Goal: Task Accomplishment & Management: Use online tool/utility

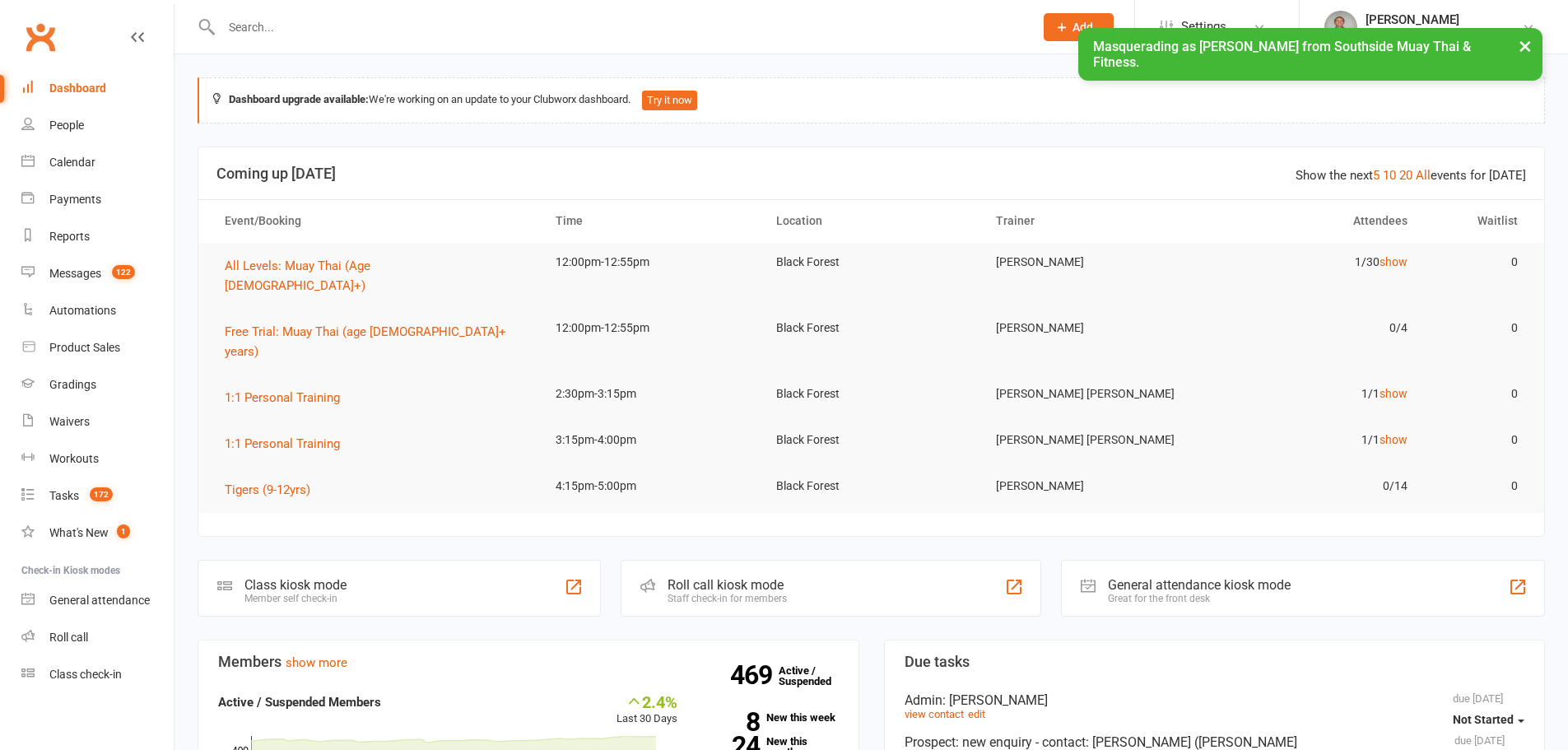
click at [747, 26] on input "text" at bounding box center [620, 27] width 806 height 23
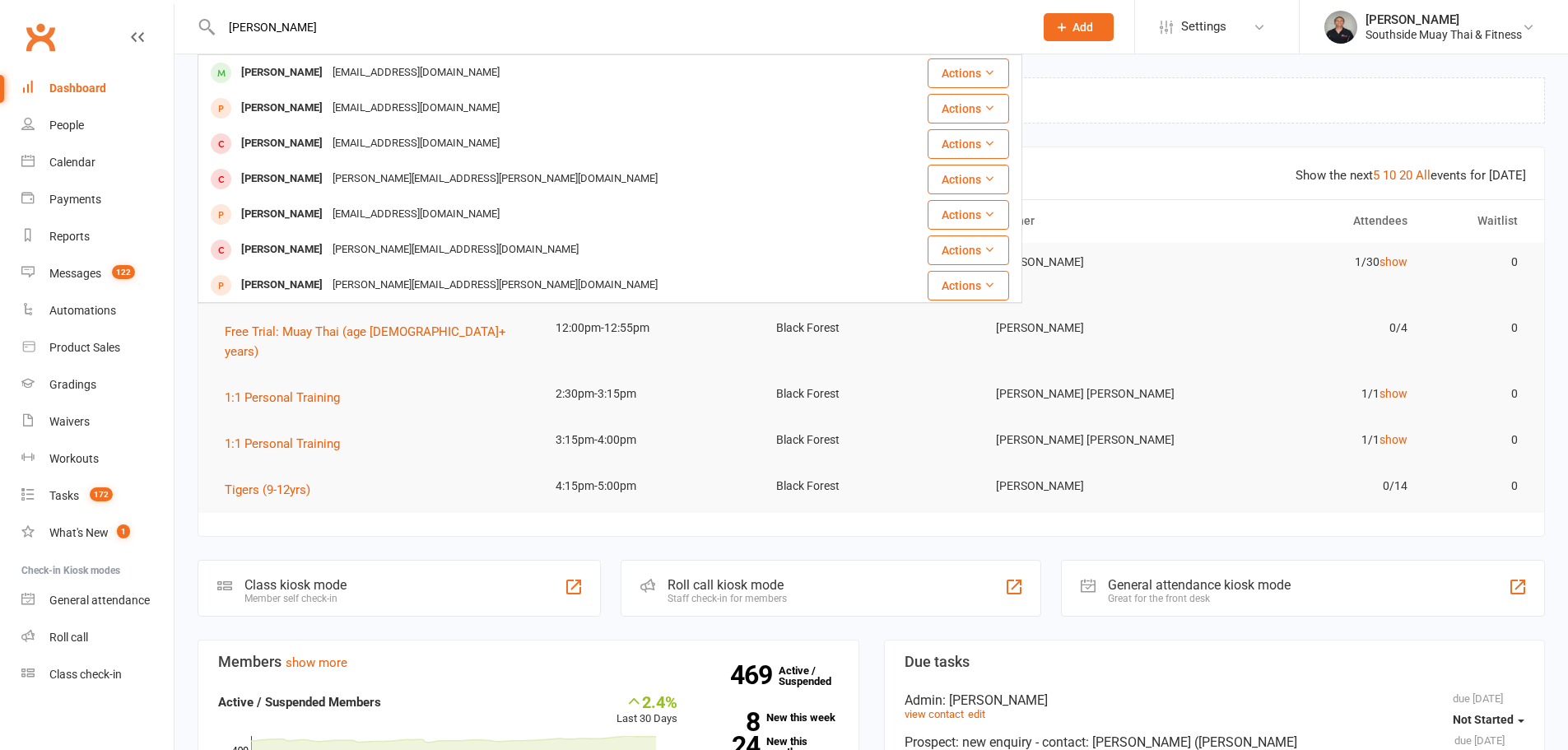
type input "lonny"
click at [384, 73] on div "lon1014@hotmail.com" at bounding box center [416, 73] width 177 height 24
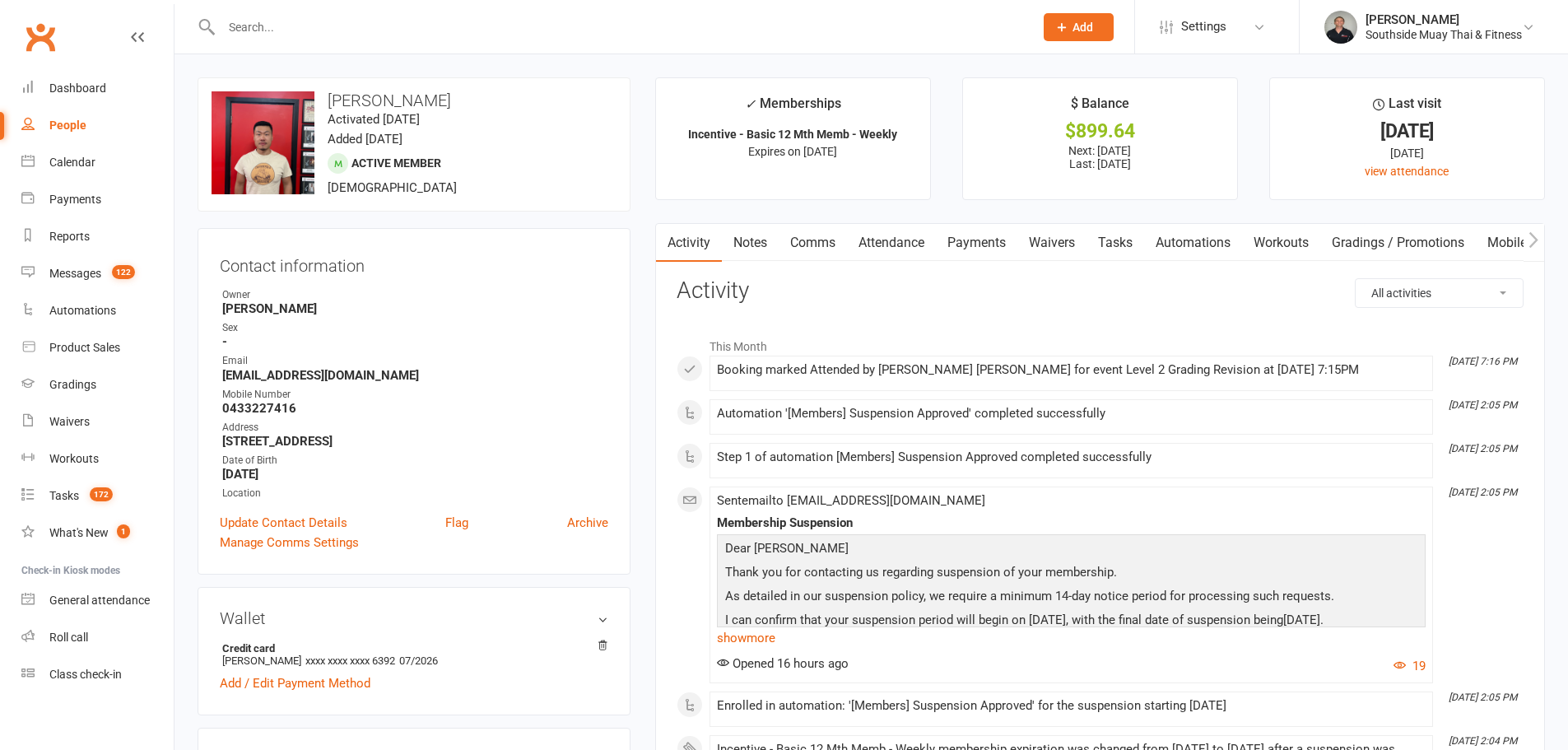
click at [977, 242] on link "Payments" at bounding box center [977, 243] width 81 height 38
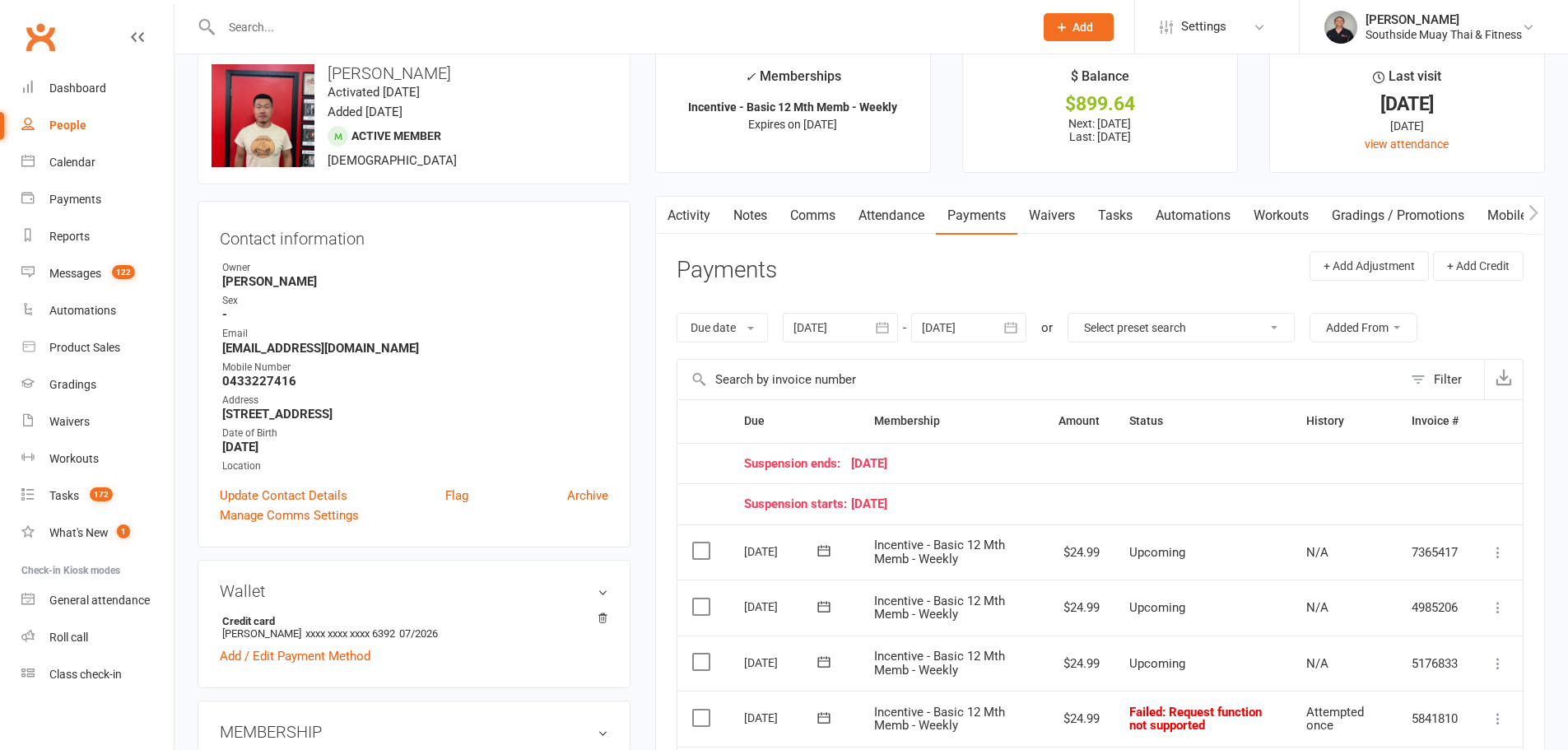
click at [1022, 320] on button "button" at bounding box center [1011, 328] width 29 height 29
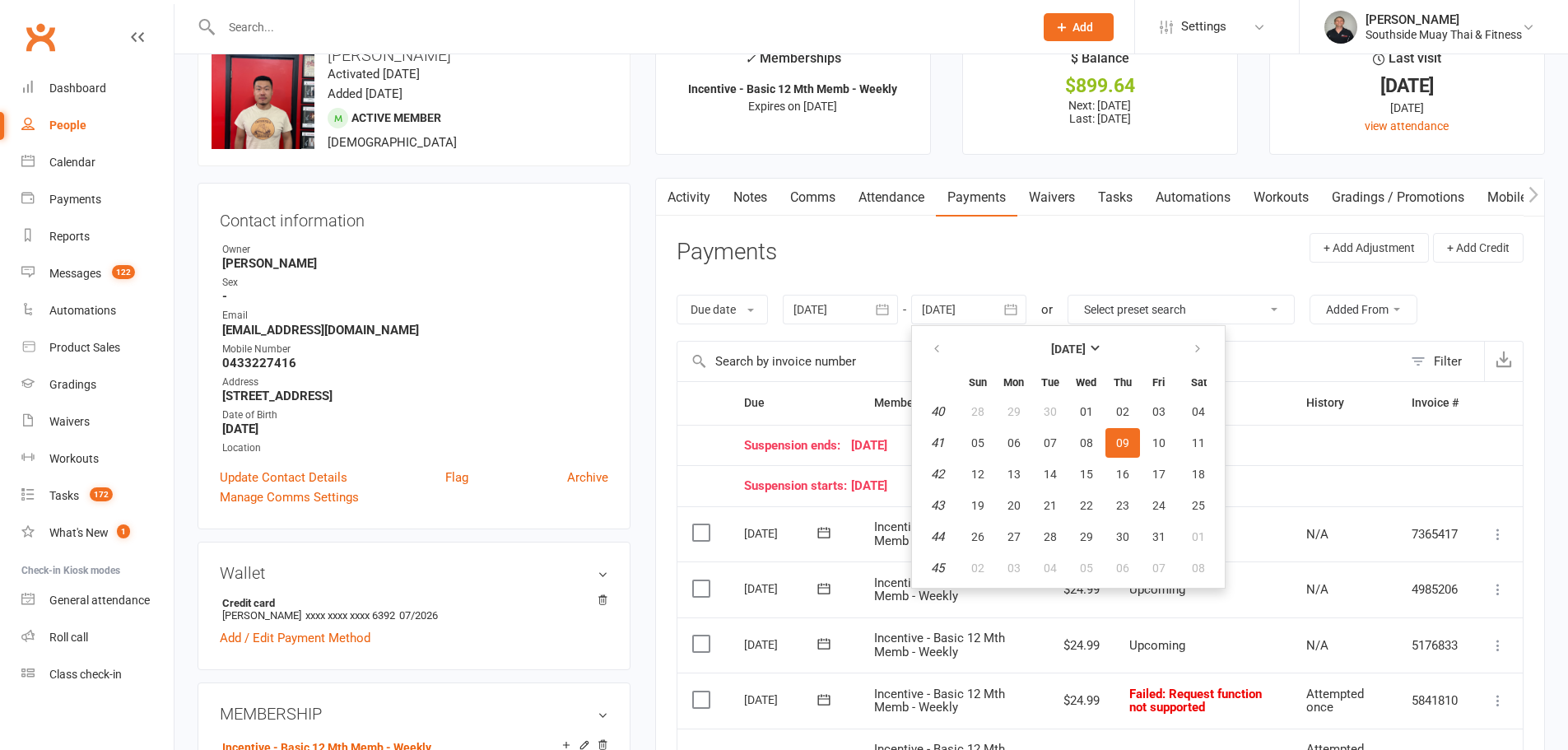
scroll to position [55, 0]
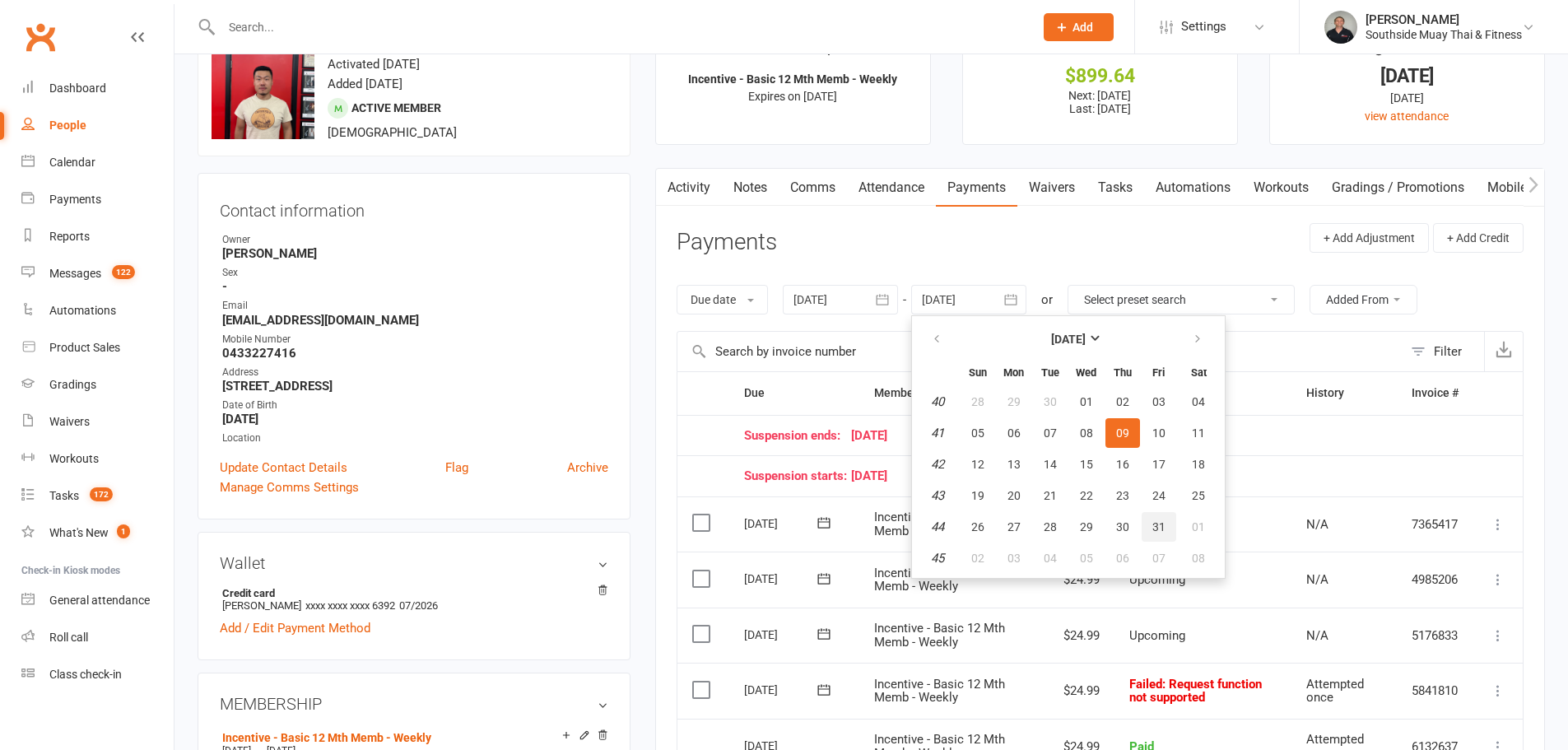
click at [1160, 522] on span "31" at bounding box center [1159, 527] width 13 height 13
type input "31 Oct 2025"
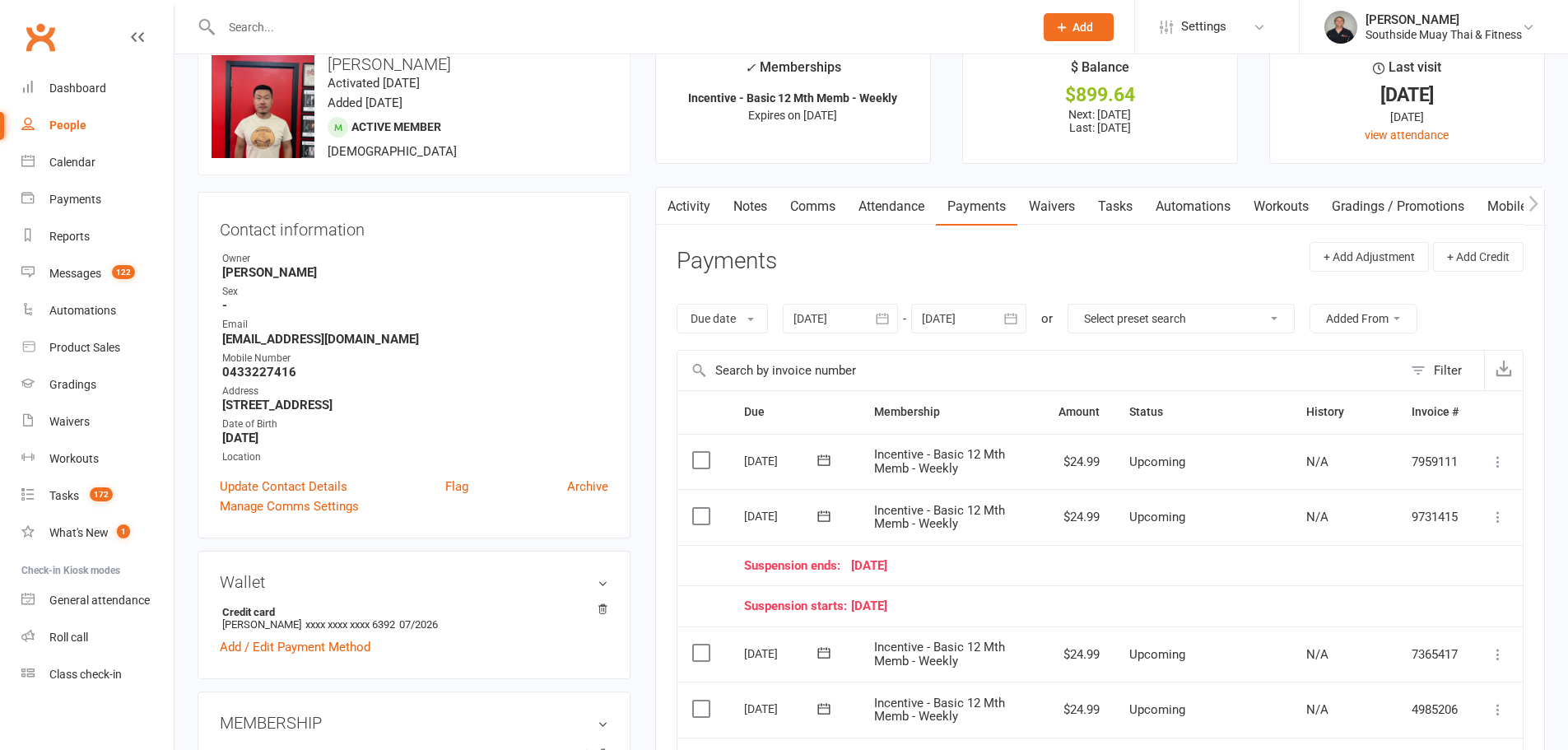
scroll to position [0, 0]
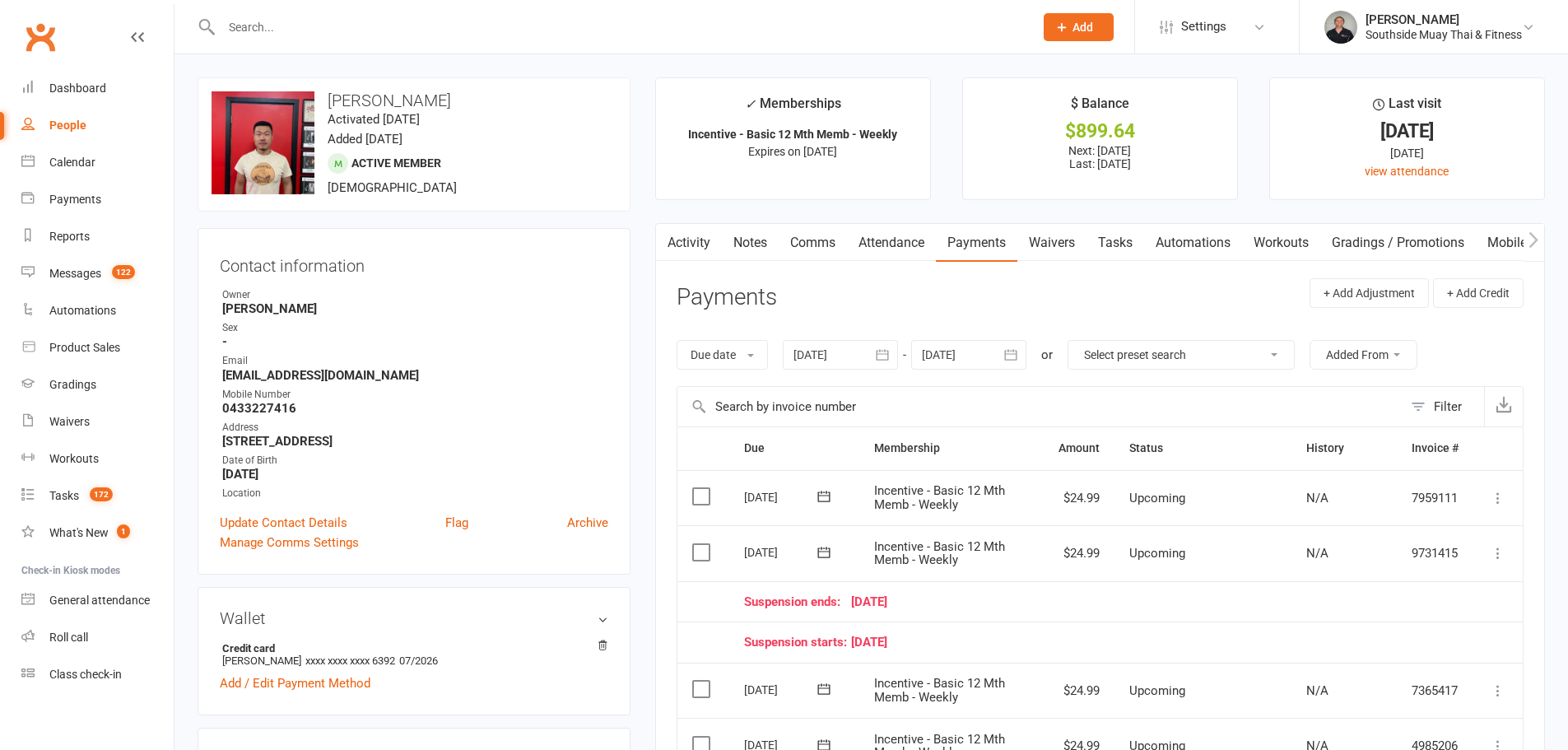
click at [693, 234] on link "Activity" at bounding box center [689, 243] width 66 height 38
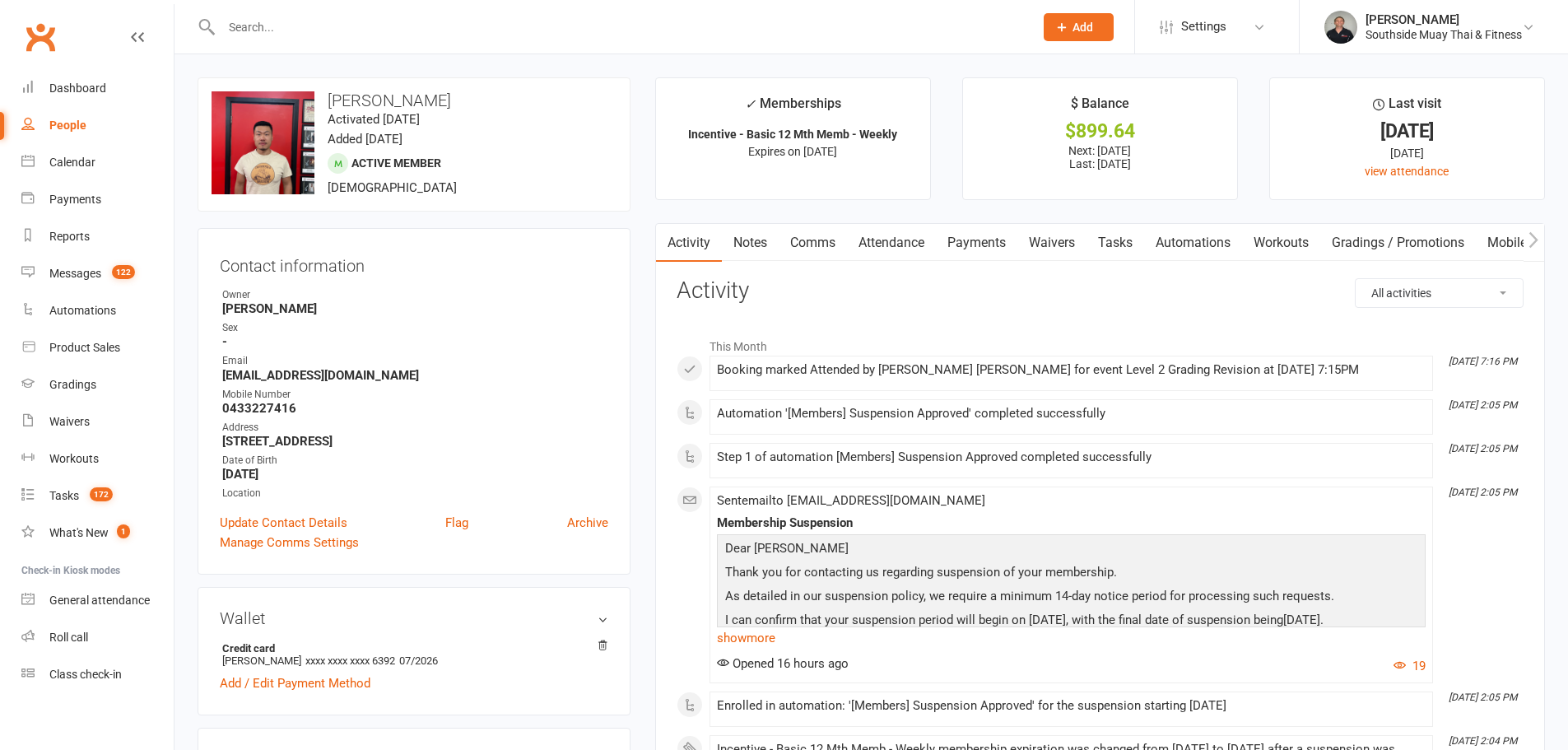
click at [1174, 237] on link "Automations" at bounding box center [1193, 243] width 98 height 38
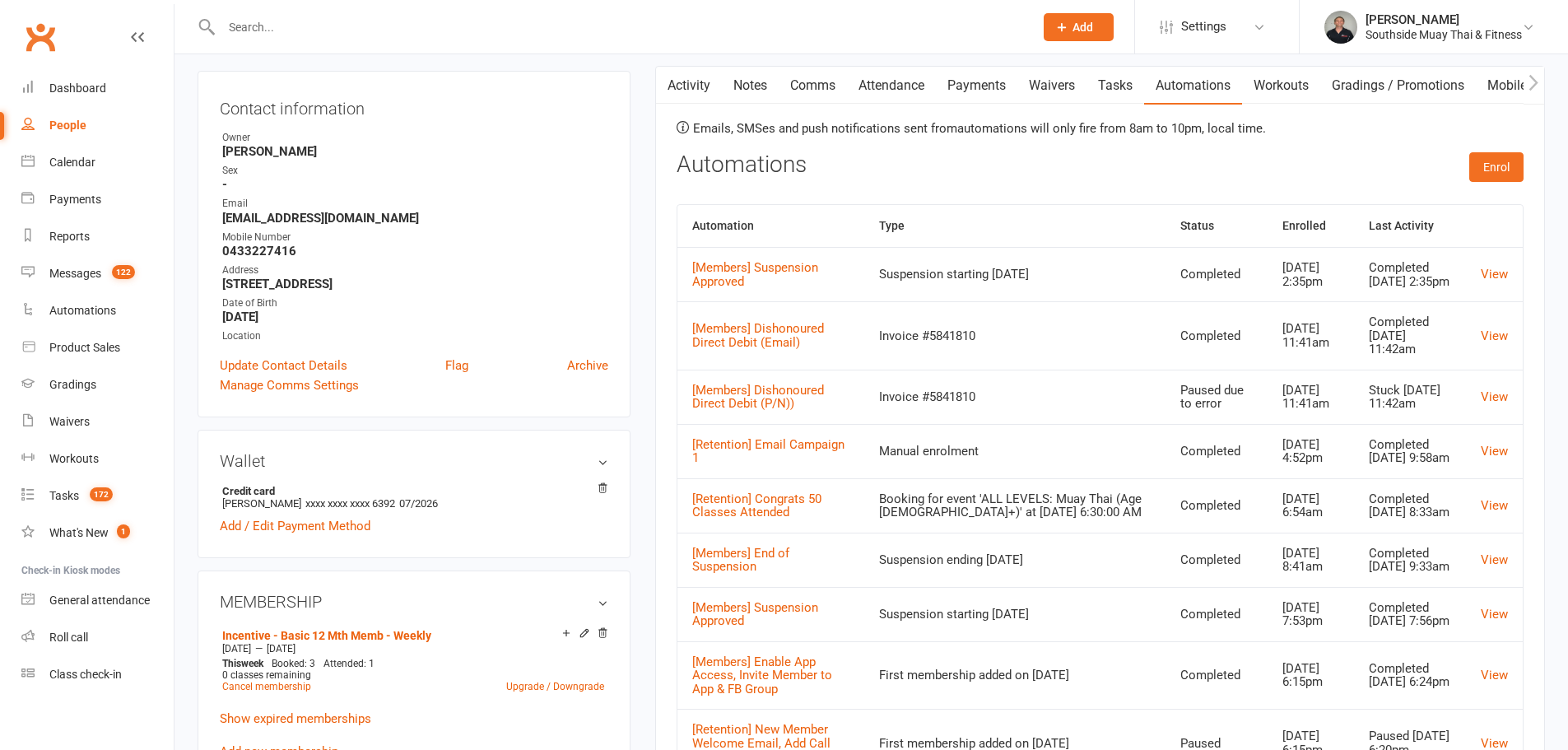
scroll to position [165, 0]
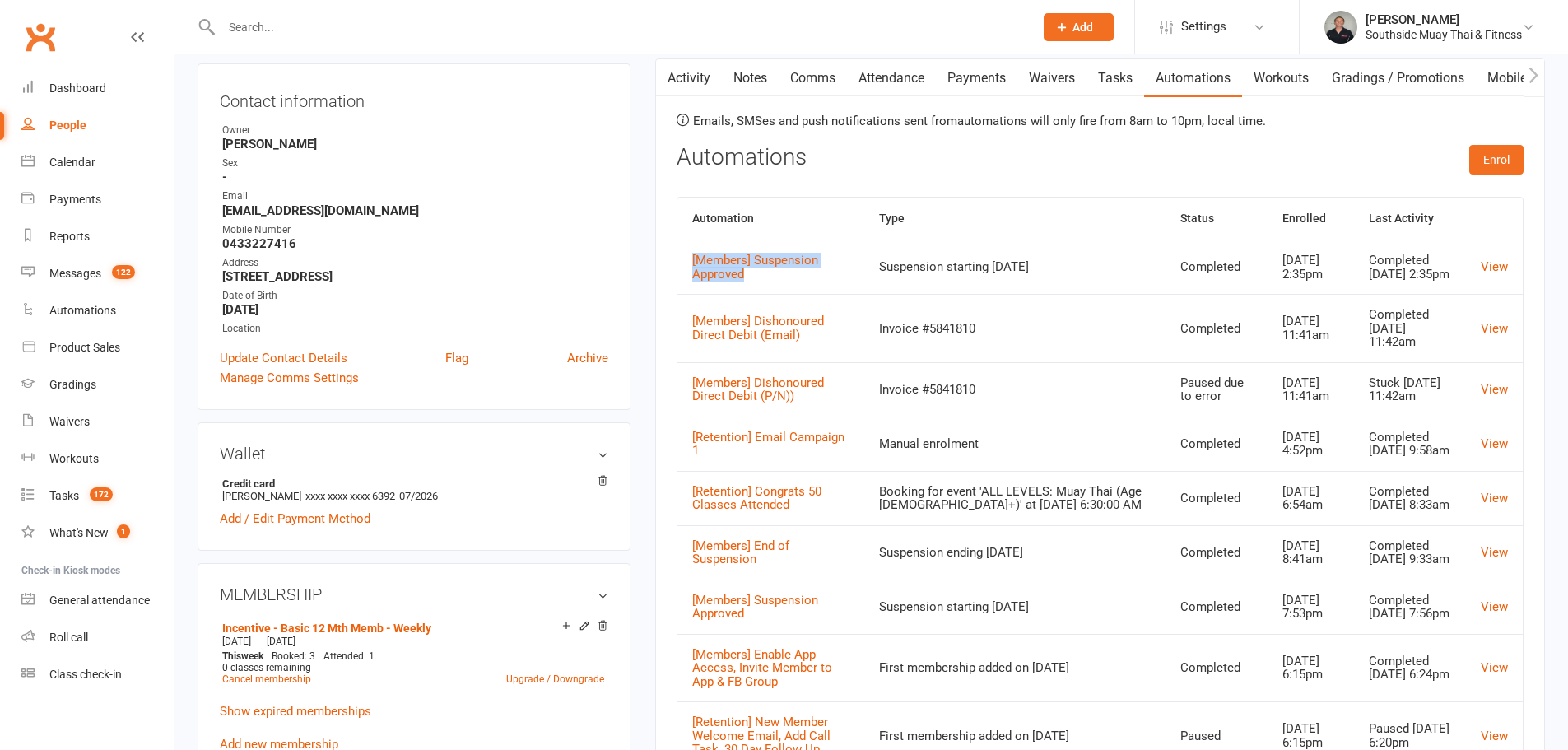
drag, startPoint x: 682, startPoint y: 250, endPoint x: 802, endPoint y: 274, distance: 122.4
click at [802, 274] on td "[Members] Suspension Approved" at bounding box center [771, 266] width 187 height 54
copy link "[Members] Suspension Approved"
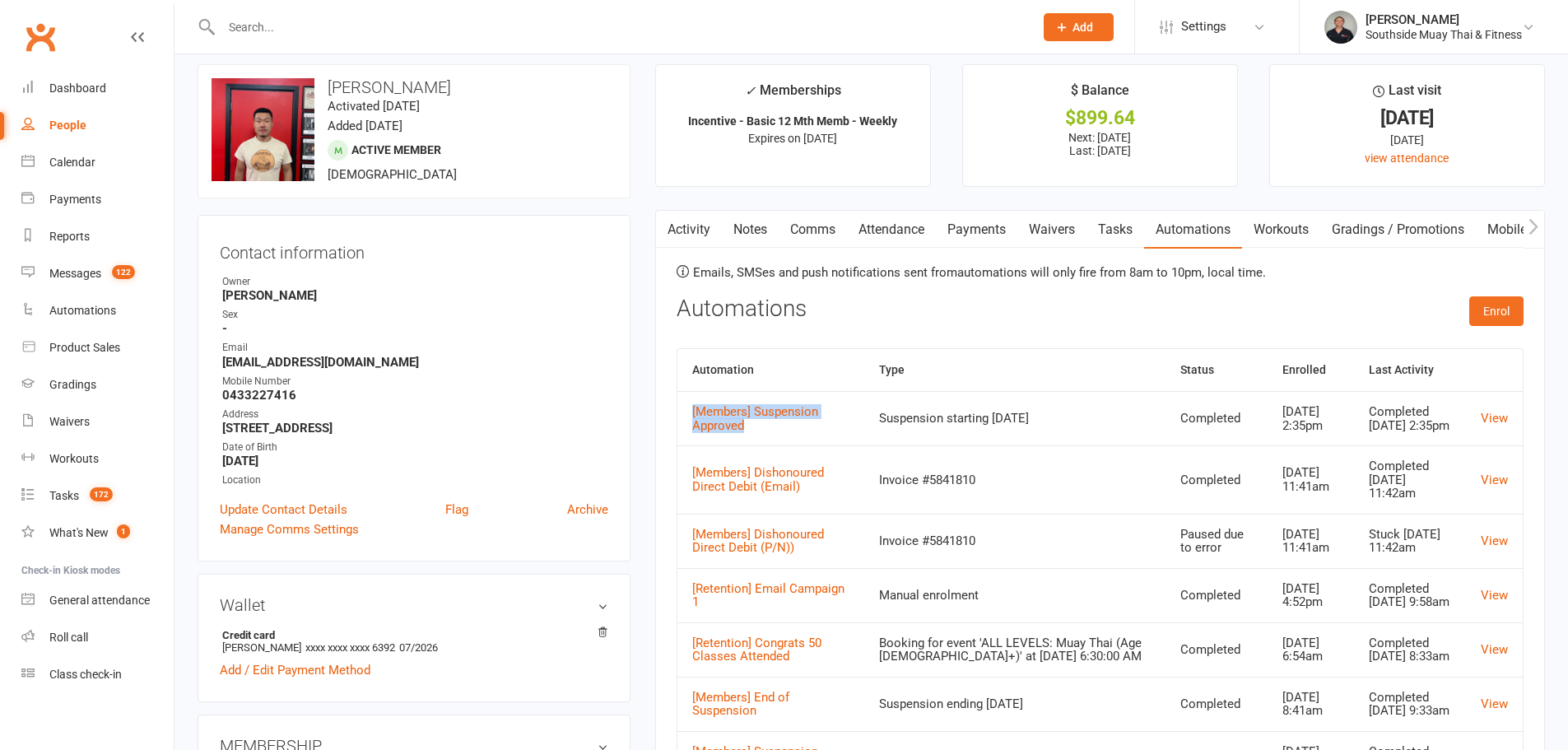
scroll to position [0, 0]
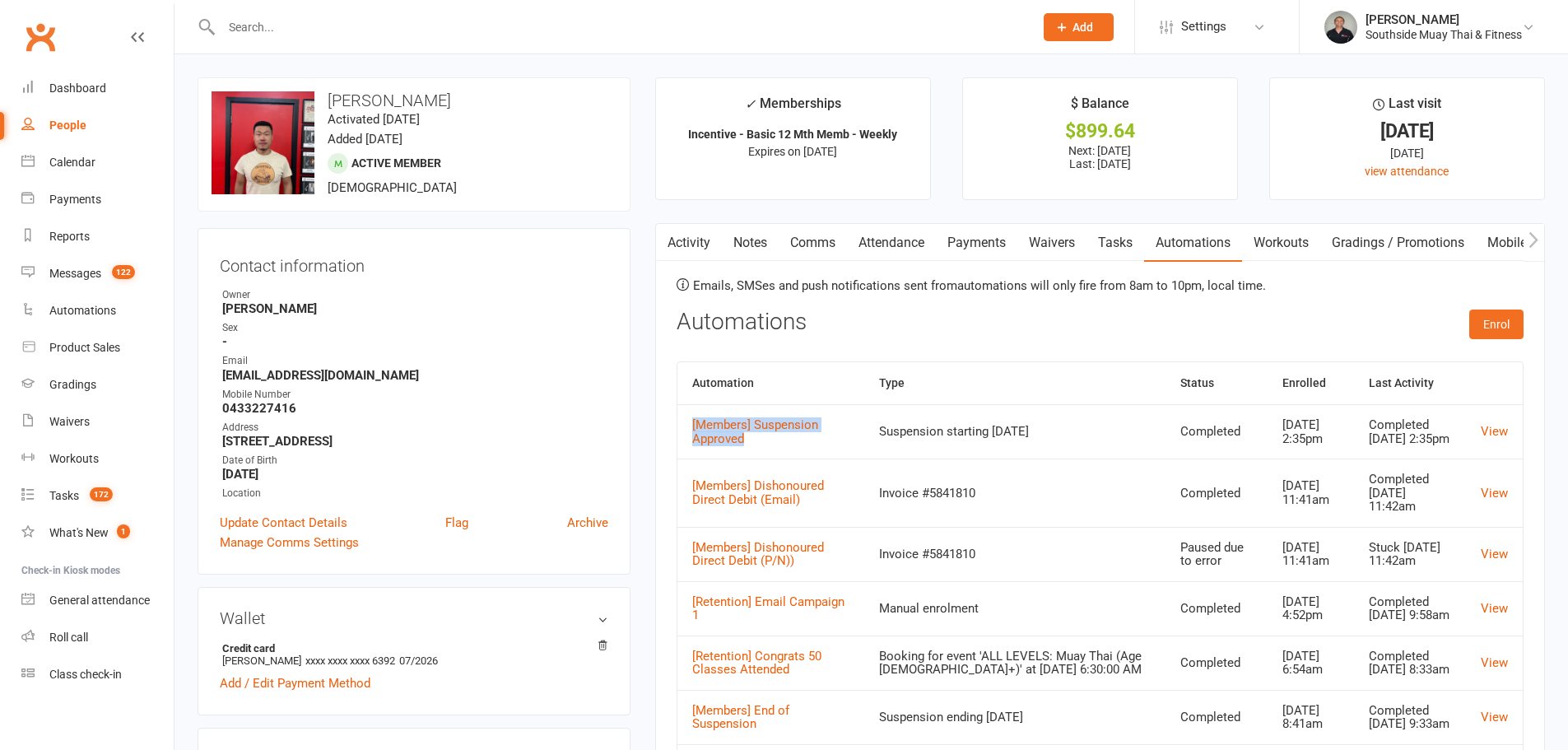
click at [968, 244] on link "Payments" at bounding box center [977, 243] width 81 height 38
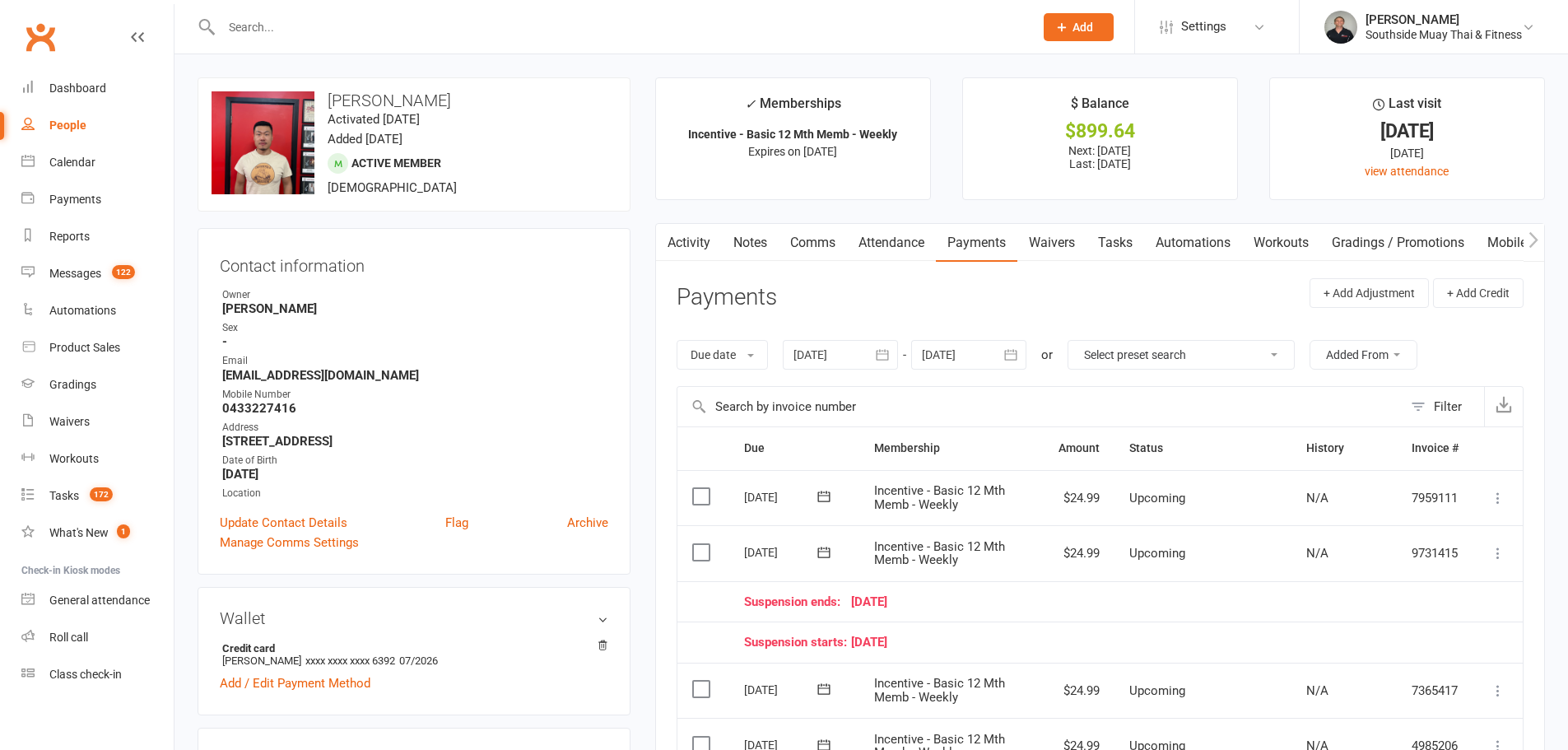
drag, startPoint x: 1378, startPoint y: 26, endPoint x: 1352, endPoint y: 61, distance: 43.6
click at [1377, 27] on div "Barry Saunders Southside Muay Thai & Fitness" at bounding box center [1444, 27] width 157 height 29
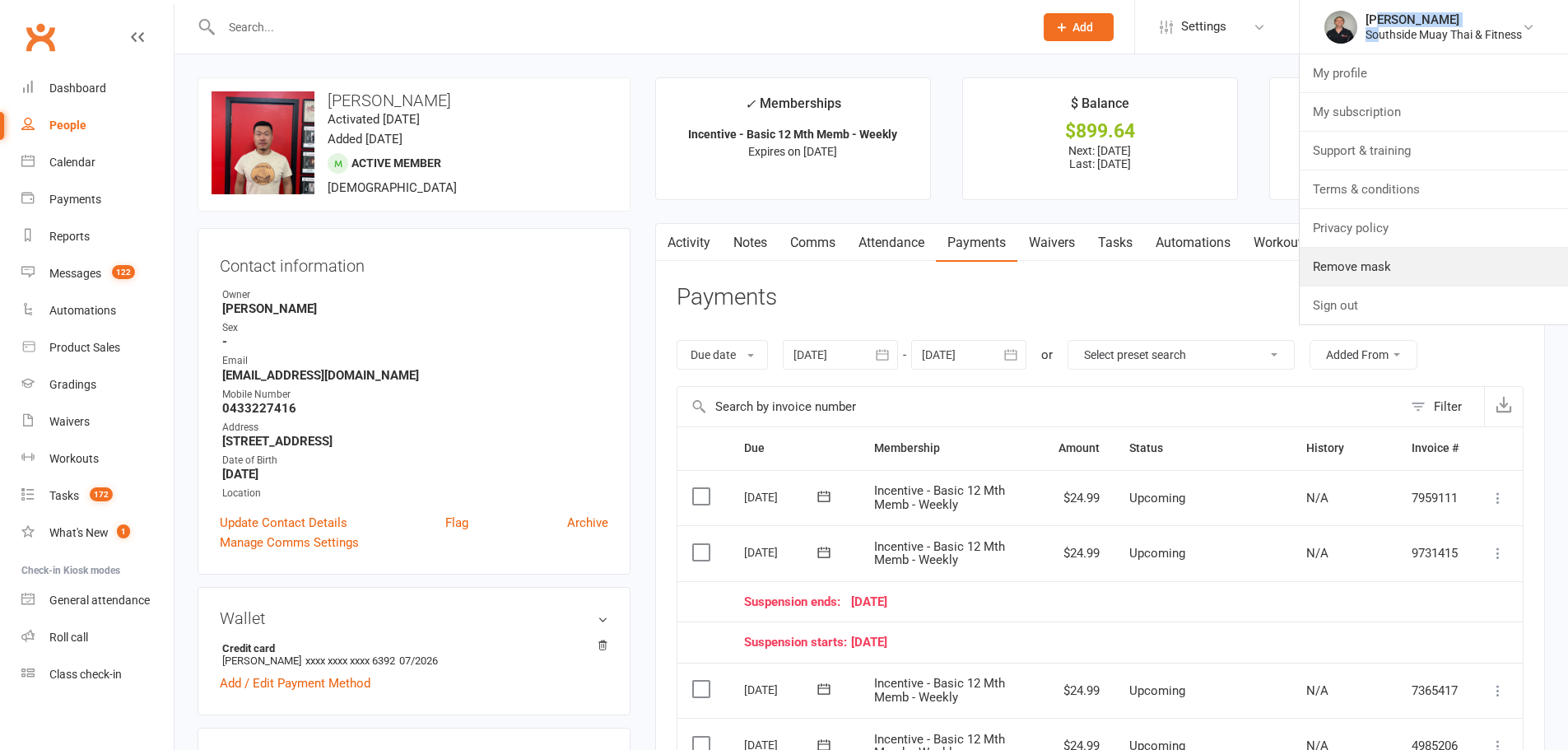
drag, startPoint x: 1355, startPoint y: 273, endPoint x: 1250, endPoint y: 219, distance: 118.1
click at [1355, 273] on link "Remove mask" at bounding box center [1433, 266] width 268 height 38
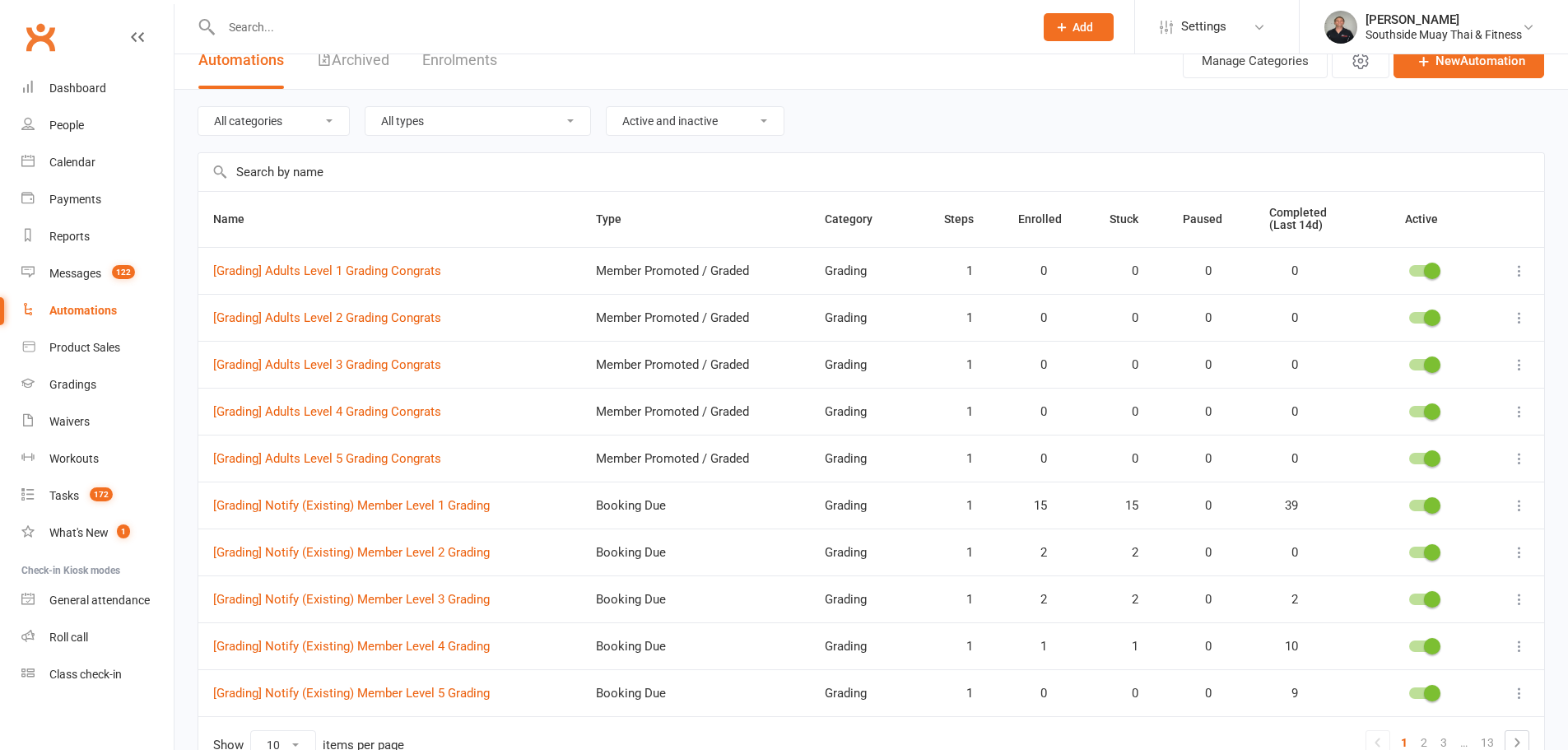
scroll to position [27, 0]
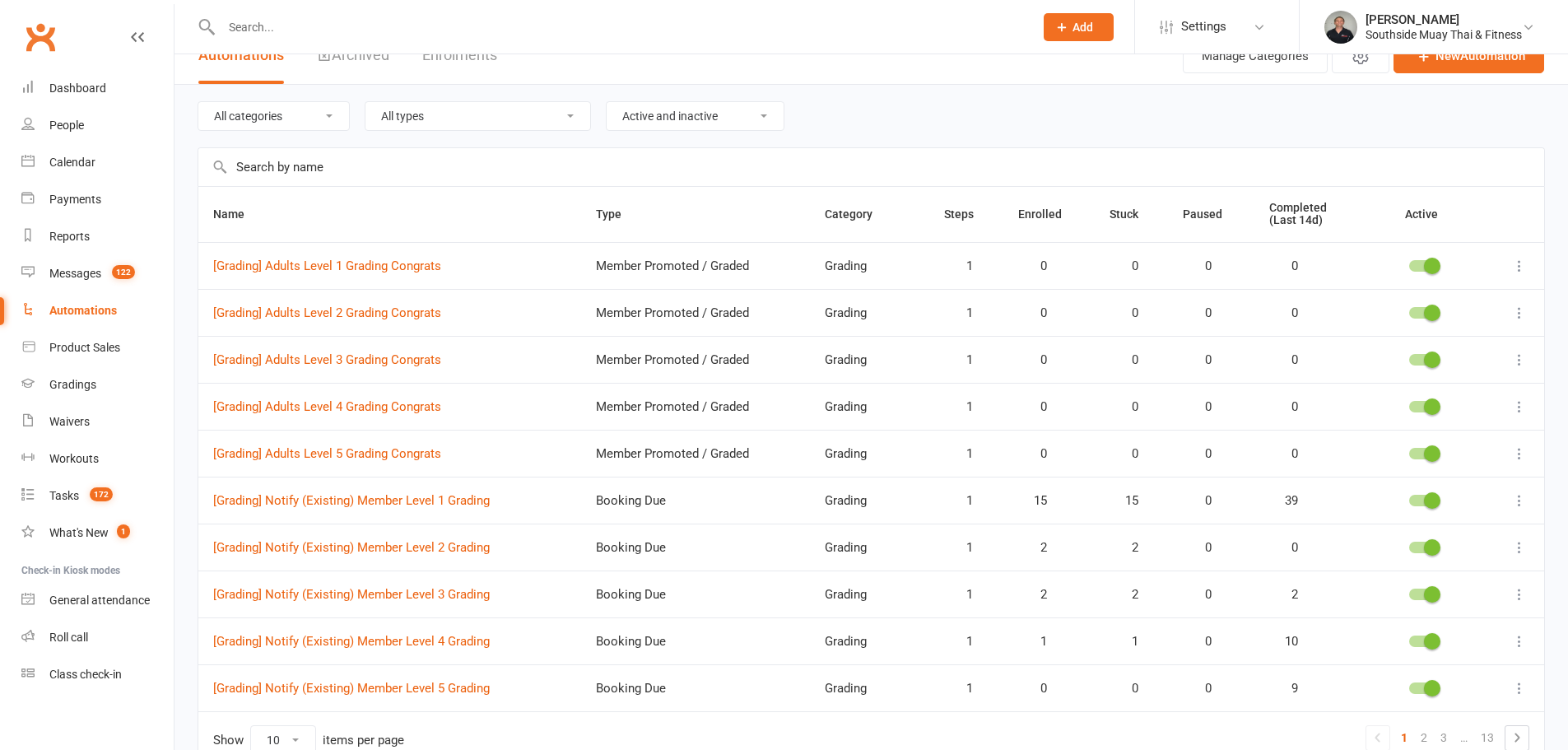
drag, startPoint x: 348, startPoint y: 200, endPoint x: 391, endPoint y: 167, distance: 54.2
click at [350, 199] on th "Name" at bounding box center [390, 214] width 383 height 55
click at [393, 165] on input "text" at bounding box center [871, 167] width 1346 height 38
paste input "[Members] Suspension Approved"
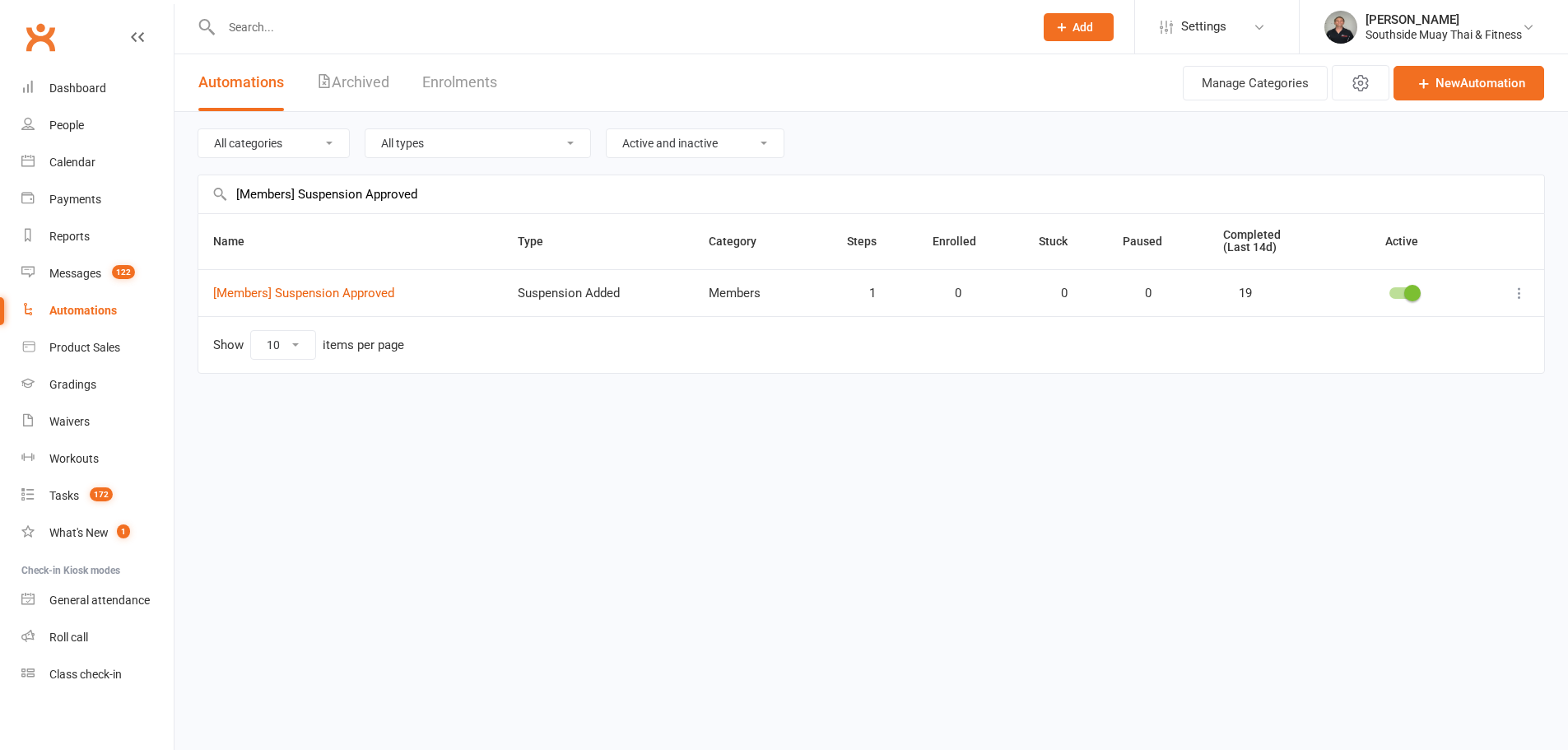
scroll to position [0, 0]
type input "[Members] Suspension Approved"
click at [328, 305] on td "[Members] Suspension Approved" at bounding box center [352, 292] width 308 height 47
click at [340, 300] on link "[Members] Suspension Approved" at bounding box center [304, 293] width 181 height 15
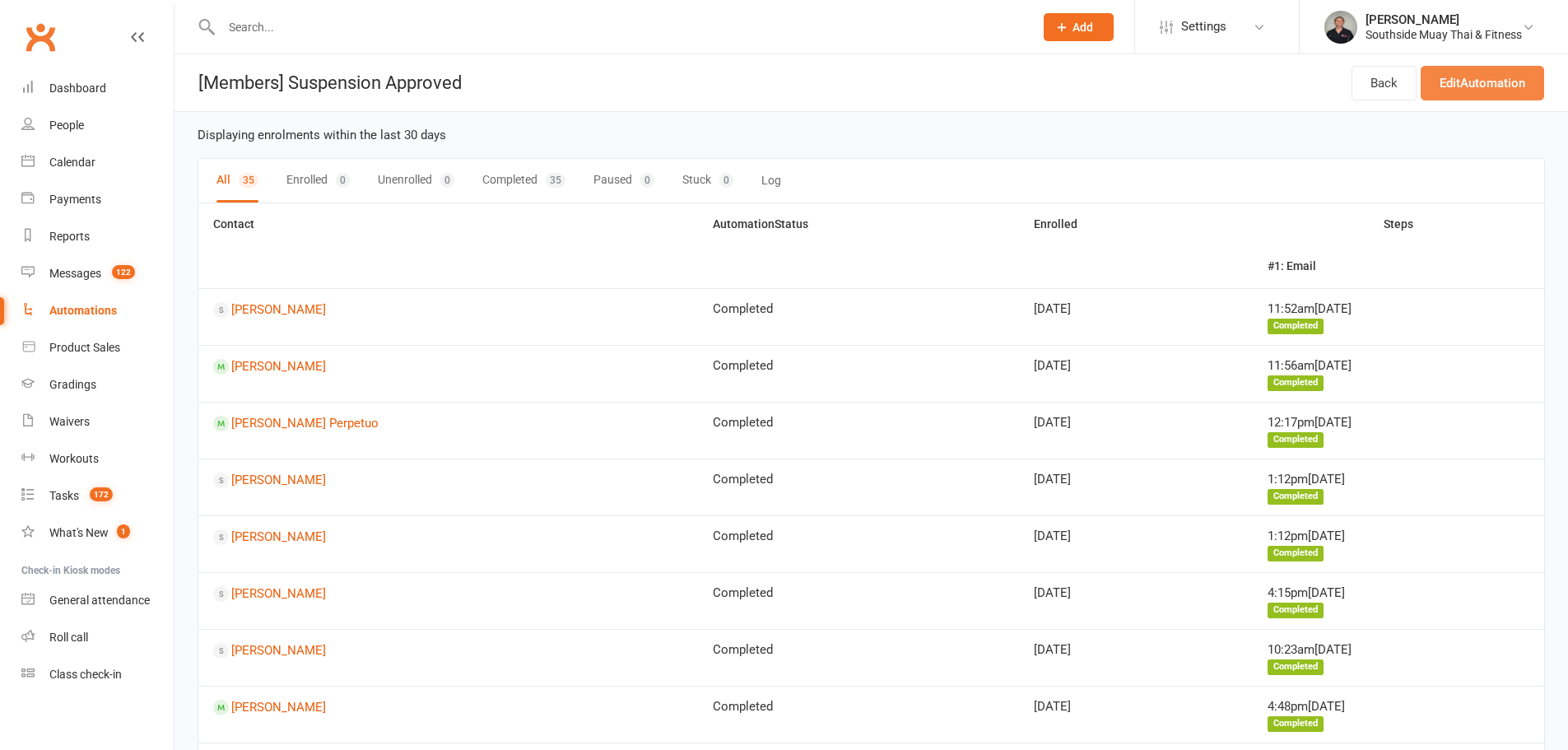
click at [1473, 94] on link "Edit Automation" at bounding box center [1482, 83] width 124 height 35
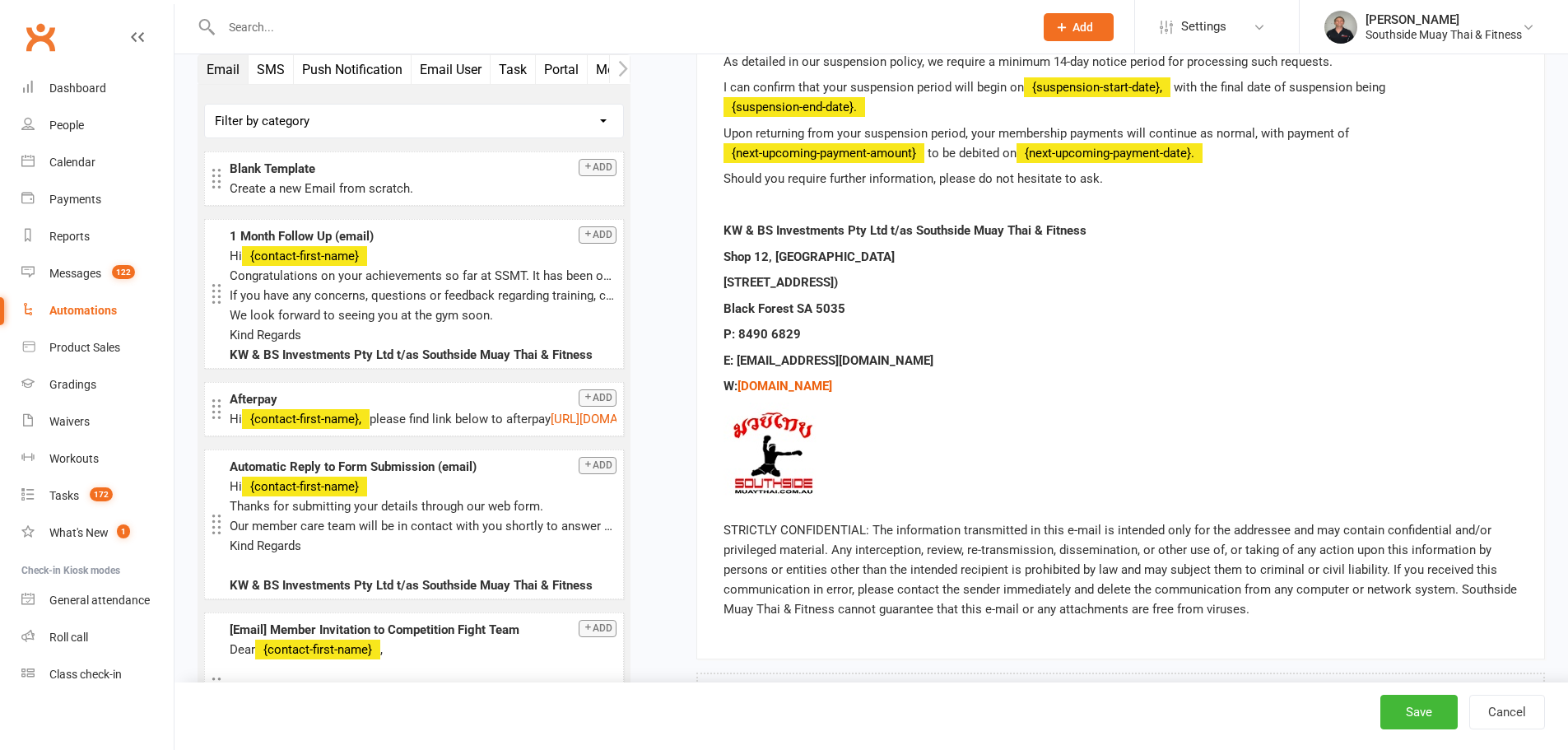
scroll to position [683, 0]
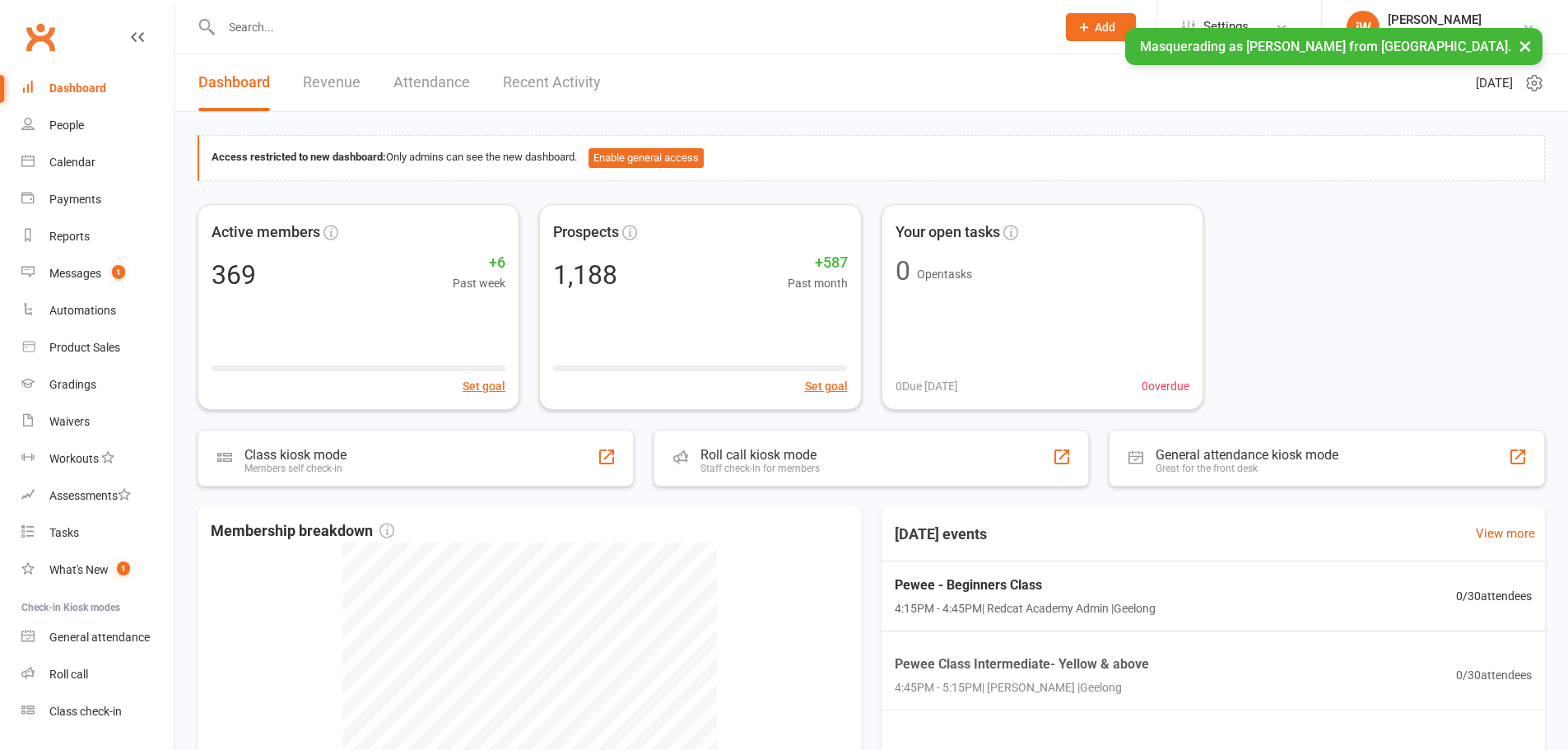
drag, startPoint x: 0, startPoint y: 0, endPoint x: 699, endPoint y: 23, distance: 699.4
click at [687, 19] on input "text" at bounding box center [631, 27] width 828 height 23
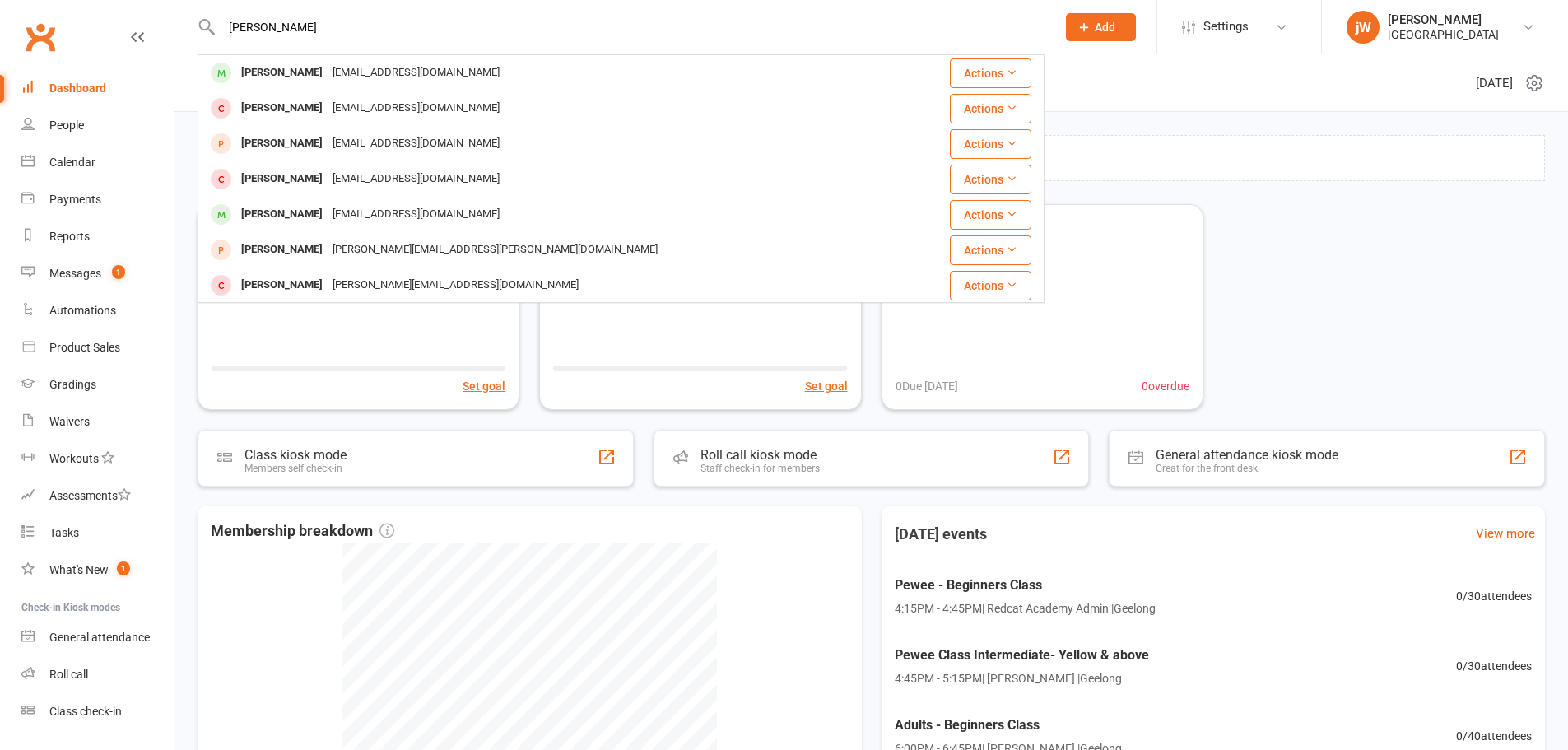
type input "zoe spa"
click at [443, 66] on div "zoegogd1@yahoo.com.au" at bounding box center [416, 73] width 177 height 24
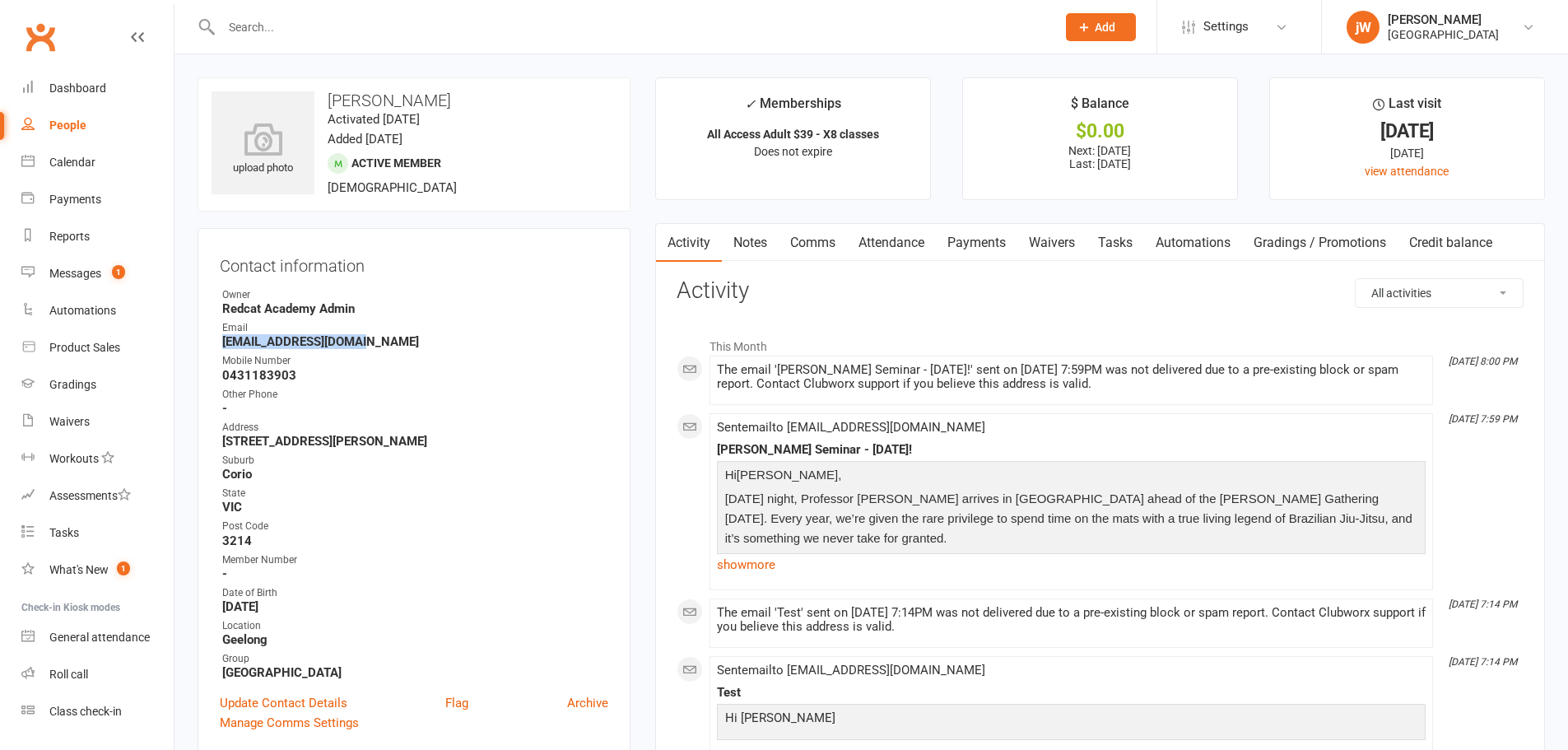
drag, startPoint x: 217, startPoint y: 342, endPoint x: 419, endPoint y: 336, distance: 202.1
click at [419, 336] on div "Contact information Owner Redcat Academy Admin Email zoegogd1@yahoo.com.au Mobi…" at bounding box center [414, 492] width 433 height 527
copy strong "zoegogd1@yahoo.com.au"
click at [1378, 49] on li "jW john WIll Redcat Academy My profile My subscription Support & training Terms…" at bounding box center [1444, 27] width 247 height 53
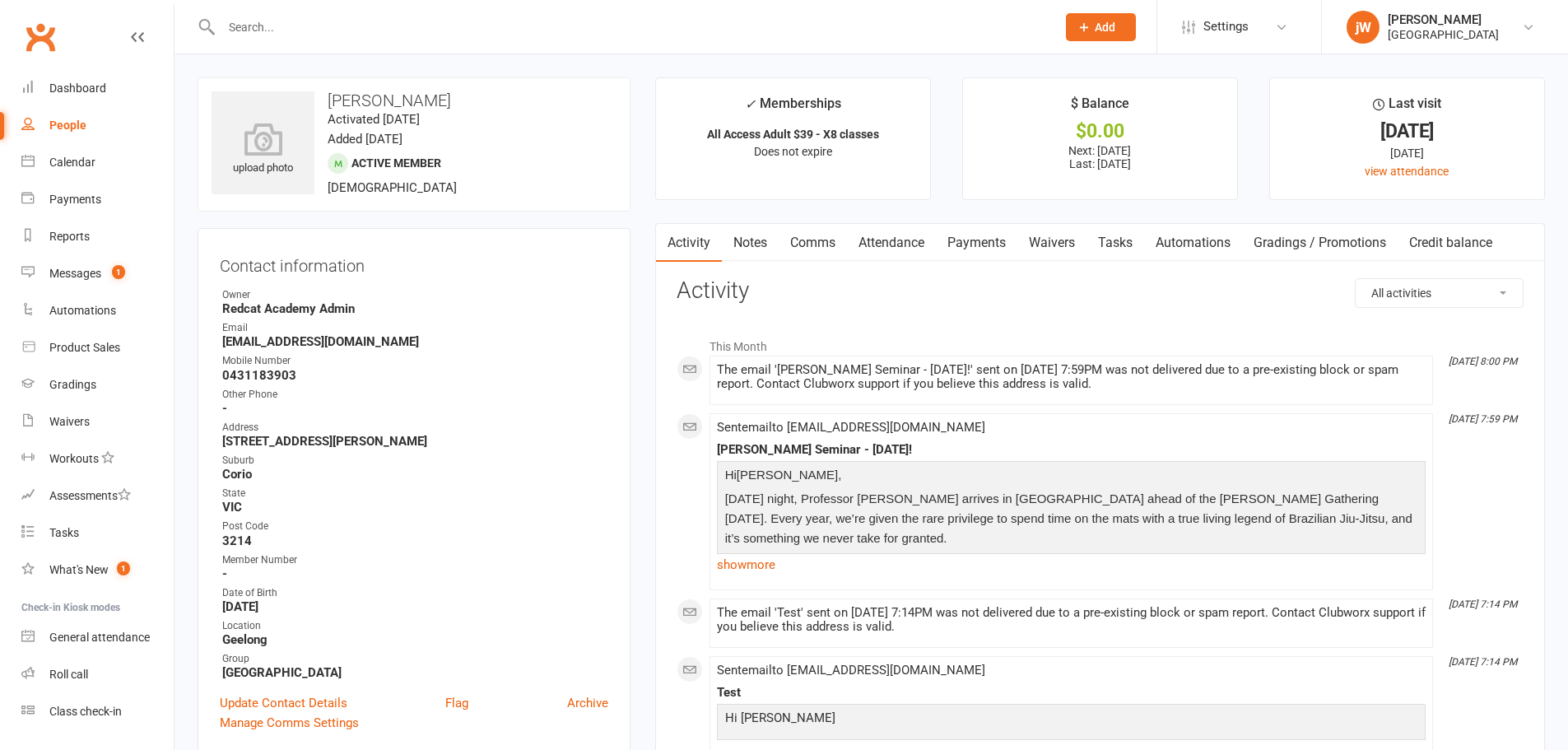
click at [1386, 41] on link "jW john WIll Redcat Academy" at bounding box center [1444, 27] width 197 height 33
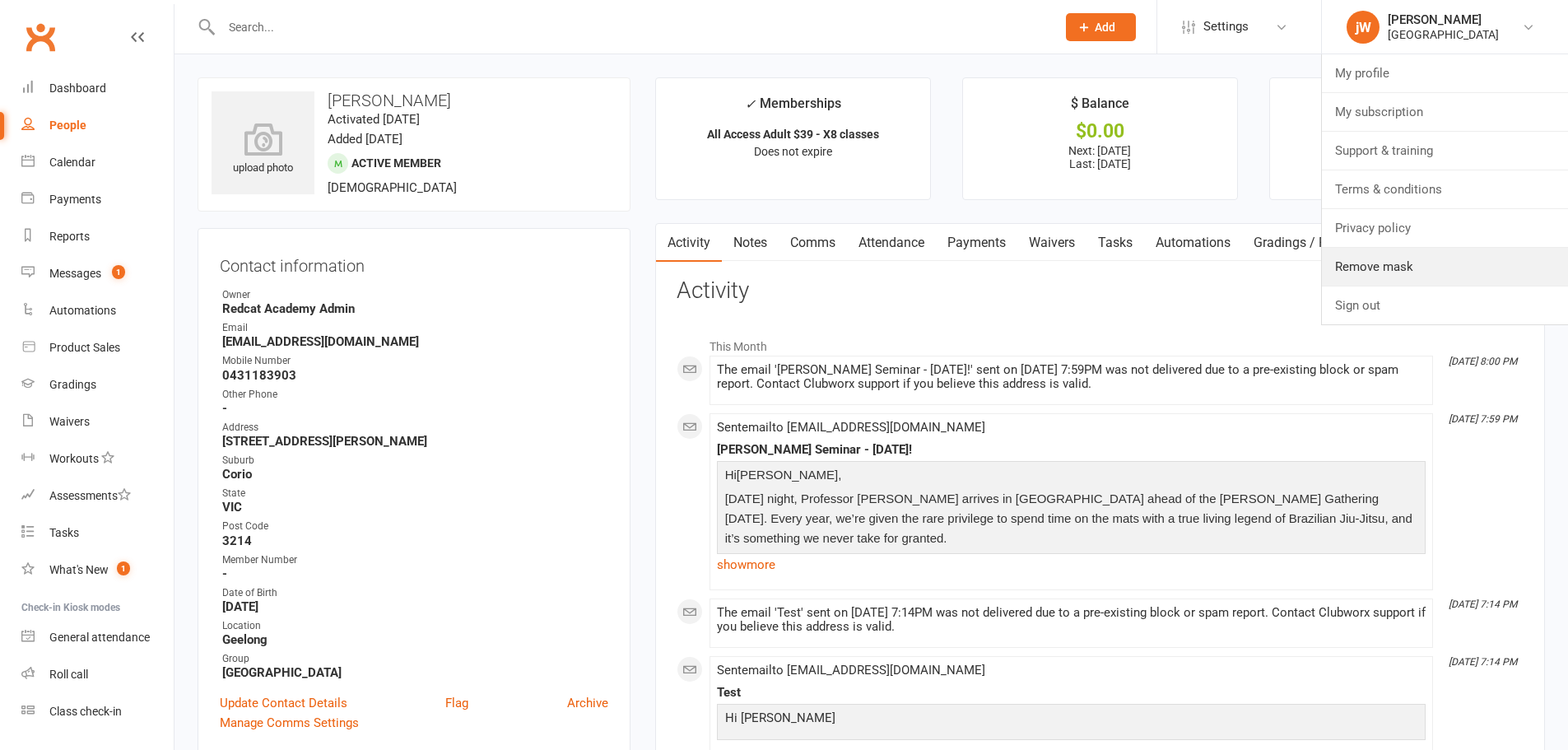
click at [1353, 283] on link "Remove mask" at bounding box center [1444, 266] width 246 height 38
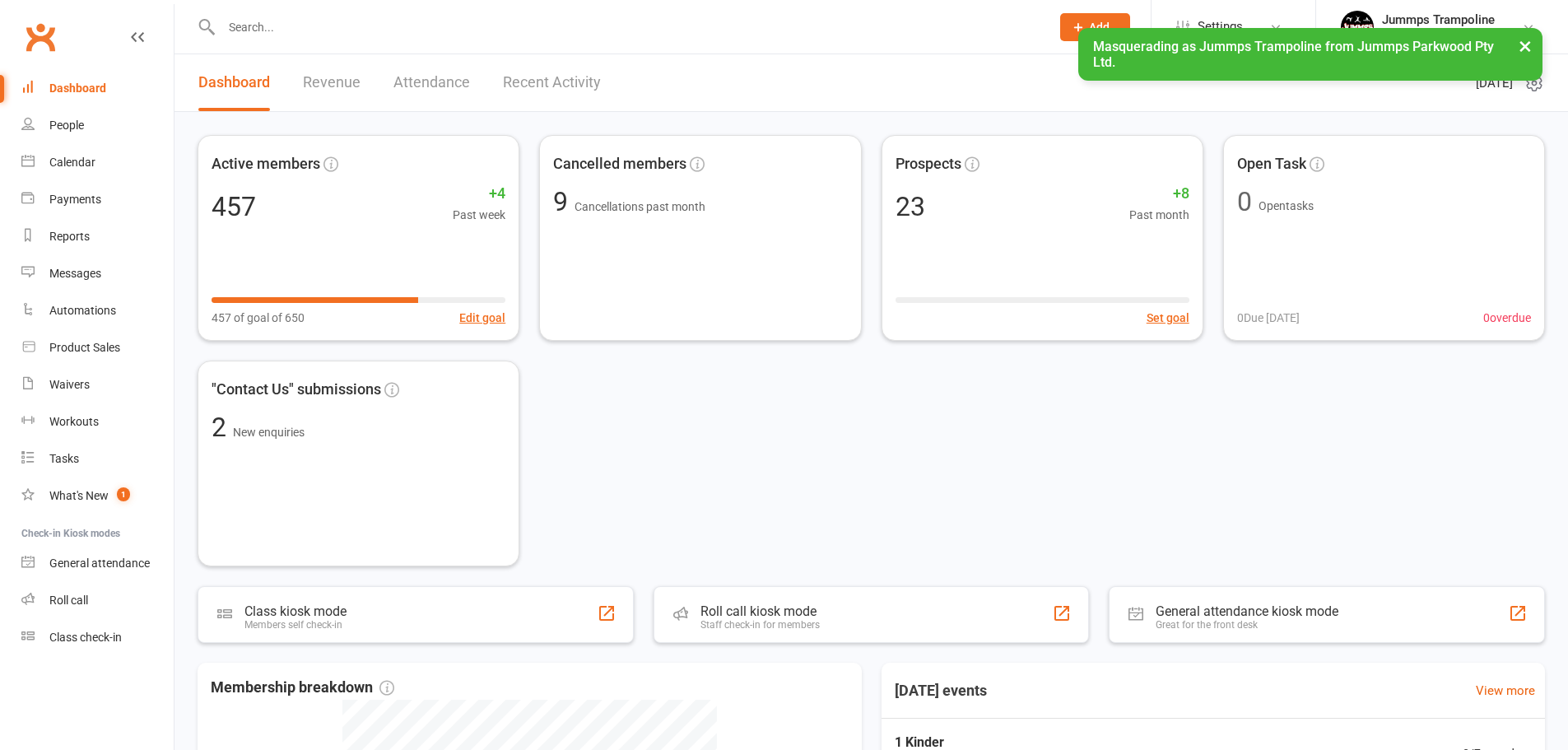
click at [99, 232] on link "Reports" at bounding box center [97, 236] width 152 height 37
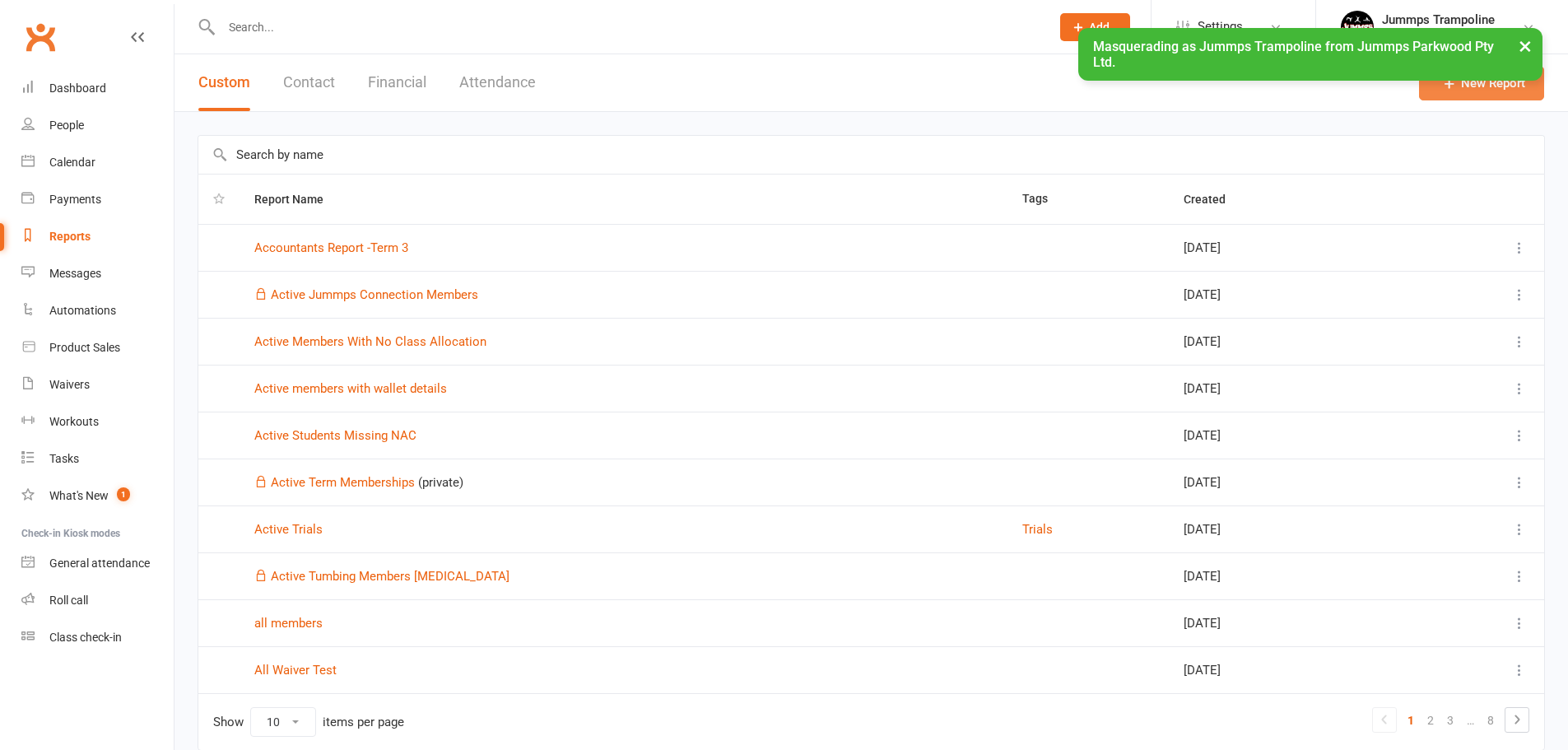
click at [1499, 83] on link "New Report" at bounding box center [1481, 83] width 125 height 35
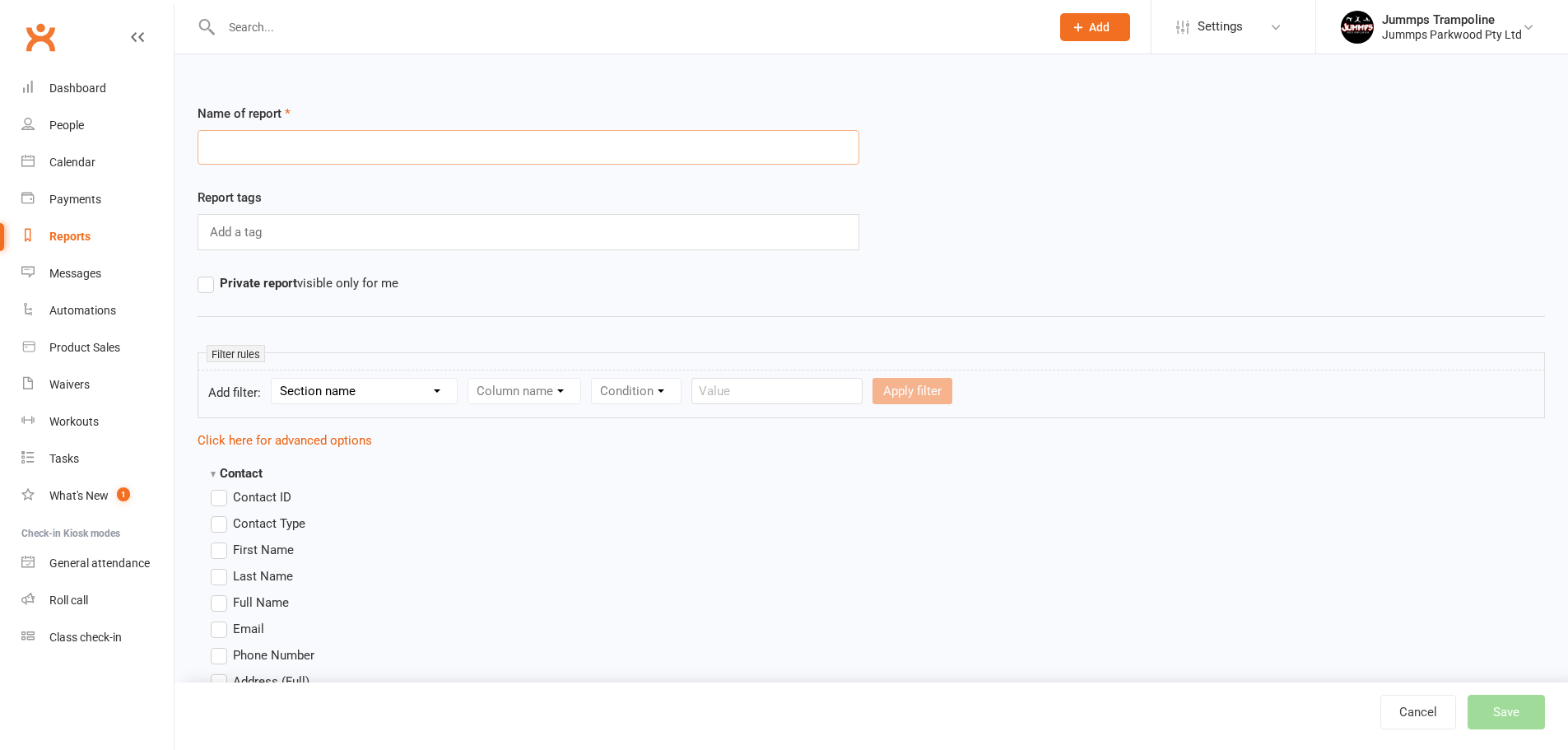
paste input "[DATE] – [DATE]"
type input "[DATE] – [DATE]"
click at [382, 388] on select "Section name Contact Attendance Aggregate Payment Booking Waitlist Attendees Ca…" at bounding box center [364, 391] width 185 height 25
click at [380, 395] on select "Section name Contact Attendance Aggregate Payment Booking Waitlist Attendees Ca…" at bounding box center [364, 391] width 185 height 25
select select "3"
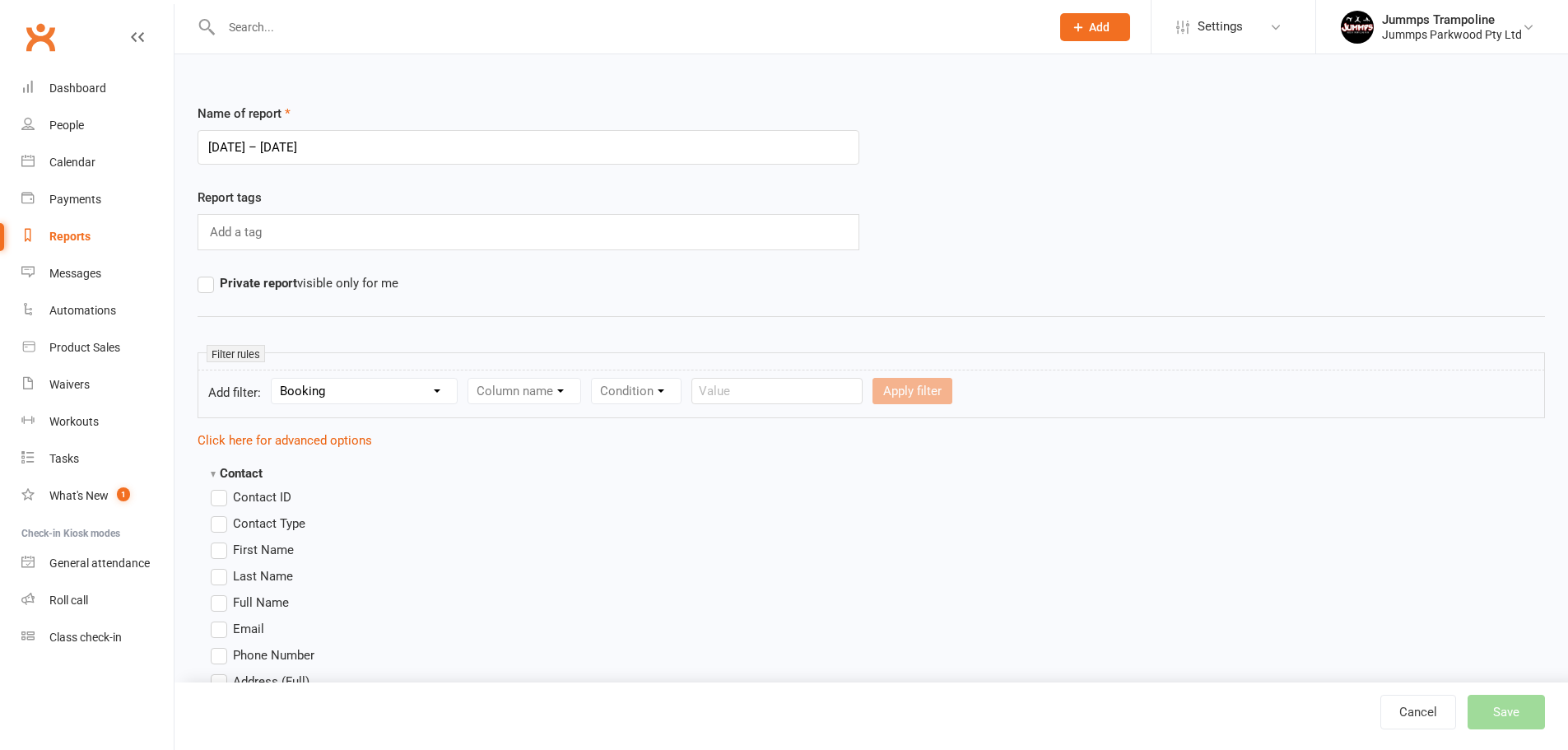
click at [274, 379] on select "Section name Contact Attendance Aggregate Payment Booking Waitlist Attendees Ca…" at bounding box center [364, 391] width 185 height 25
click at [574, 394] on select "Column name Event Name Event Type Event Date Event Day Event Month Event Starts…" at bounding box center [584, 391] width 232 height 25
select select "2"
click at [470, 379] on select "Column name Event Name Event Type Event Date Event Day Event Month Event Starts…" at bounding box center [584, 391] width 232 height 25
click at [760, 385] on select "Condition Is Is not Before After Before or on After or on Is blank Is not blank" at bounding box center [762, 391] width 103 height 25
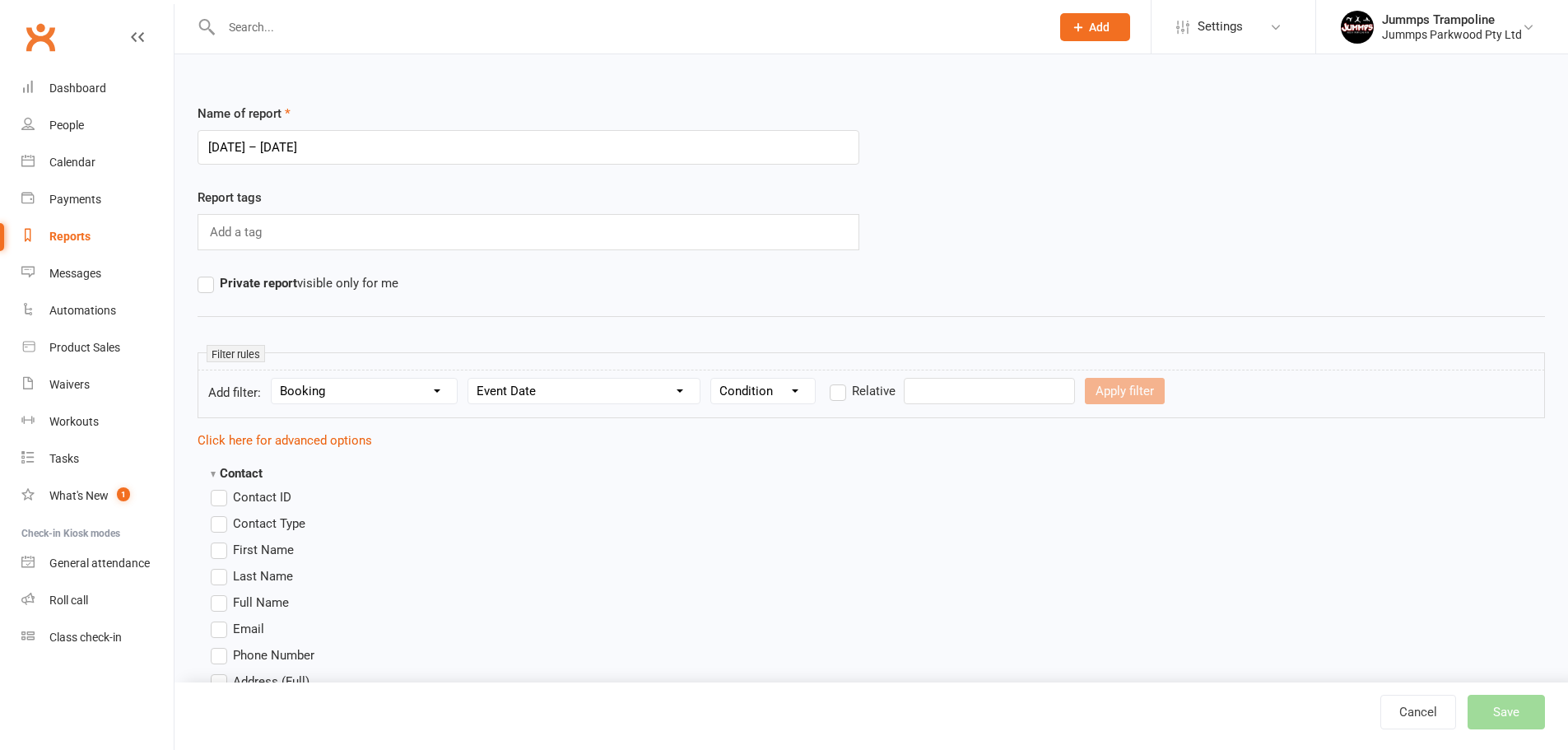
select select "5"
click at [711, 379] on select "Condition Is Is not Before After Before or on After or on Is blank Is not blank" at bounding box center [762, 391] width 103 height 25
click at [944, 392] on input "text" at bounding box center [989, 391] width 171 height 27
click at [1184, 423] on icon "button" at bounding box center [1189, 429] width 12 height 13
click at [1007, 520] on span "06" at bounding box center [1006, 523] width 13 height 13
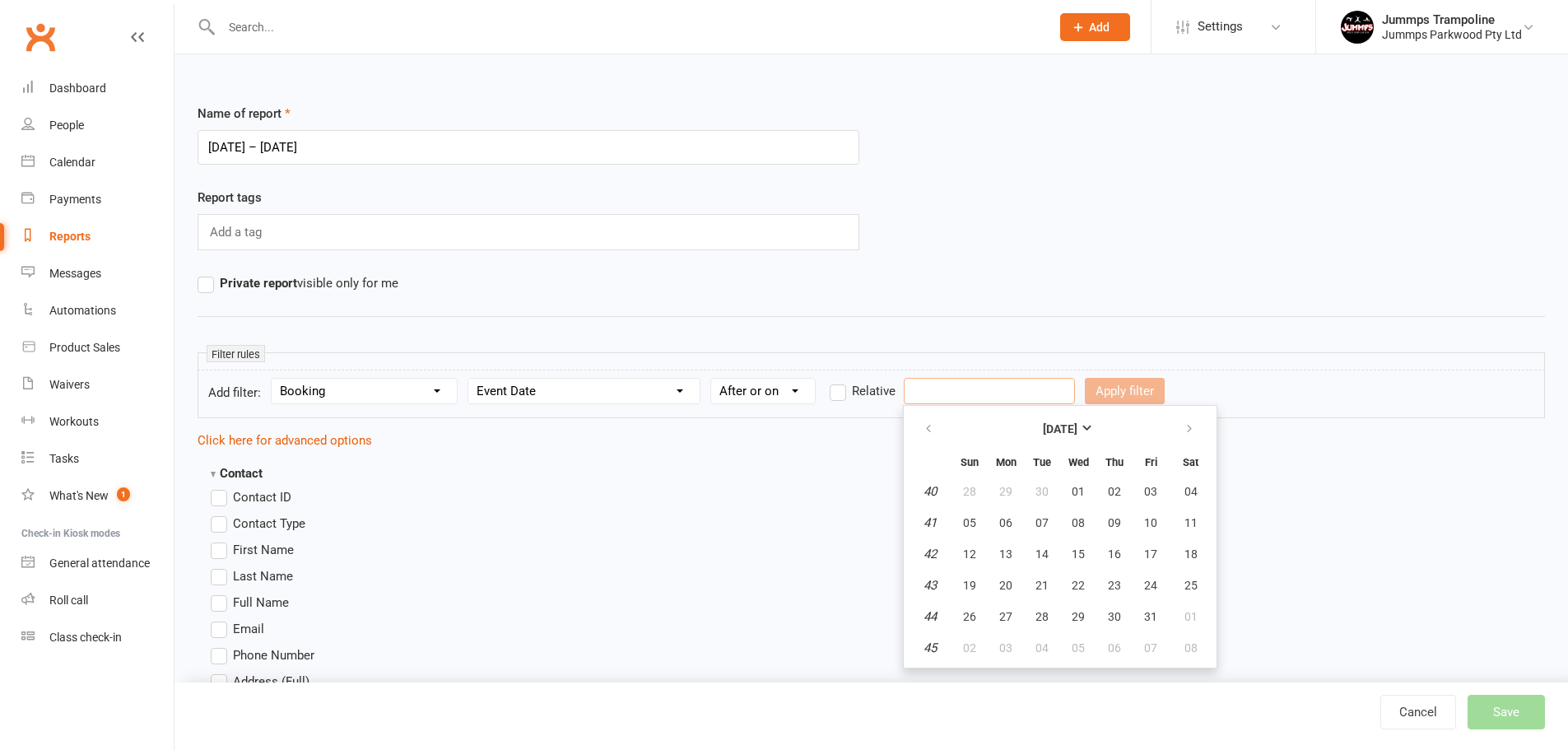
type input "06 Oct 2025"
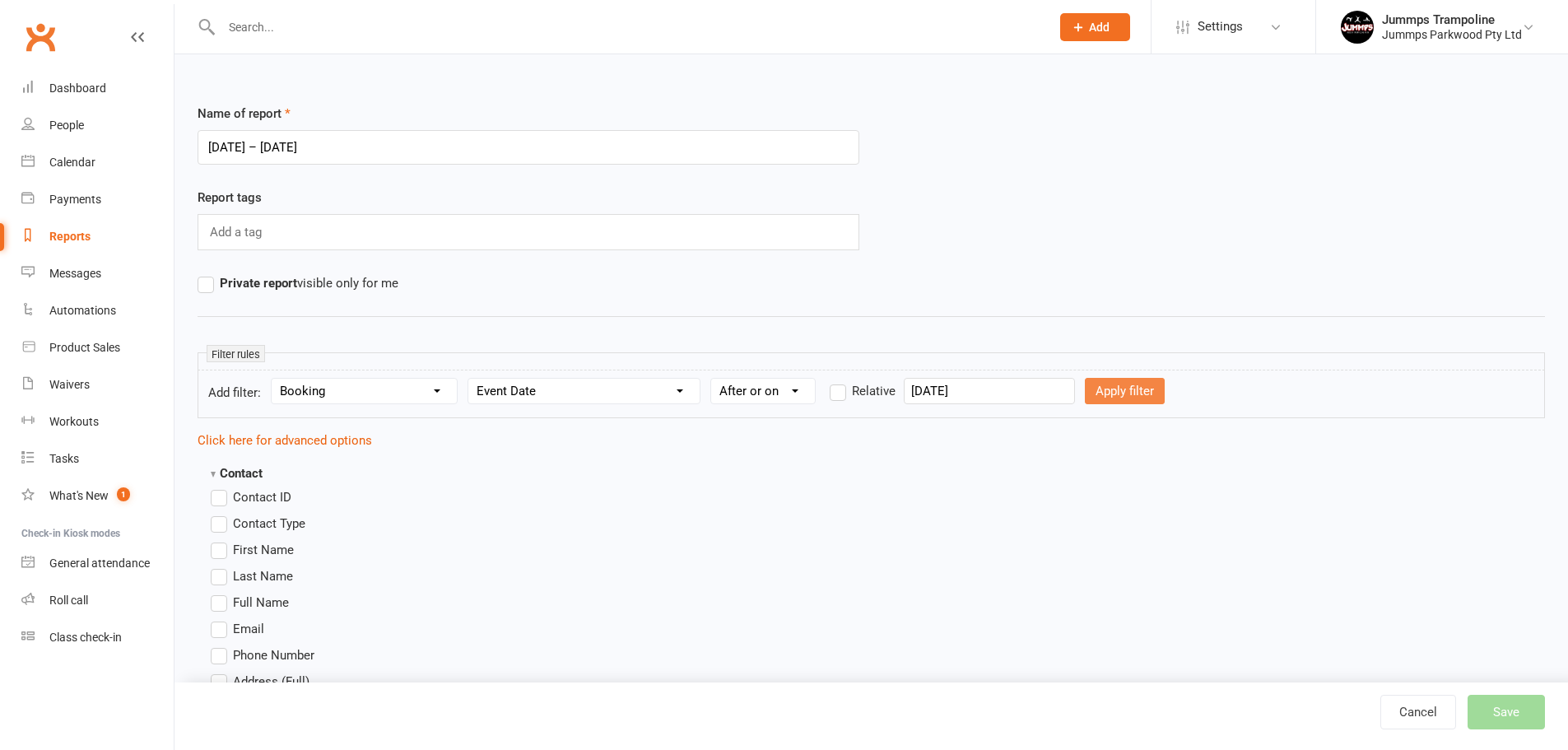
click at [1117, 386] on button "Apply filter" at bounding box center [1124, 391] width 80 height 27
select select
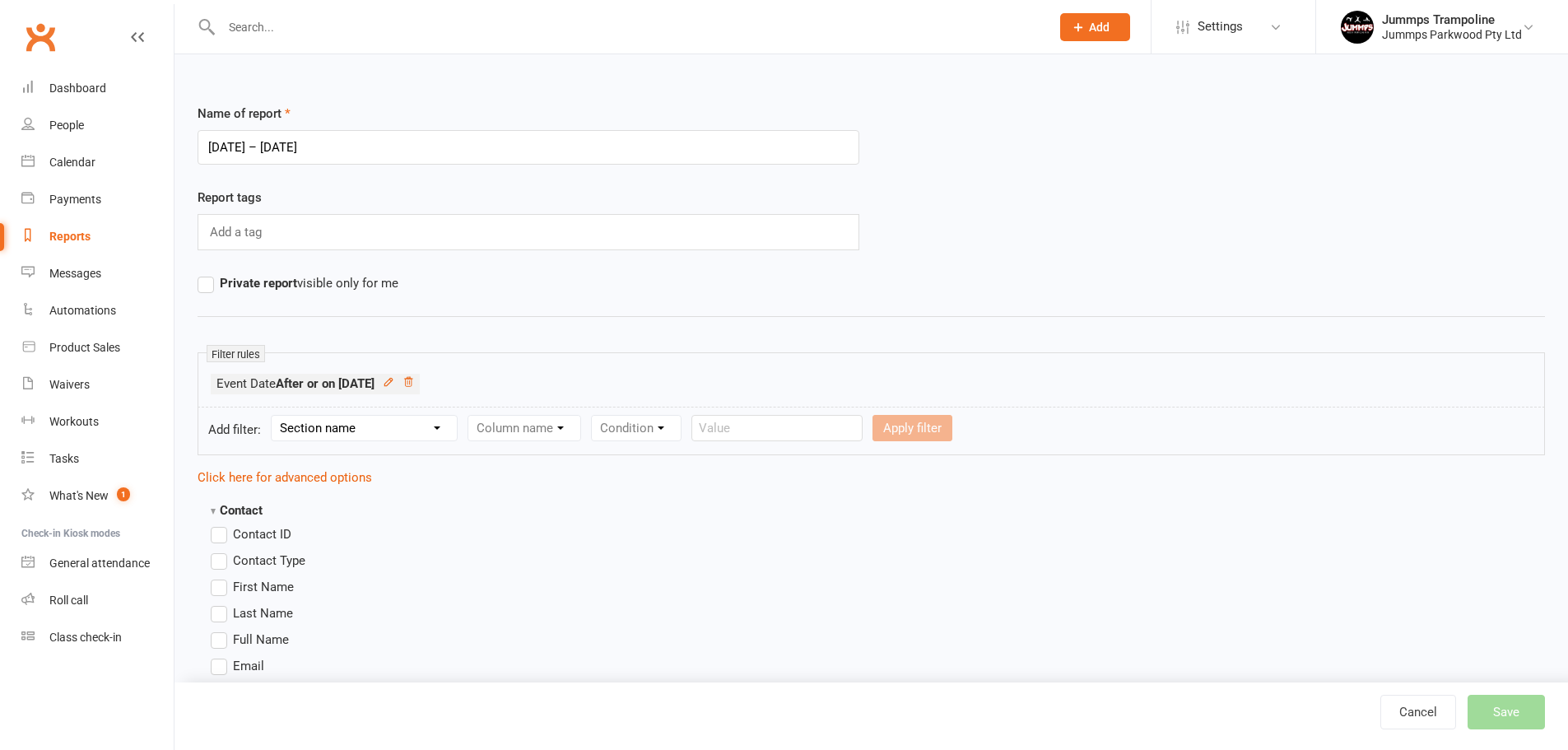
click at [373, 429] on select "Section name Contact Attendance Aggregate Payment Booking Waitlist Attendees Ca…" at bounding box center [364, 428] width 185 height 25
select select "3"
click at [274, 416] on select "Section name Contact Attendance Aggregate Payment Booking Waitlist Attendees Ca…" at bounding box center [364, 428] width 185 height 25
click at [579, 434] on select "Column name Event Name Event Type Event Date Event Day Event Month Event Starts…" at bounding box center [584, 428] width 232 height 25
select select "2"
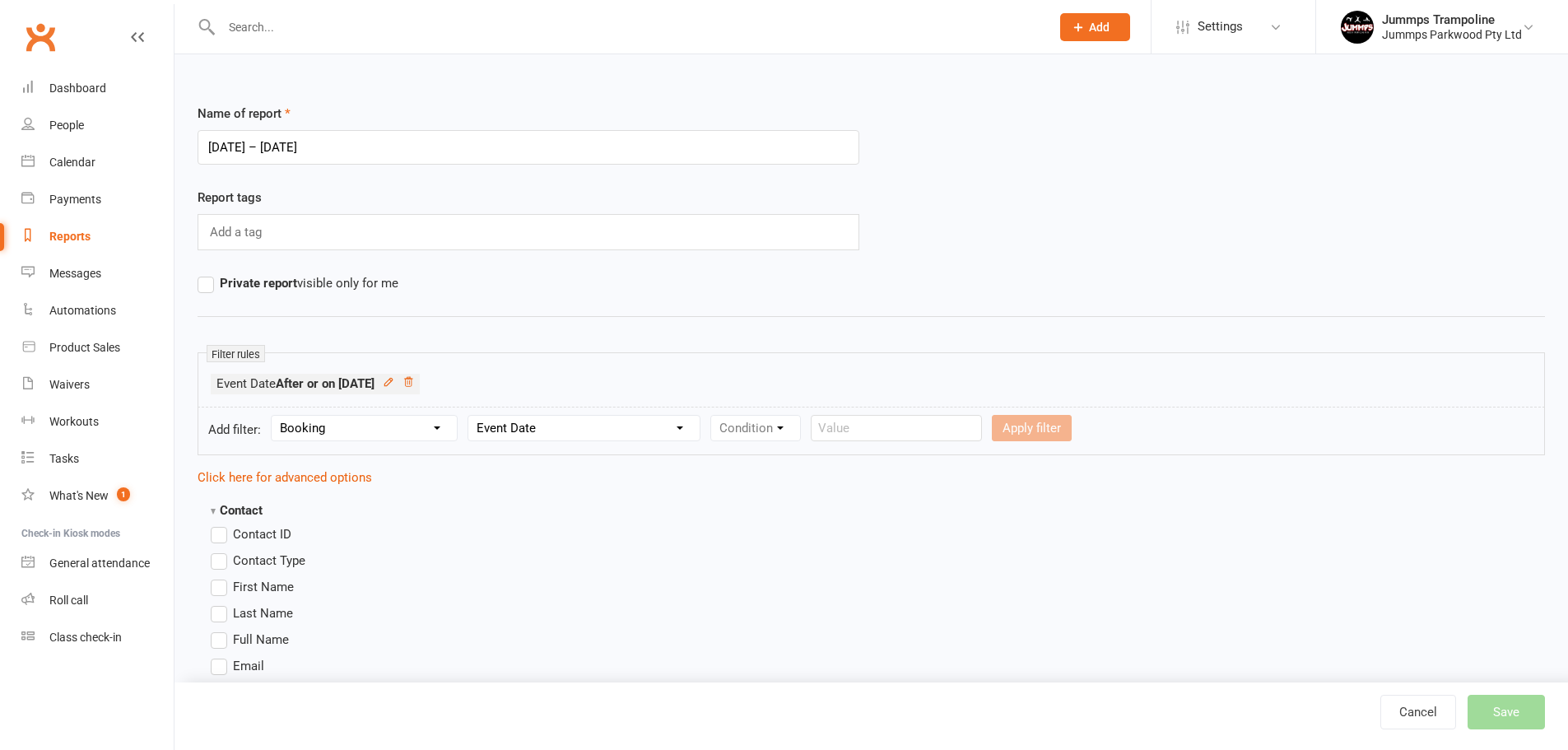
click at [470, 416] on select "Column name Event Name Event Type Event Date Event Day Event Month Event Starts…" at bounding box center [584, 428] width 232 height 25
click at [755, 421] on select "Condition Is Is not Before After Before or on After or on Is blank Is not blank" at bounding box center [762, 428] width 103 height 25
select select "4"
click at [711, 416] on select "Condition Is Is not Before After Before or on After or on Is blank Is not blank" at bounding box center [762, 428] width 103 height 25
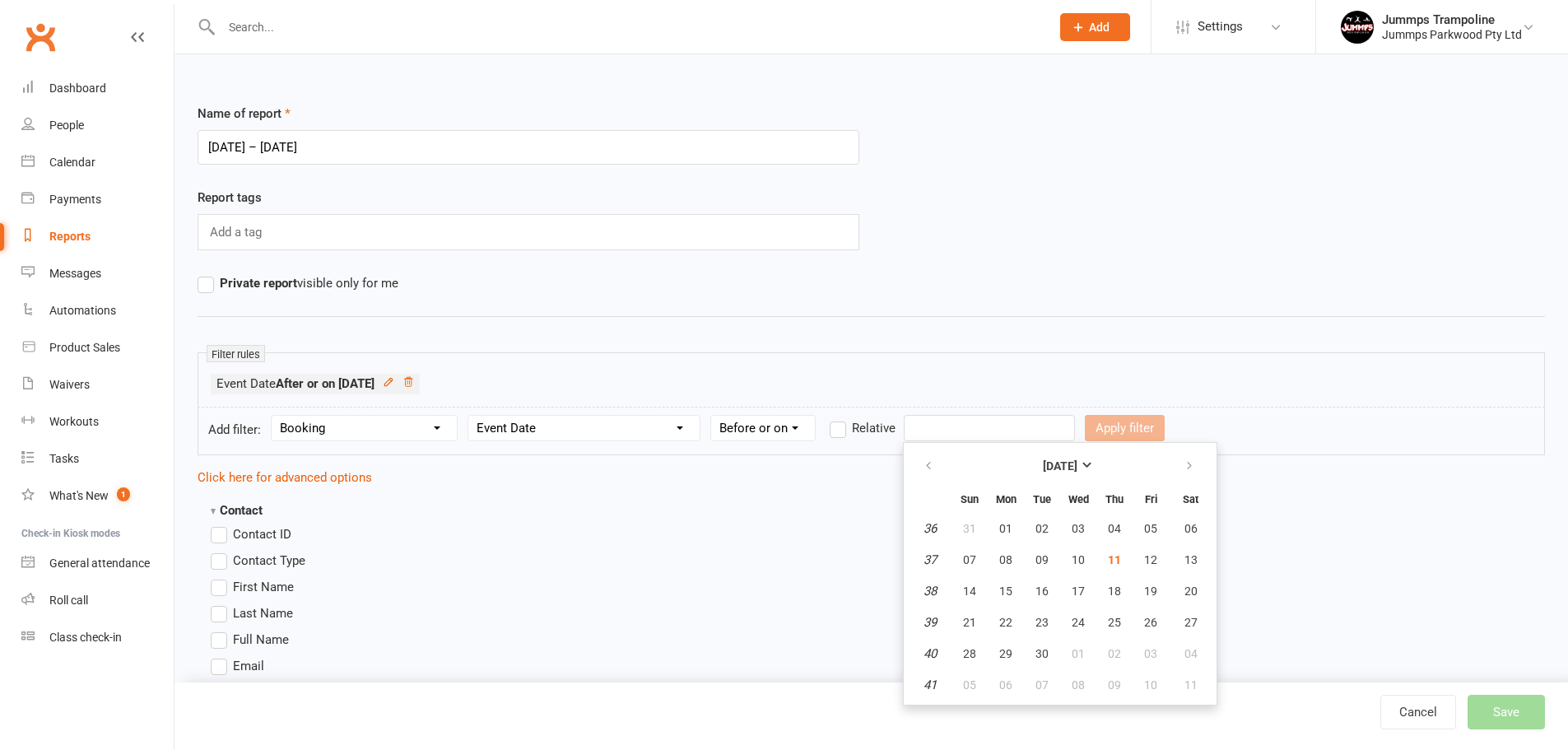
click at [943, 433] on input "text" at bounding box center [989, 428] width 171 height 27
click at [1181, 462] on button "button" at bounding box center [1191, 466] width 36 height 29
click at [969, 587] on span "14" at bounding box center [969, 592] width 13 height 13
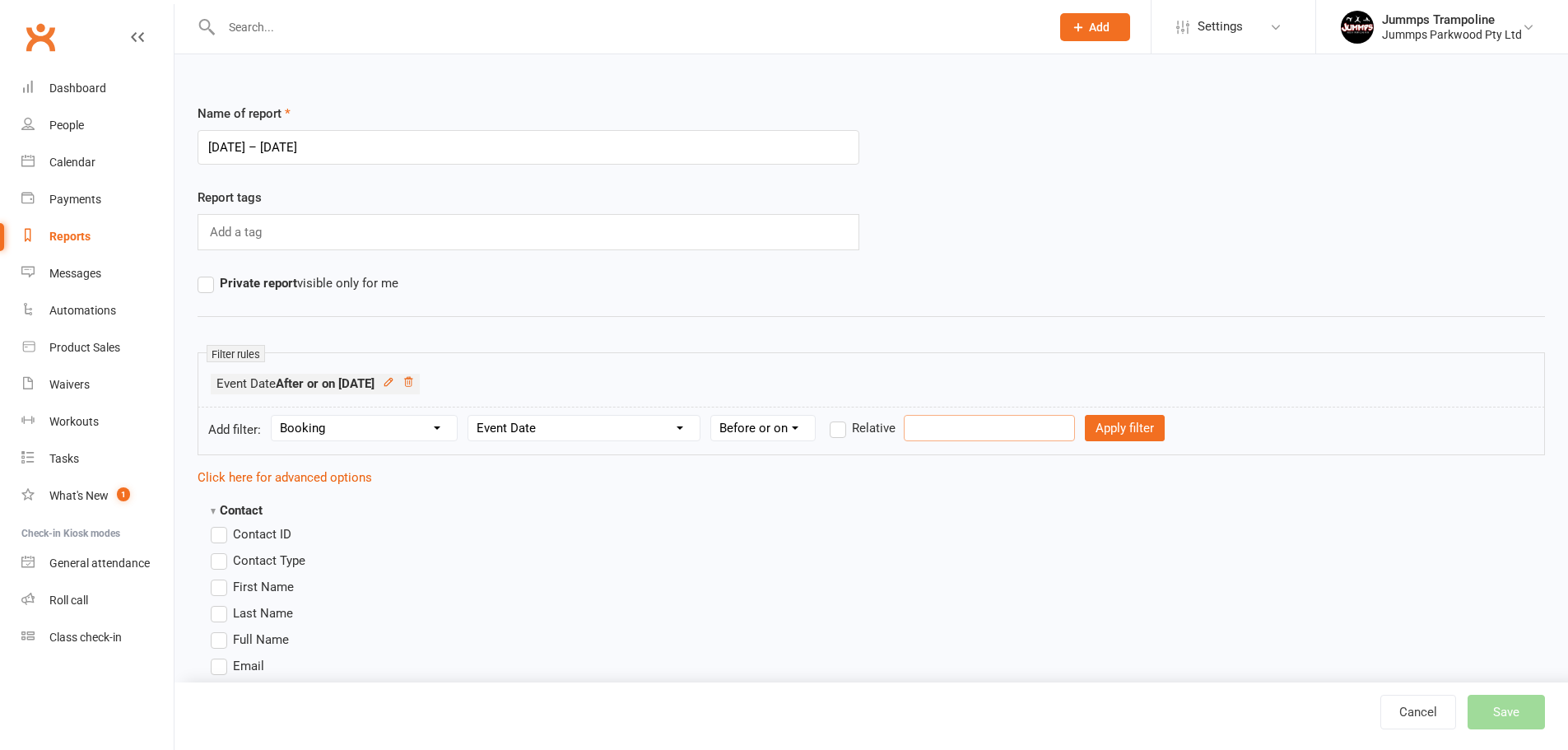
type input "14 Dec 2025"
click at [1108, 424] on button "Apply filter" at bounding box center [1124, 428] width 80 height 27
select select
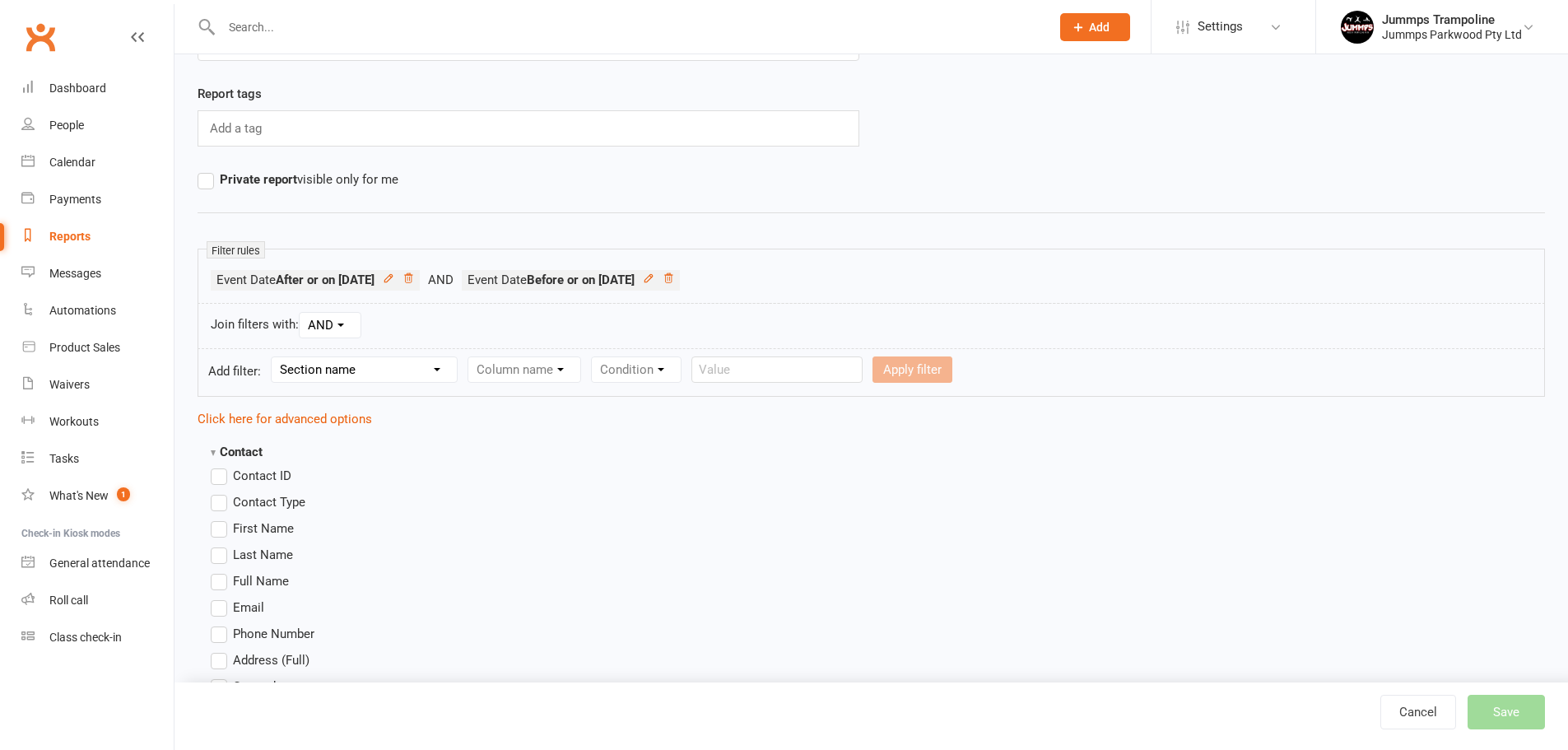
scroll to position [110, 0]
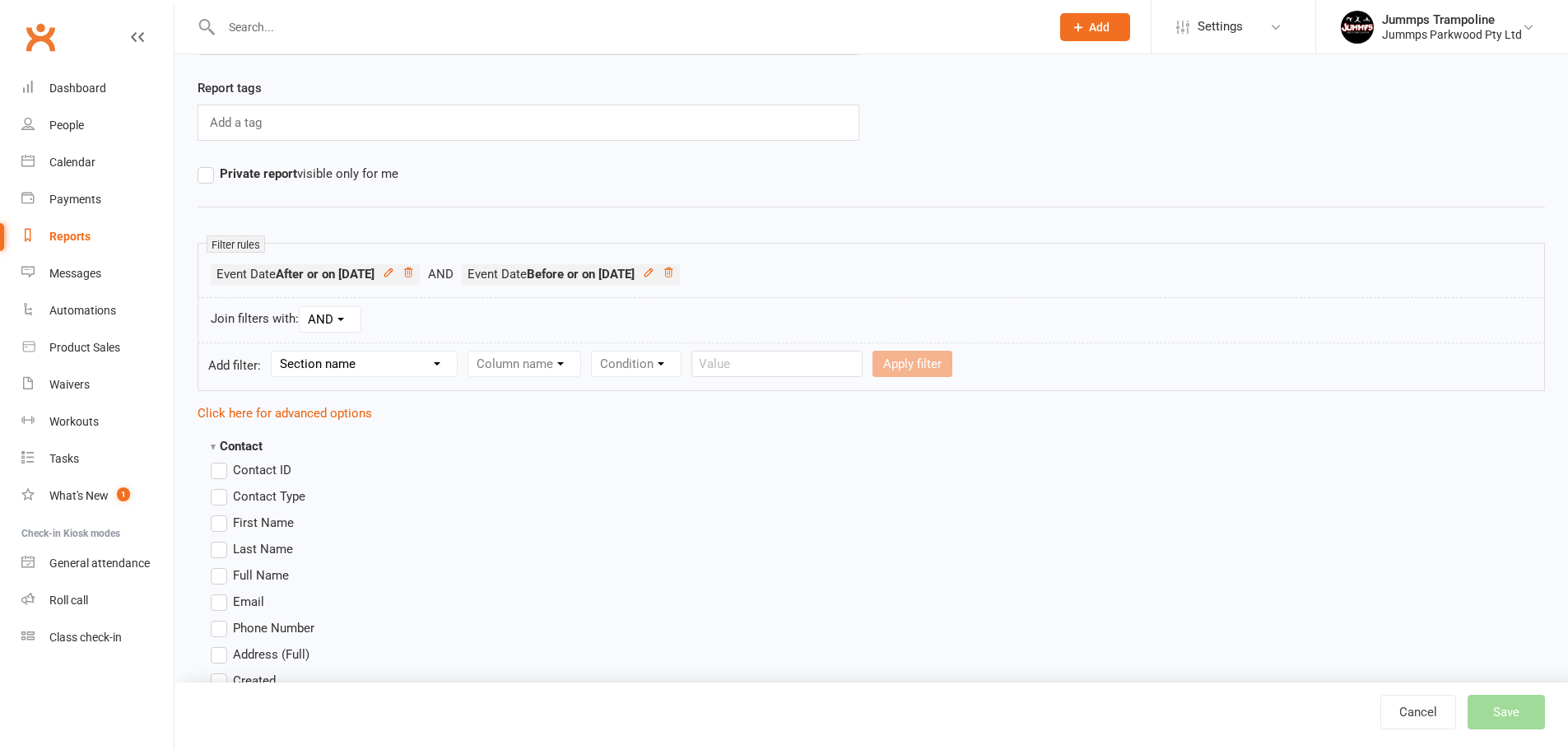
click at [219, 516] on label "First Name" at bounding box center [252, 523] width 83 height 20
click at [219, 513] on input "First Name" at bounding box center [216, 513] width 11 height 0
click at [225, 552] on label "Last Name" at bounding box center [252, 549] width 82 height 20
click at [222, 539] on input "Last Name" at bounding box center [216, 539] width 11 height 0
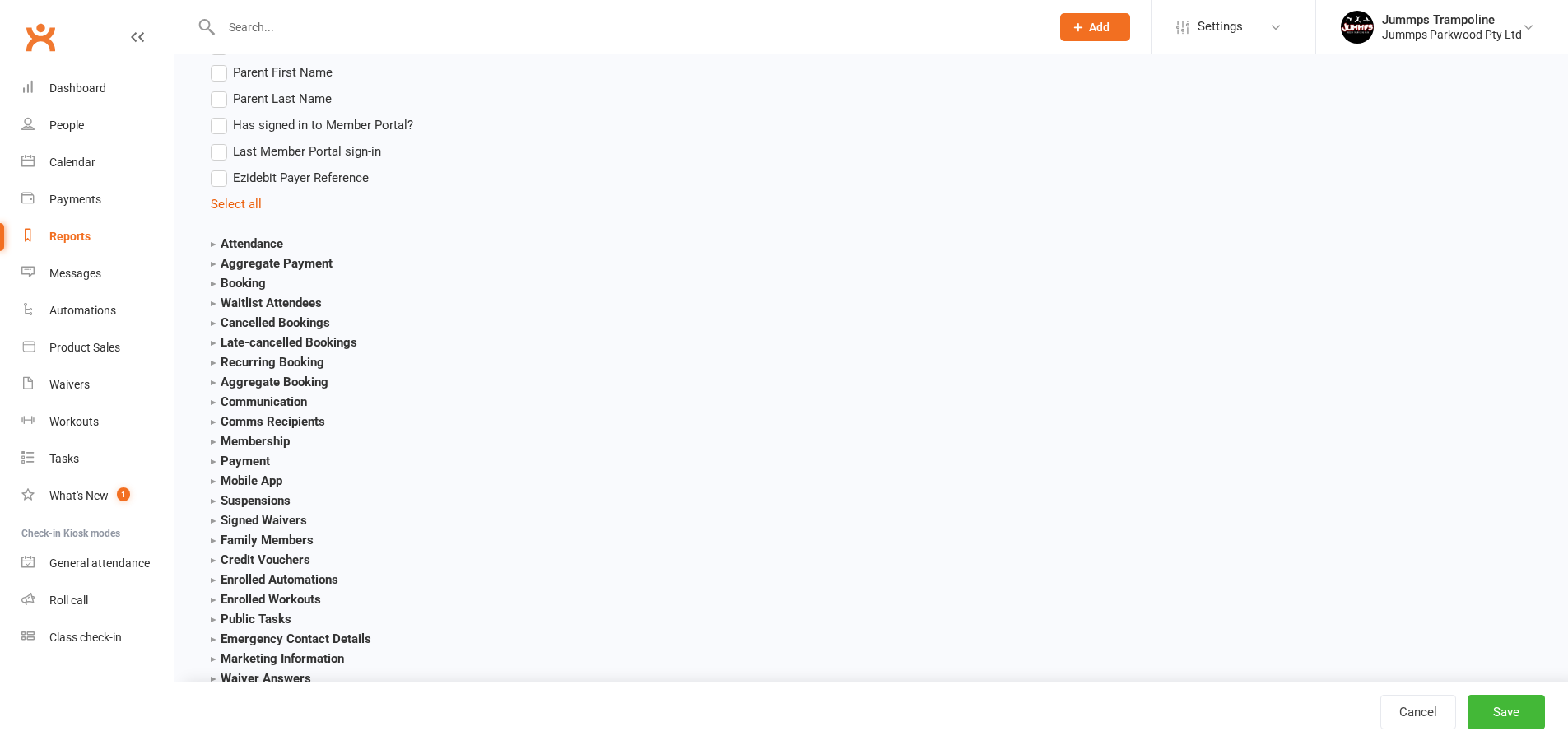
scroll to position [1694, 0]
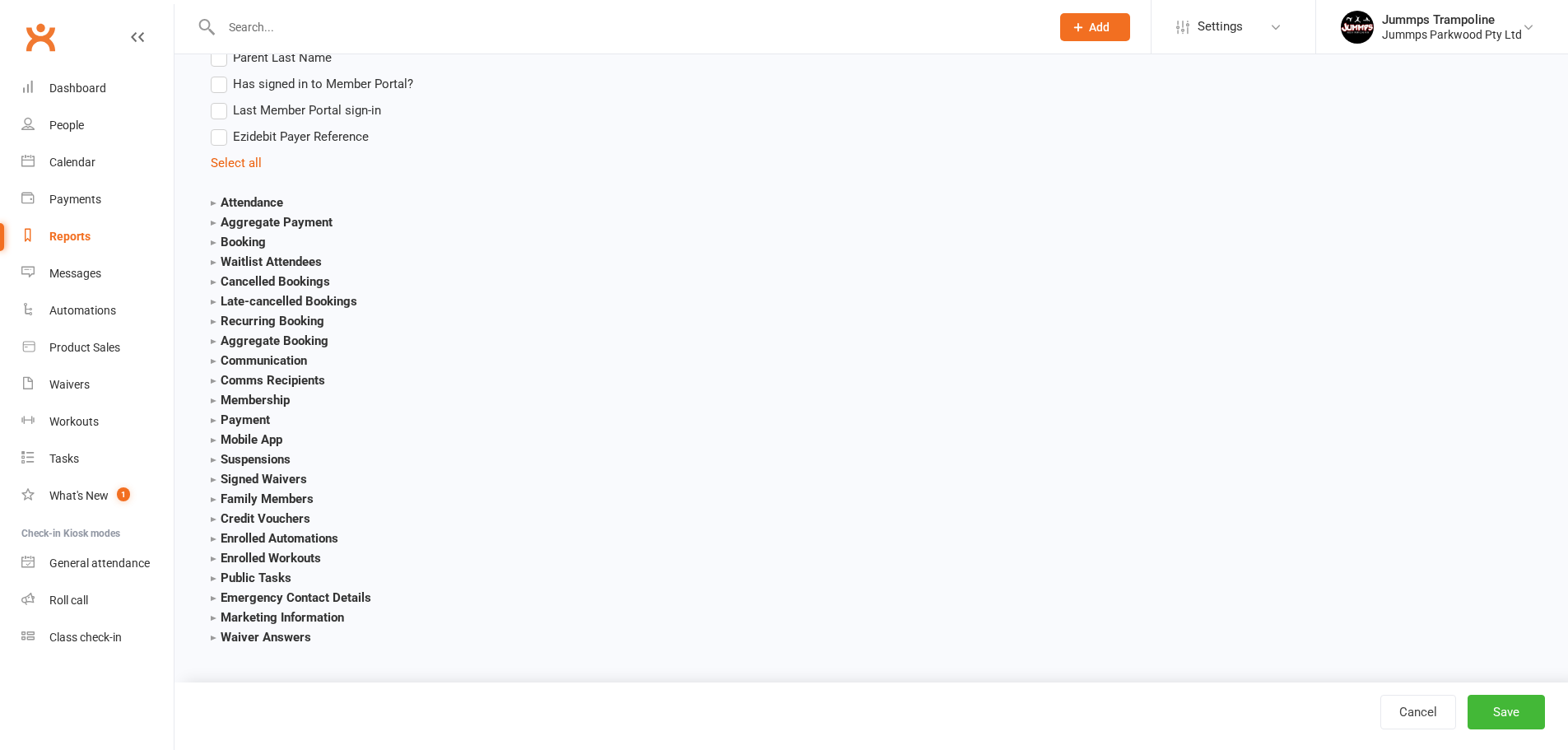
click at [255, 245] on strong "Booking" at bounding box center [238, 242] width 55 height 15
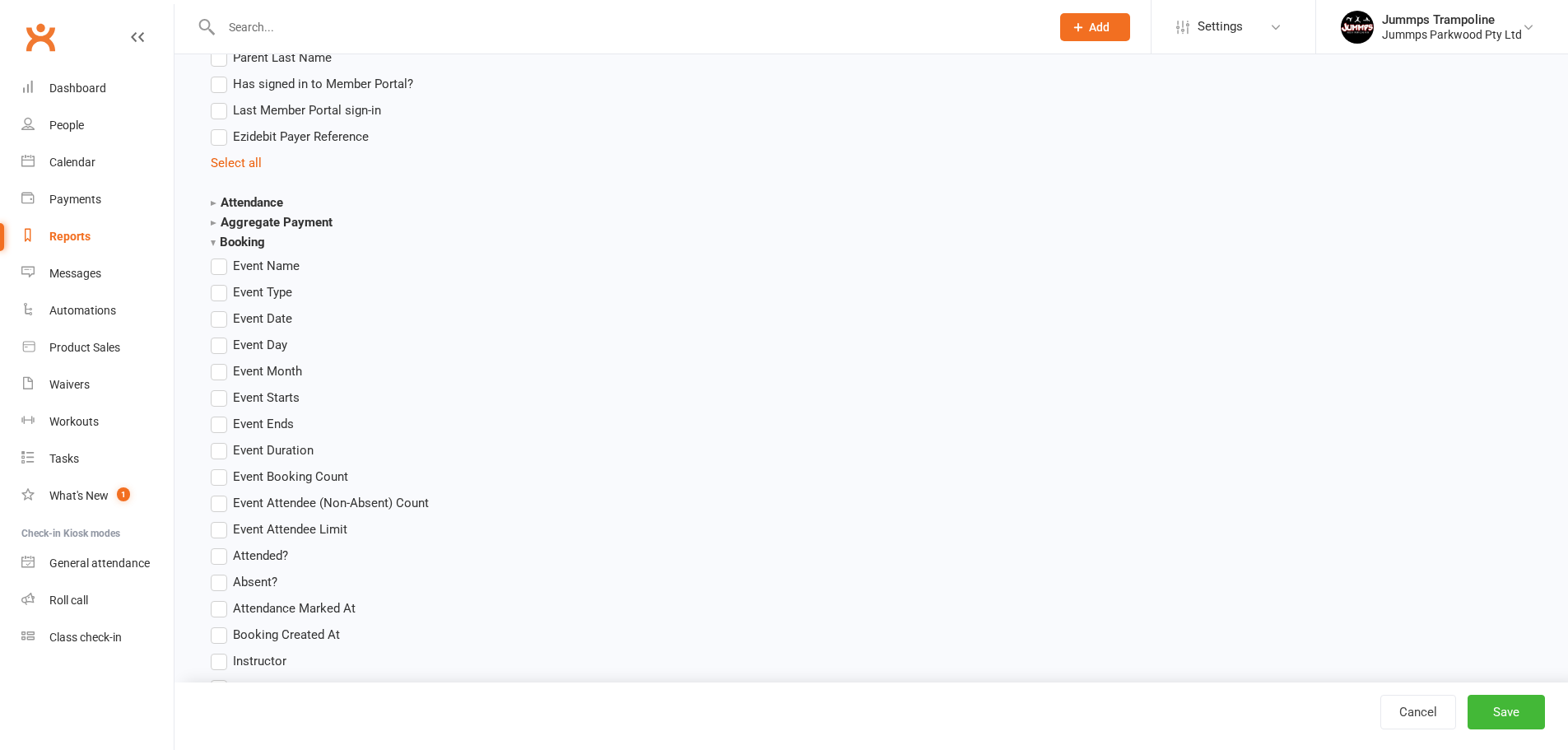
click at [221, 272] on label "Event Name" at bounding box center [254, 266] width 89 height 20
click at [221, 256] on input "Event Name" at bounding box center [216, 256] width 11 height 0
click at [224, 323] on label "Event Date" at bounding box center [251, 319] width 81 height 20
click at [222, 309] on input "Event Date" at bounding box center [216, 309] width 11 height 0
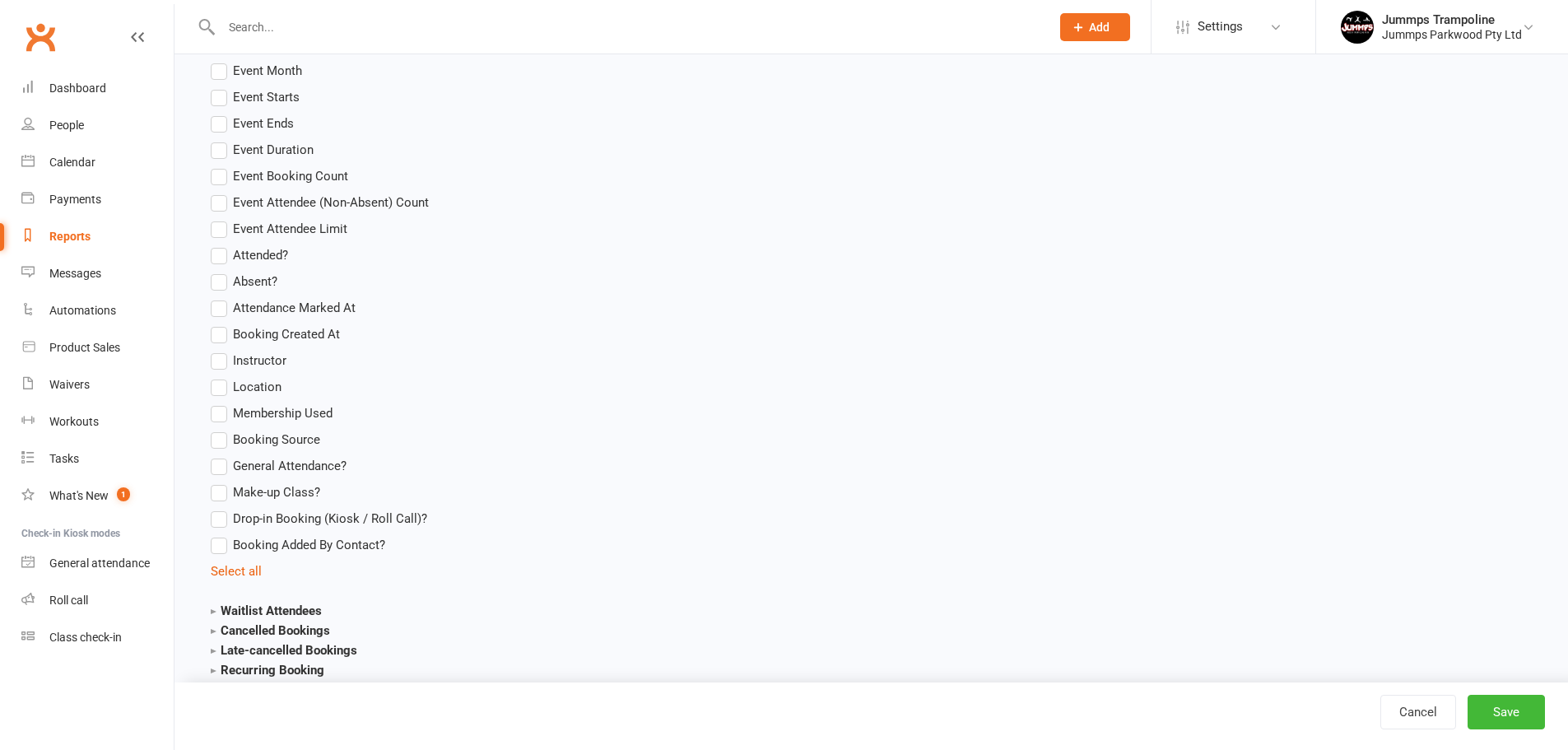
scroll to position [2050, 0]
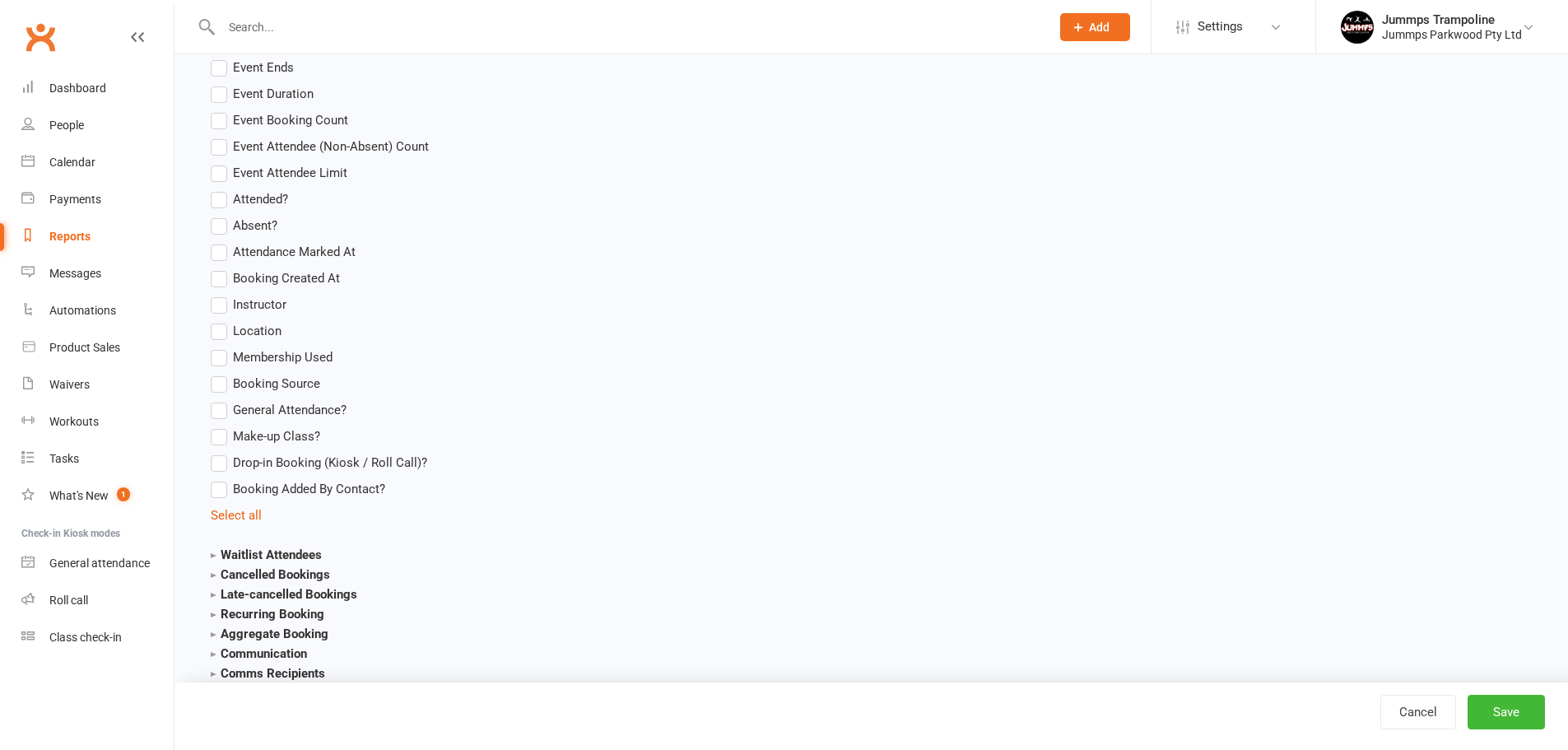
click at [217, 354] on label "Membership Used" at bounding box center [271, 358] width 122 height 20
click at [217, 348] on input "Membership Used" at bounding box center [216, 348] width 11 height 0
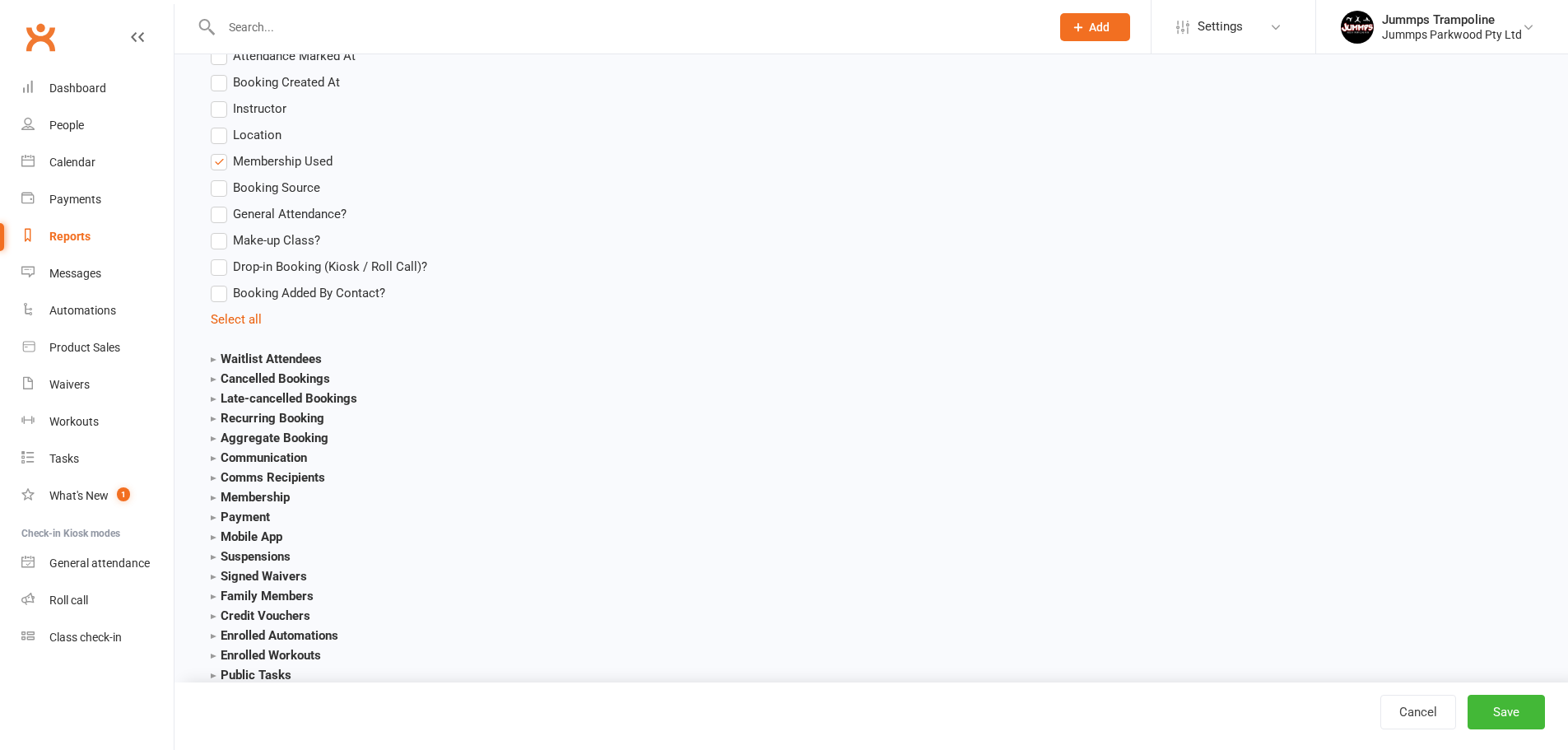
scroll to position [2270, 0]
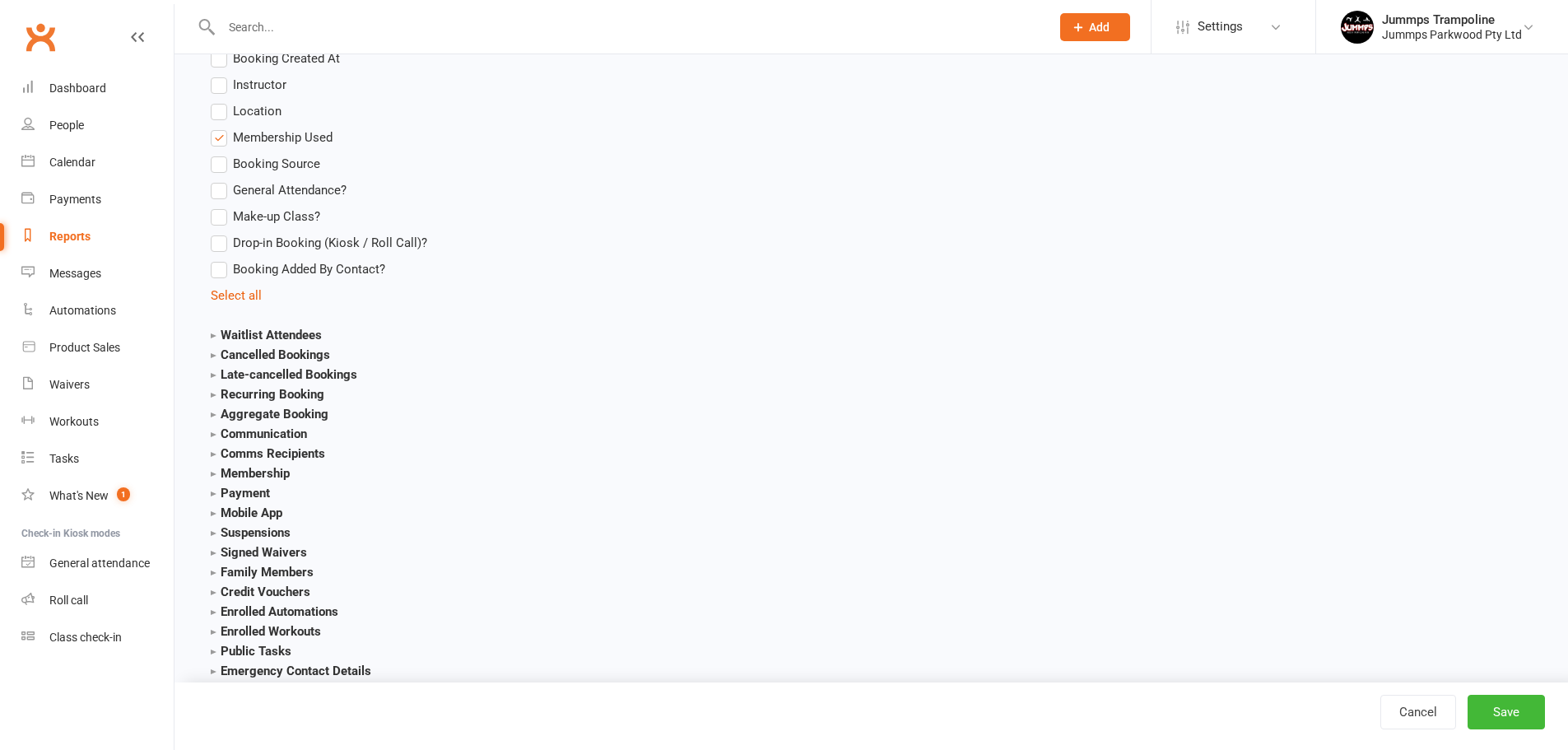
click at [270, 472] on strong "Membership" at bounding box center [250, 473] width 79 height 15
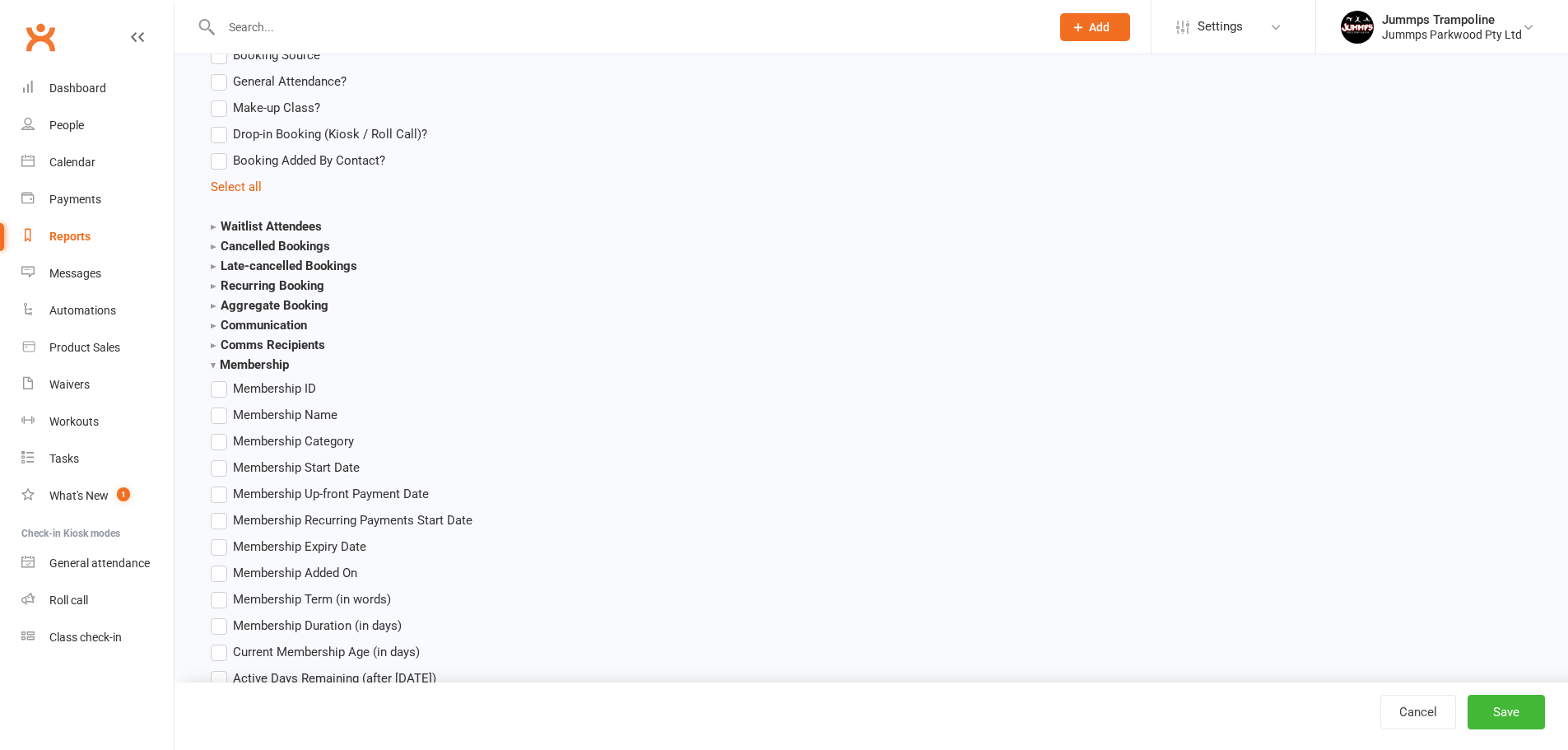
scroll to position [2435, 0]
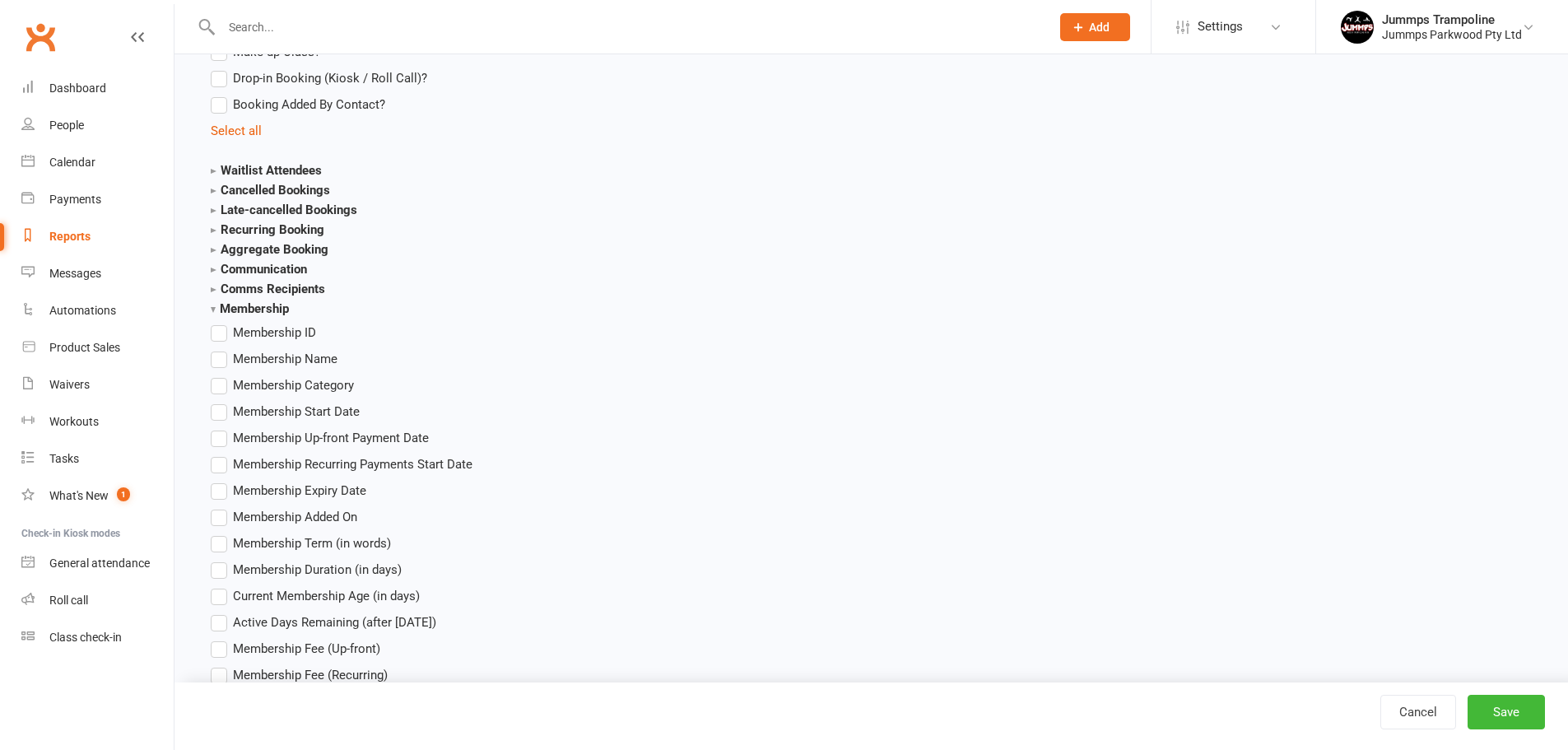
click at [227, 360] on label "Membership Name" at bounding box center [274, 359] width 126 height 20
click at [222, 349] on input "Membership Name" at bounding box center [216, 349] width 11 height 0
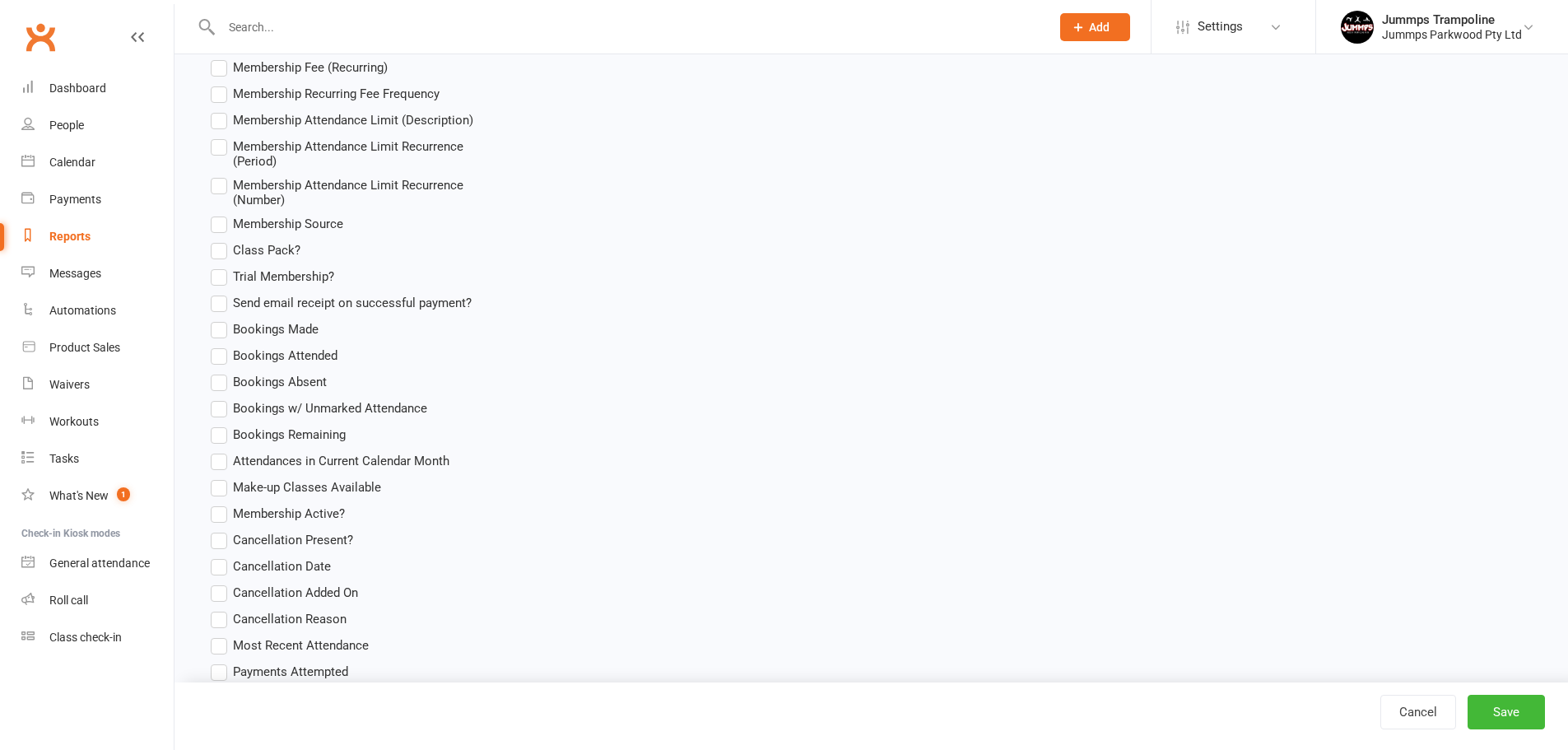
scroll to position [3203, 0]
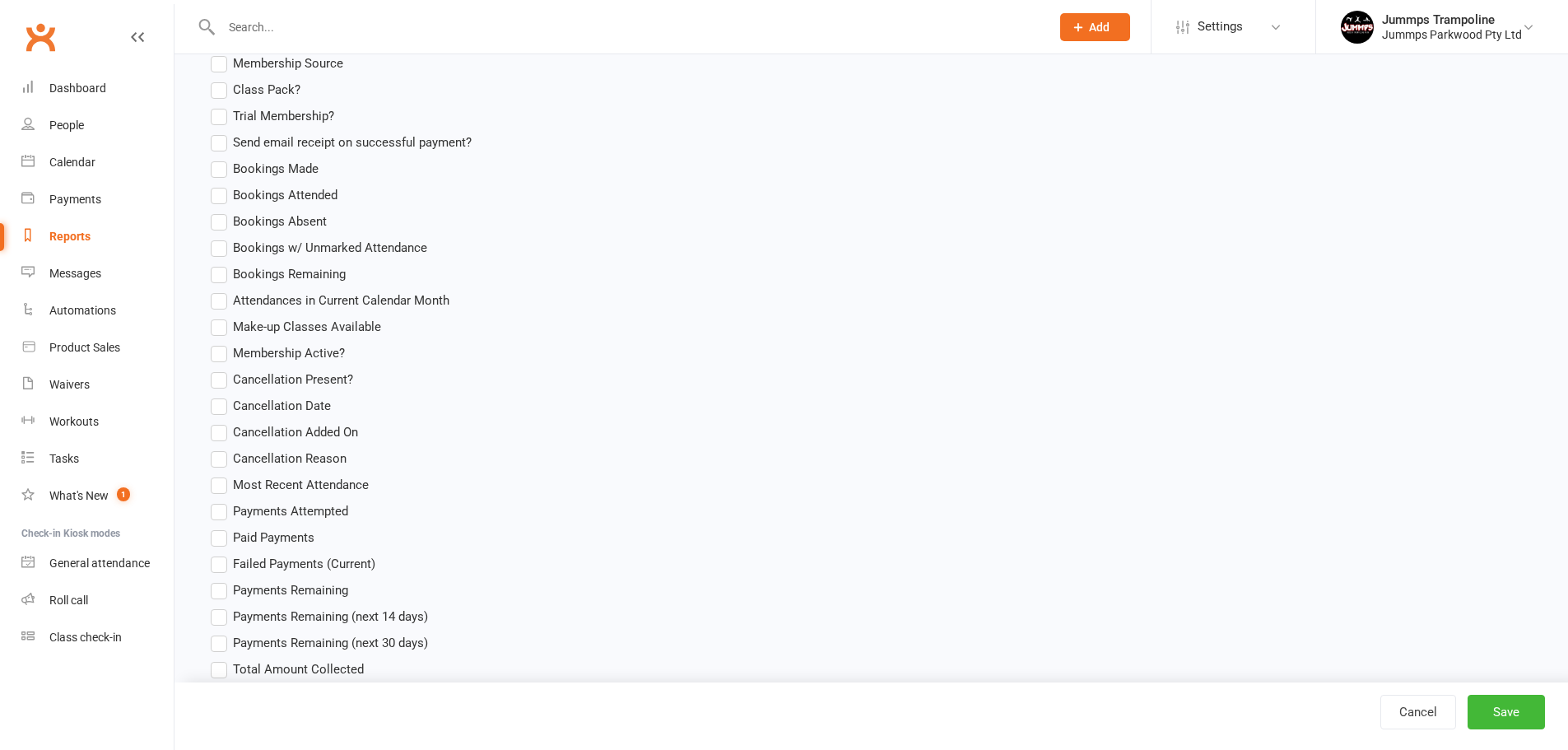
click at [221, 351] on label "Membership Active?" at bounding box center [277, 353] width 135 height 20
click at [221, 343] on input "Membership Active?" at bounding box center [216, 343] width 11 height 0
click at [1522, 709] on button "Save" at bounding box center [1507, 712] width 78 height 35
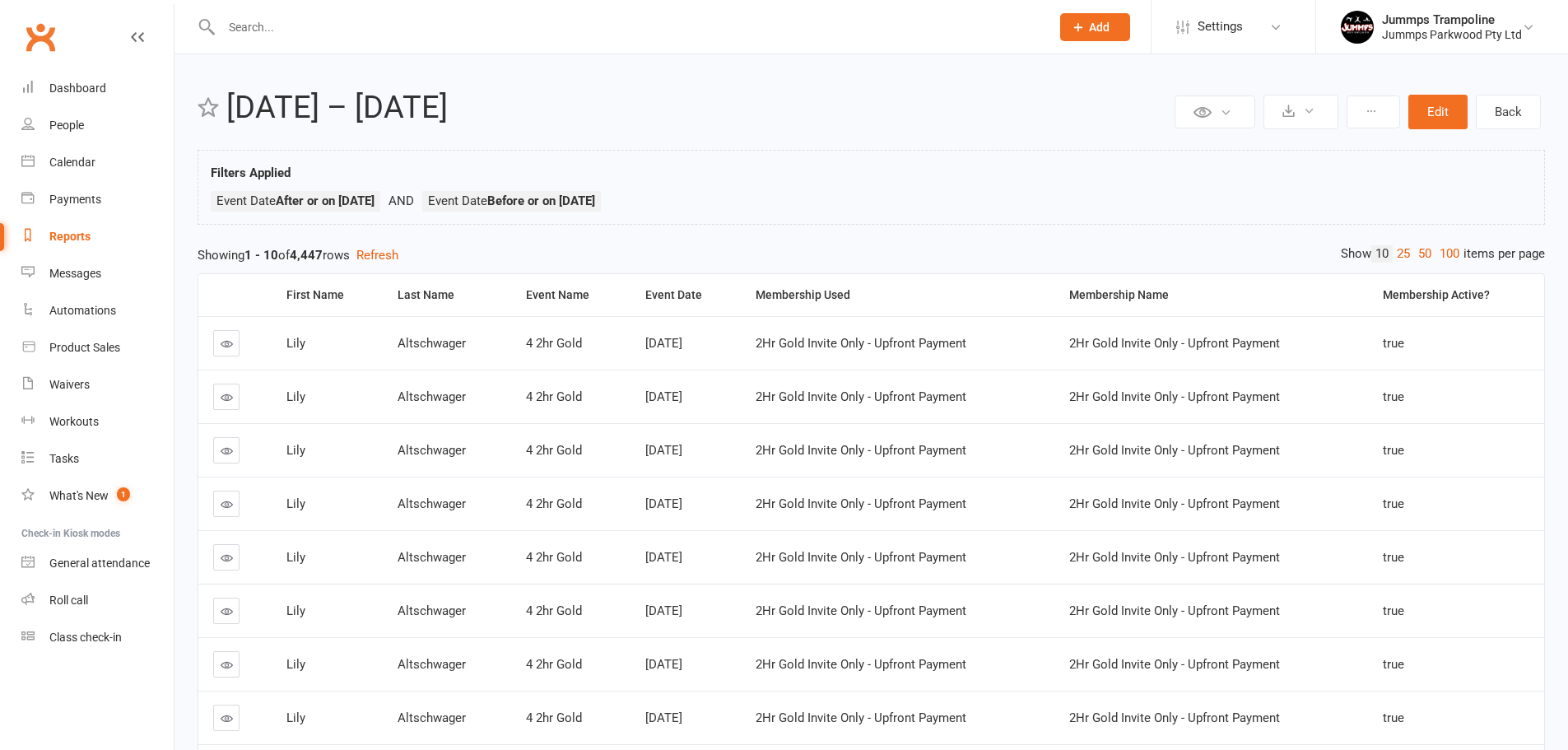
click at [1444, 251] on link "100" at bounding box center [1449, 254] width 28 height 17
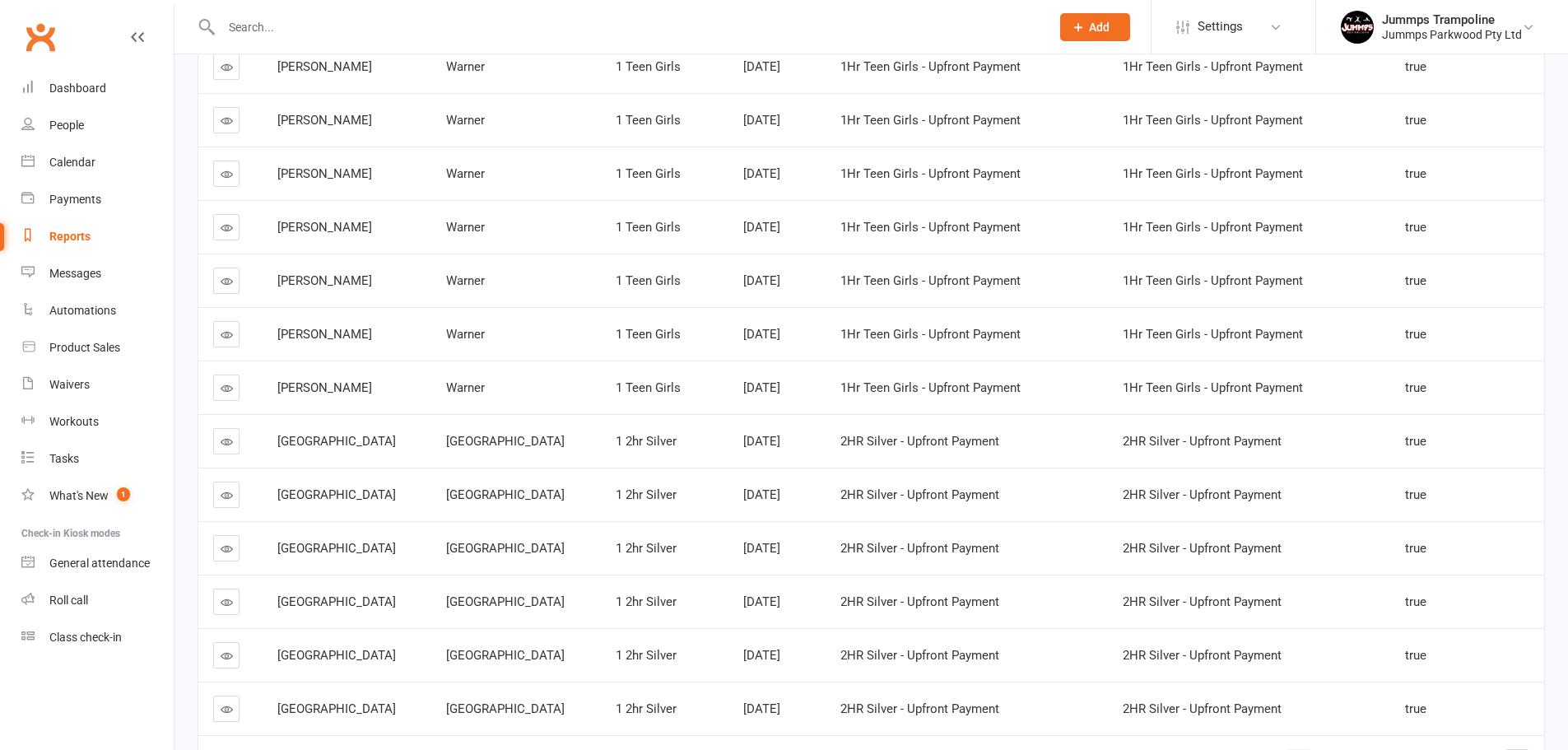
scroll to position [5050, 0]
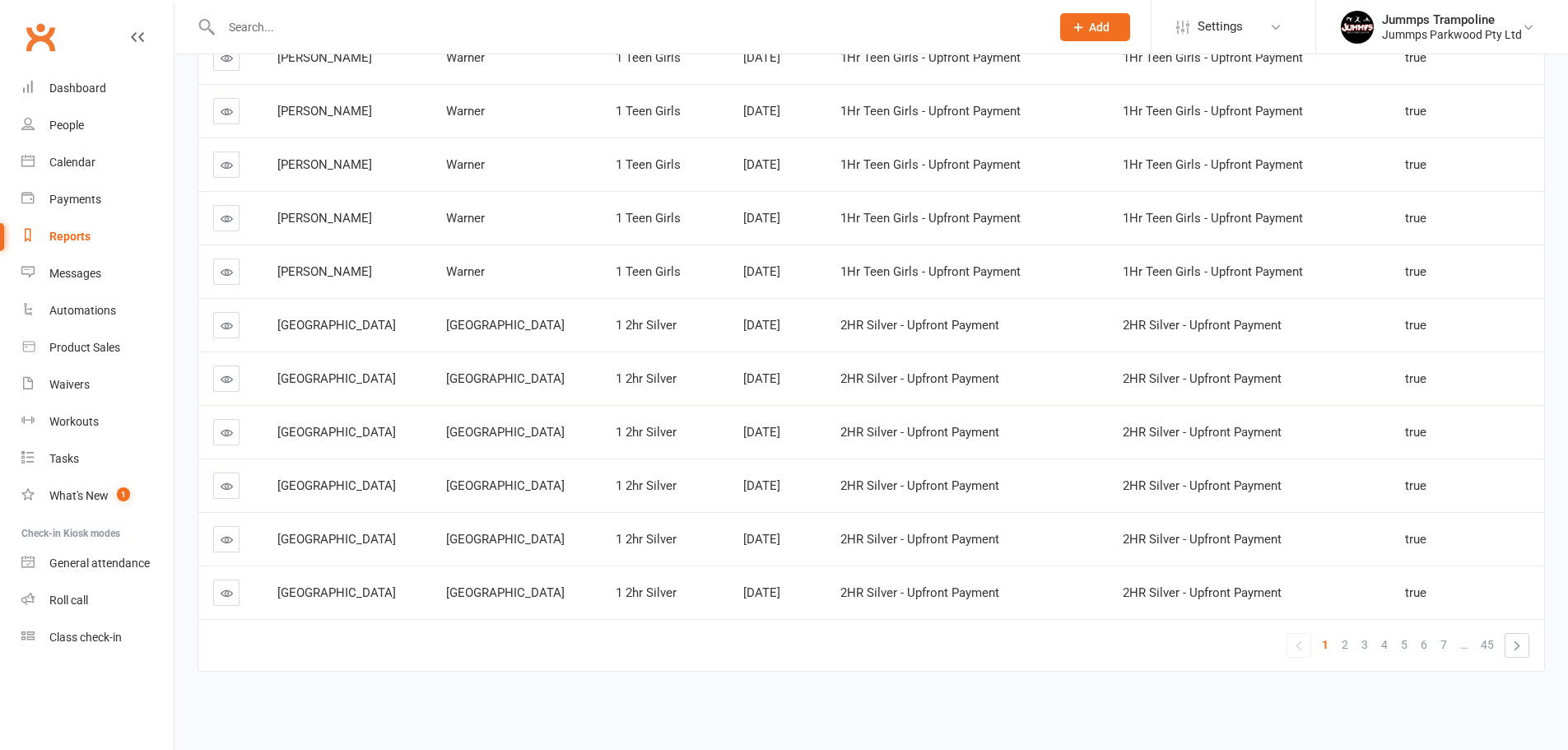
click at [1440, 645] on link "7" at bounding box center [1444, 645] width 20 height 23
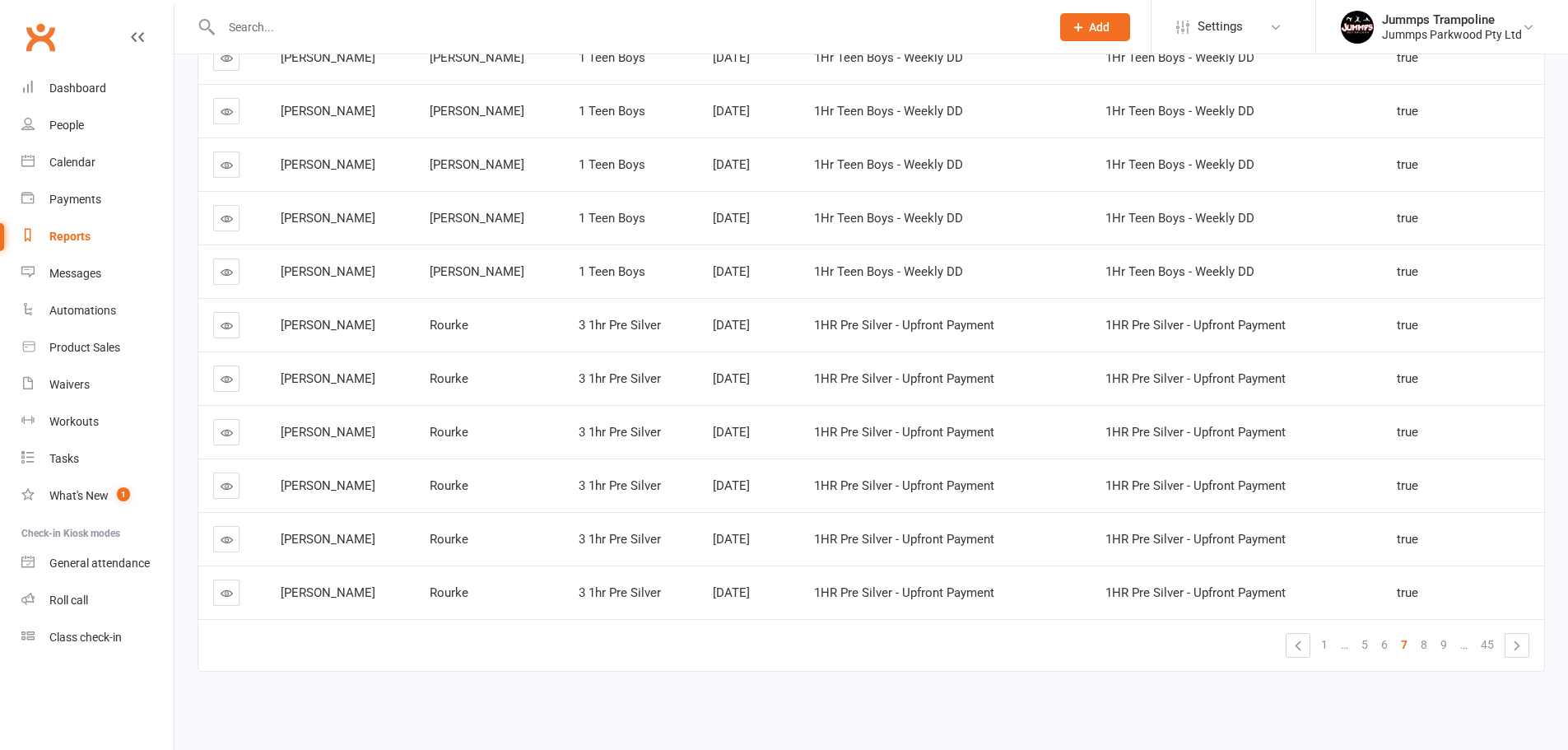
click at [1492, 645] on span "45" at bounding box center [1487, 645] width 13 height 23
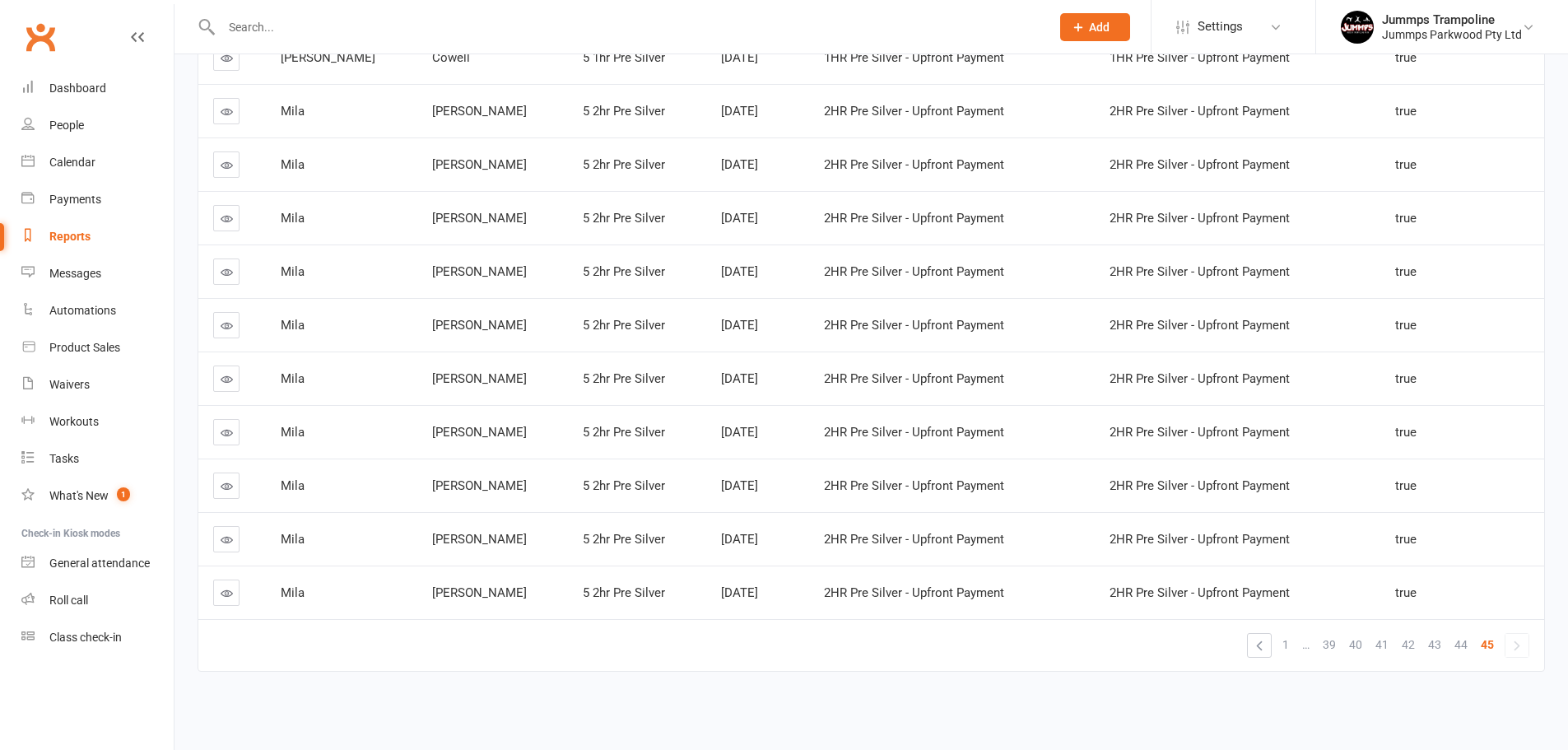
scroll to position [2213, 0]
click at [1458, 643] on span "44" at bounding box center [1461, 645] width 13 height 23
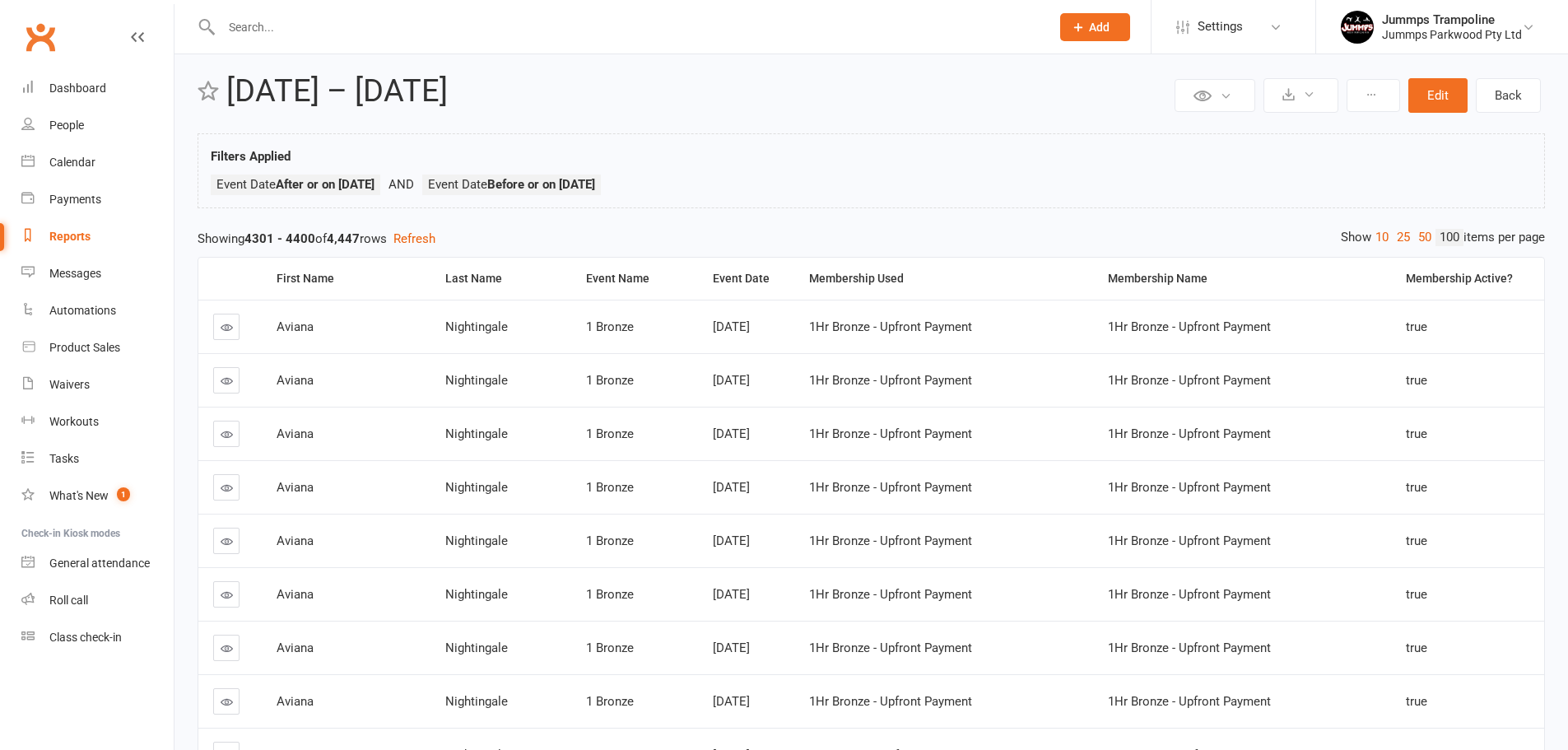
scroll to position [0, 0]
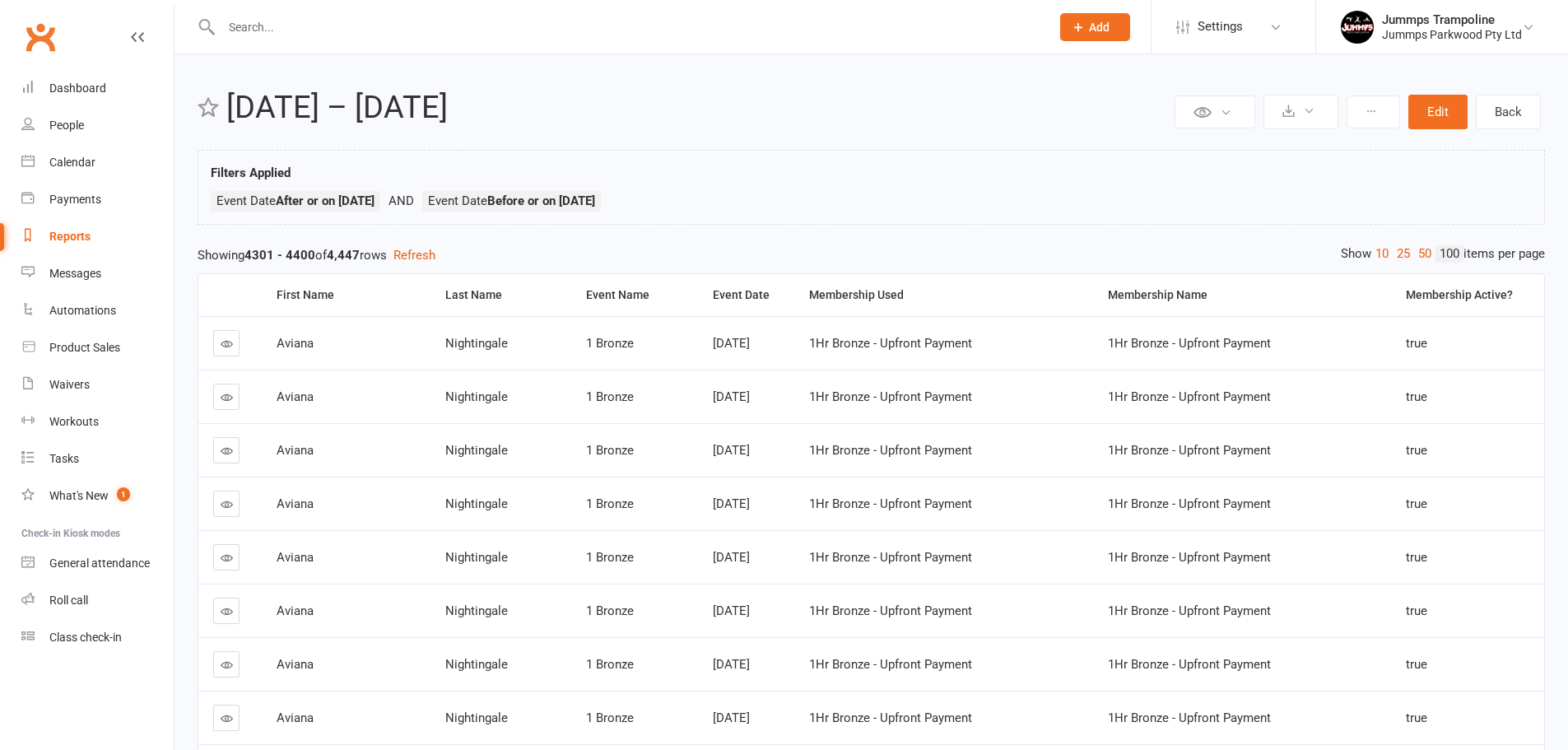
click at [446, 296] on div "Last Name" at bounding box center [502, 295] width 113 height 12
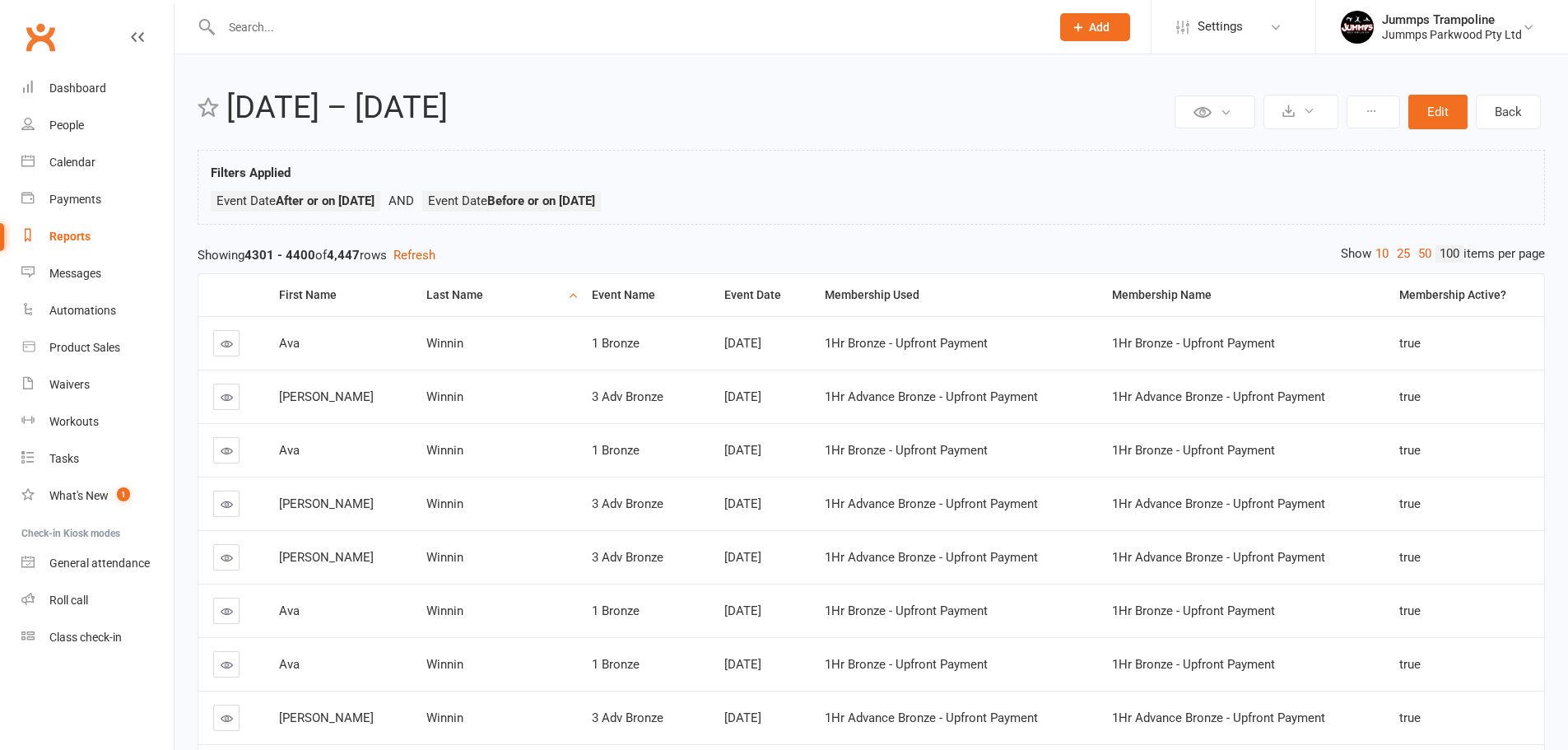
click at [330, 295] on div "First Name" at bounding box center [339, 295] width 119 height 12
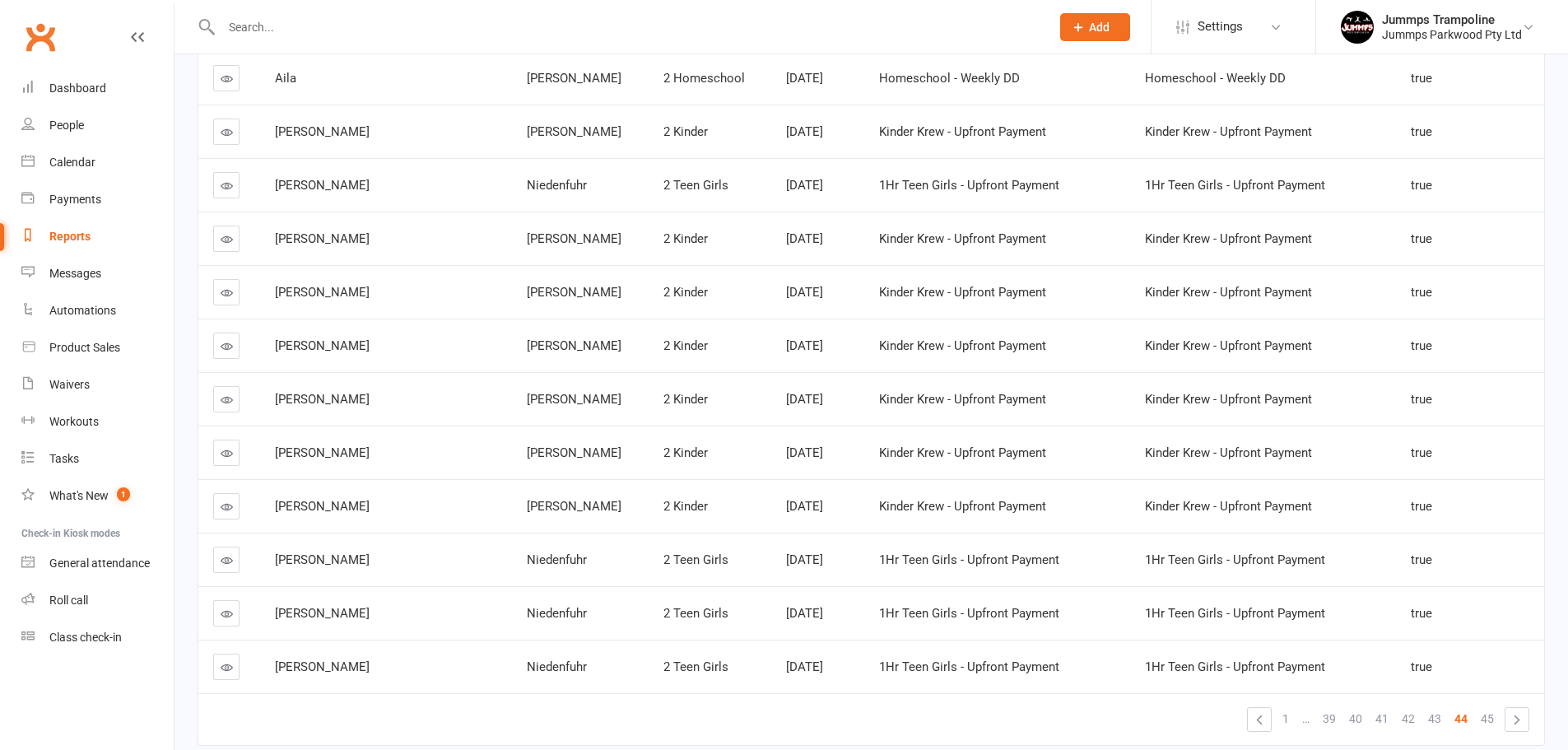
scroll to position [5050, 0]
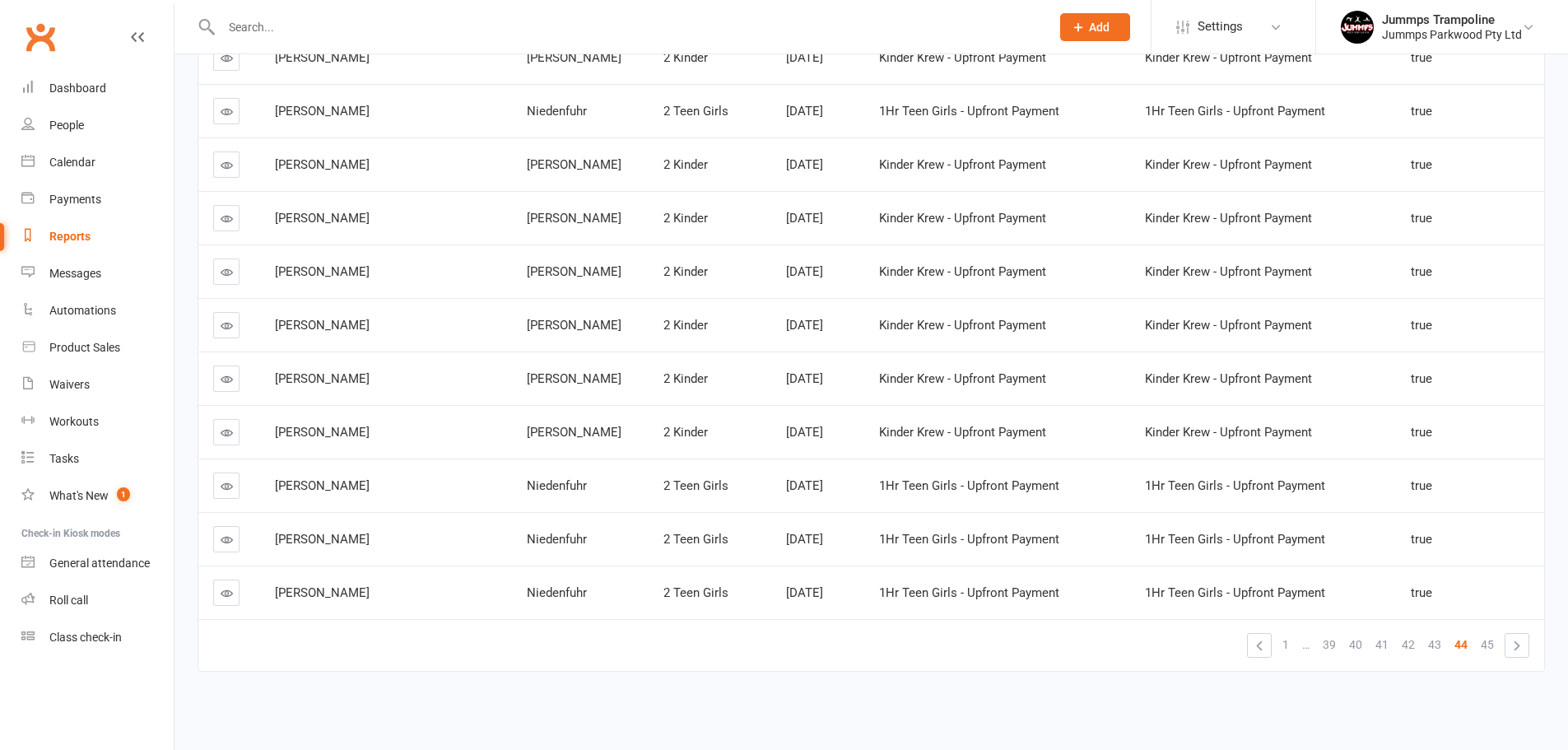
click at [1489, 641] on span "45" at bounding box center [1487, 645] width 13 height 23
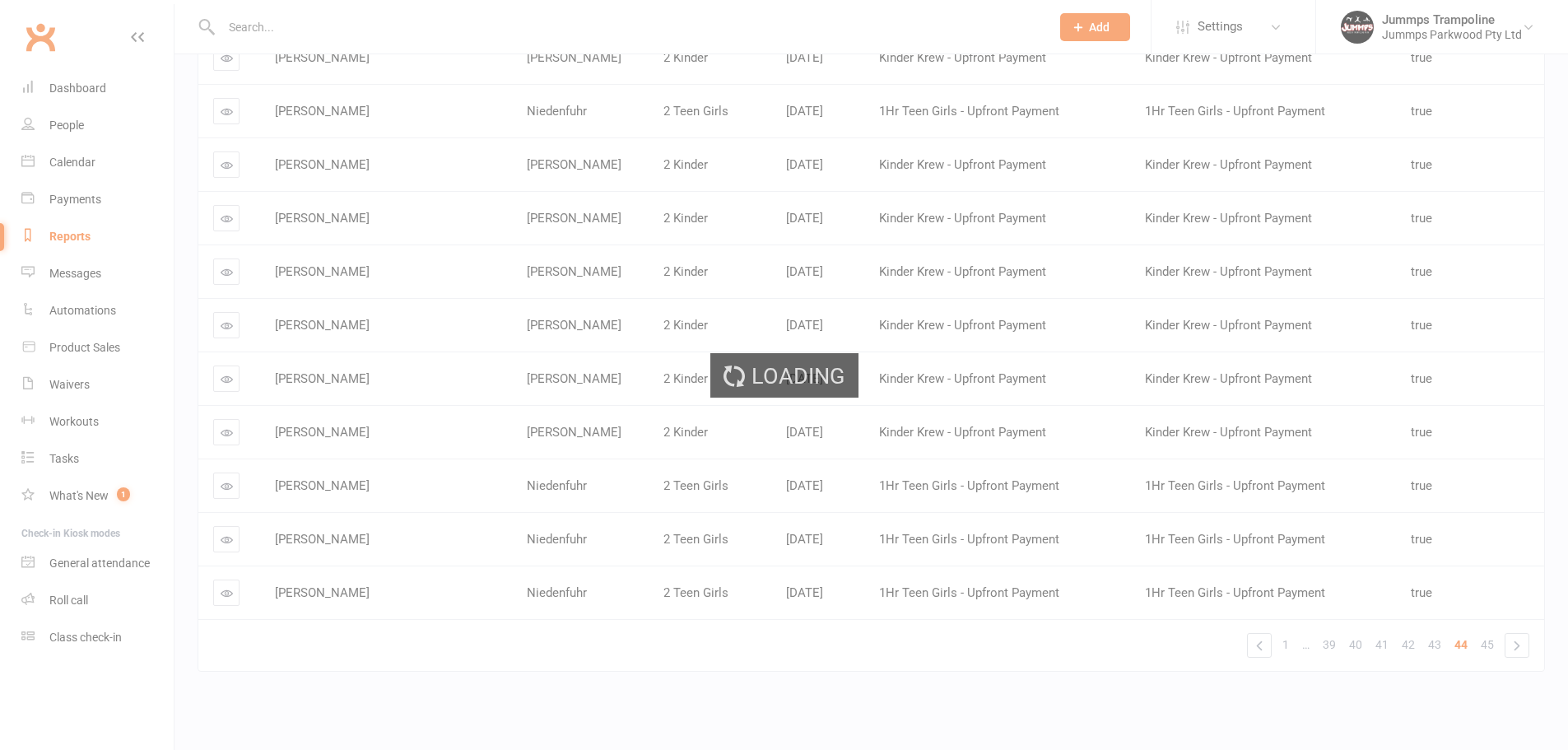
scroll to position [2213, 0]
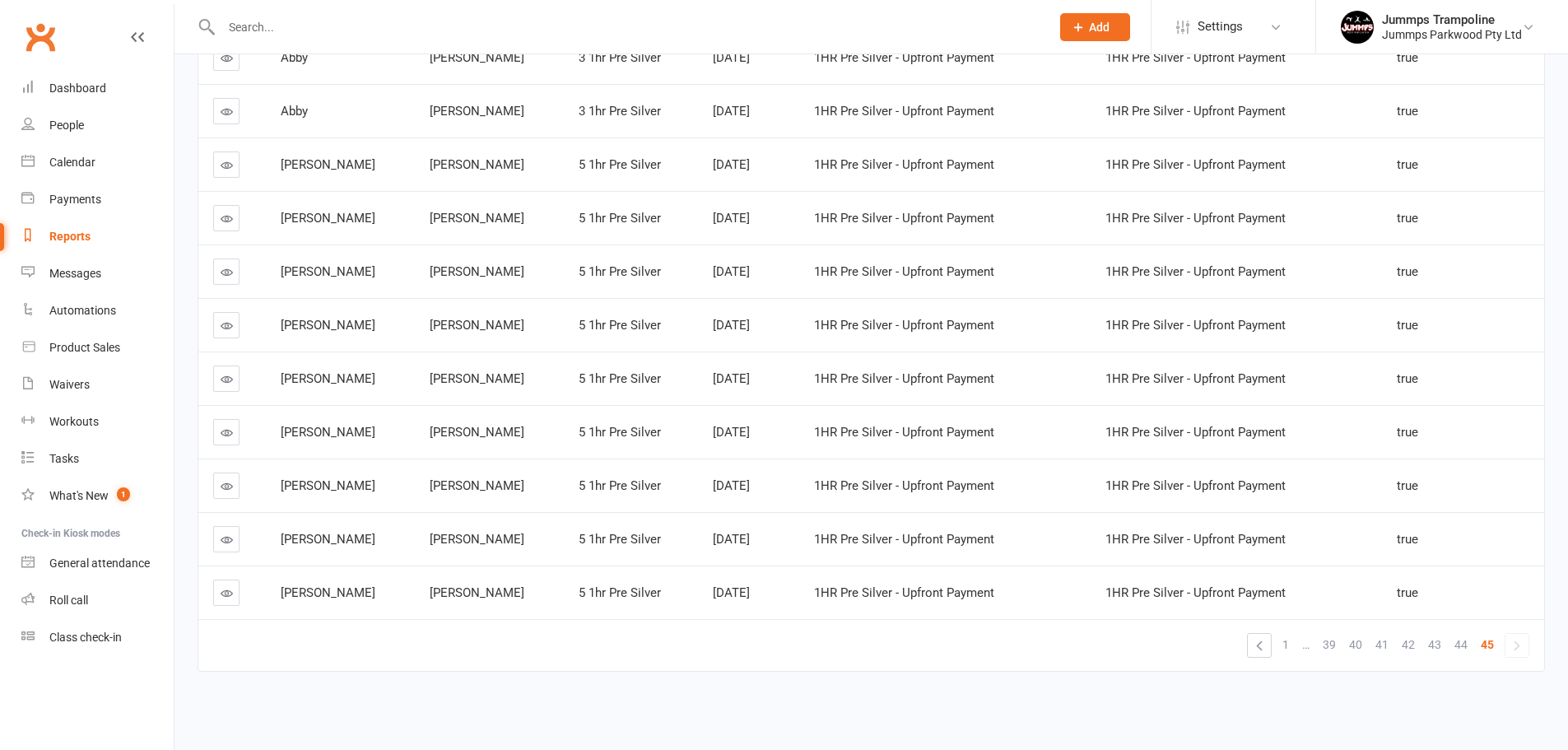
click at [1288, 643] on span "1" at bounding box center [1285, 645] width 6 height 23
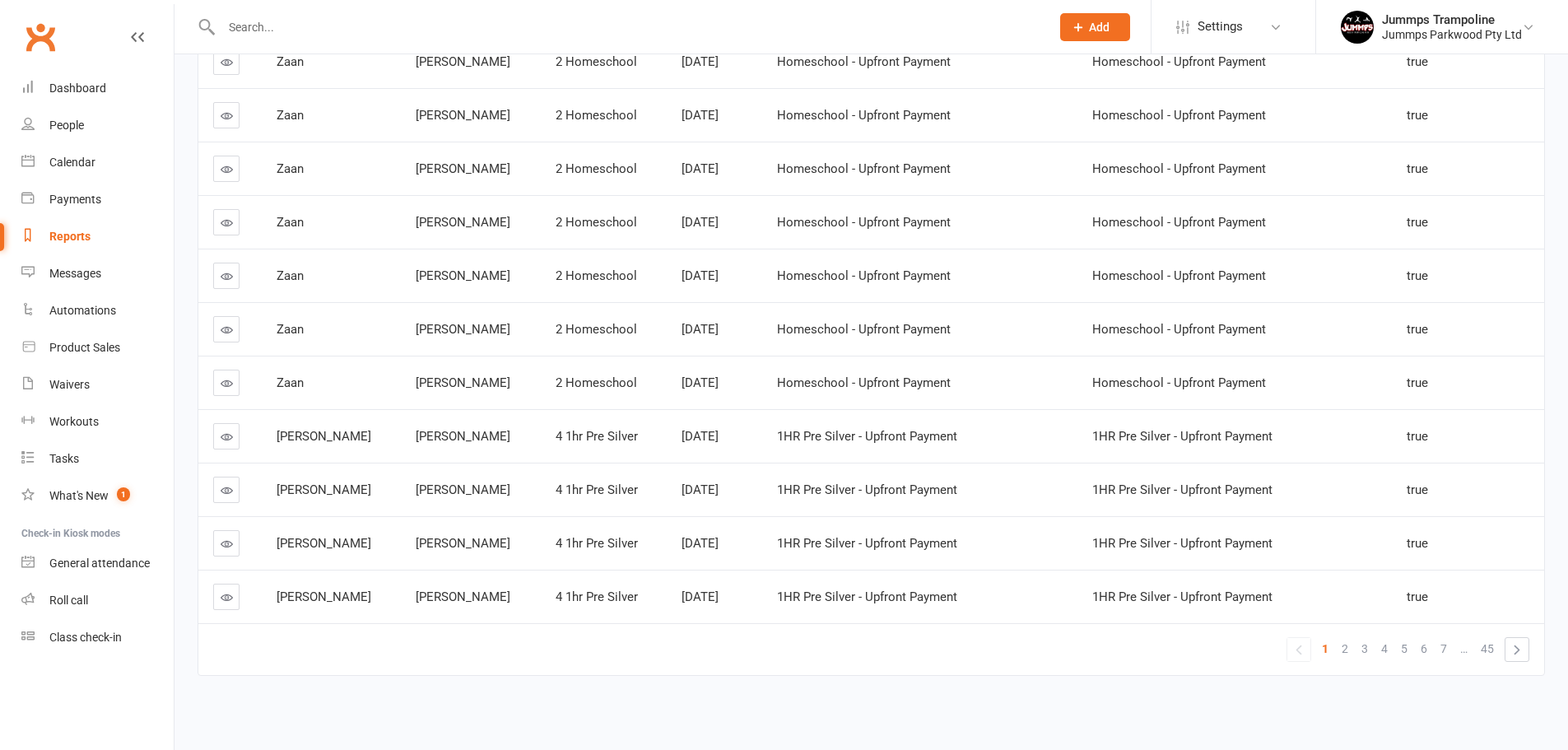
scroll to position [5050, 0]
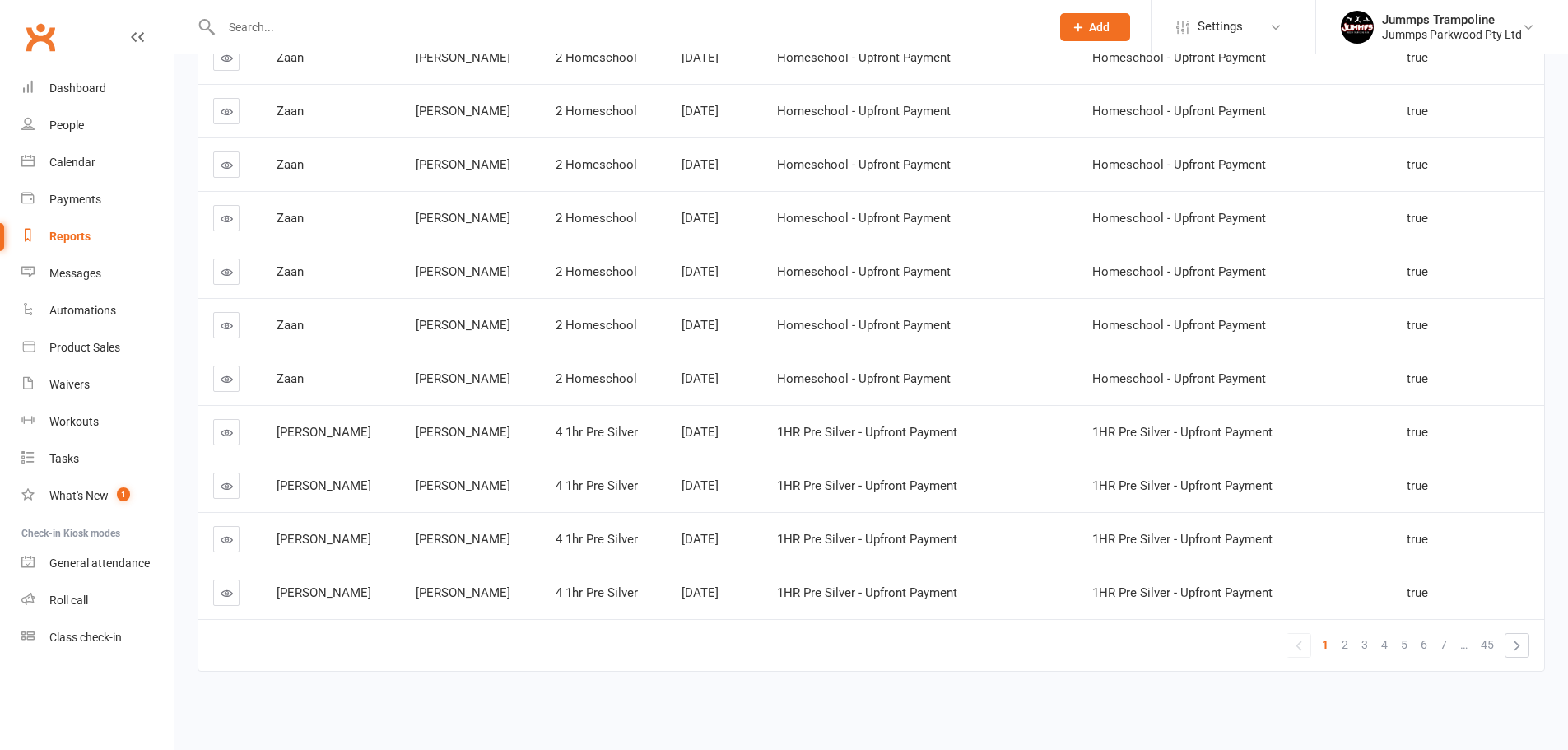
click at [1432, 649] on link "6" at bounding box center [1424, 645] width 20 height 23
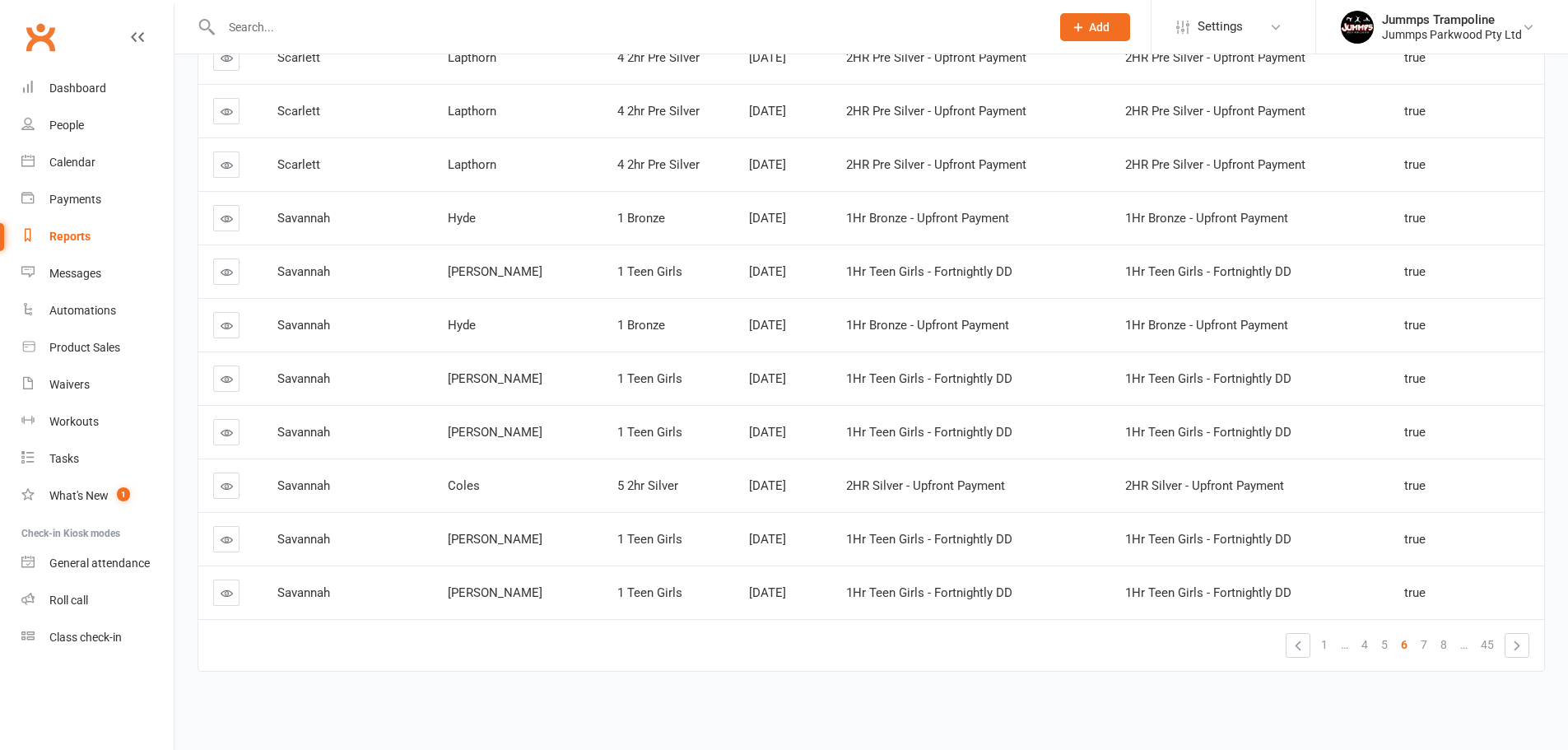
click at [1446, 650] on span "8" at bounding box center [1444, 645] width 6 height 23
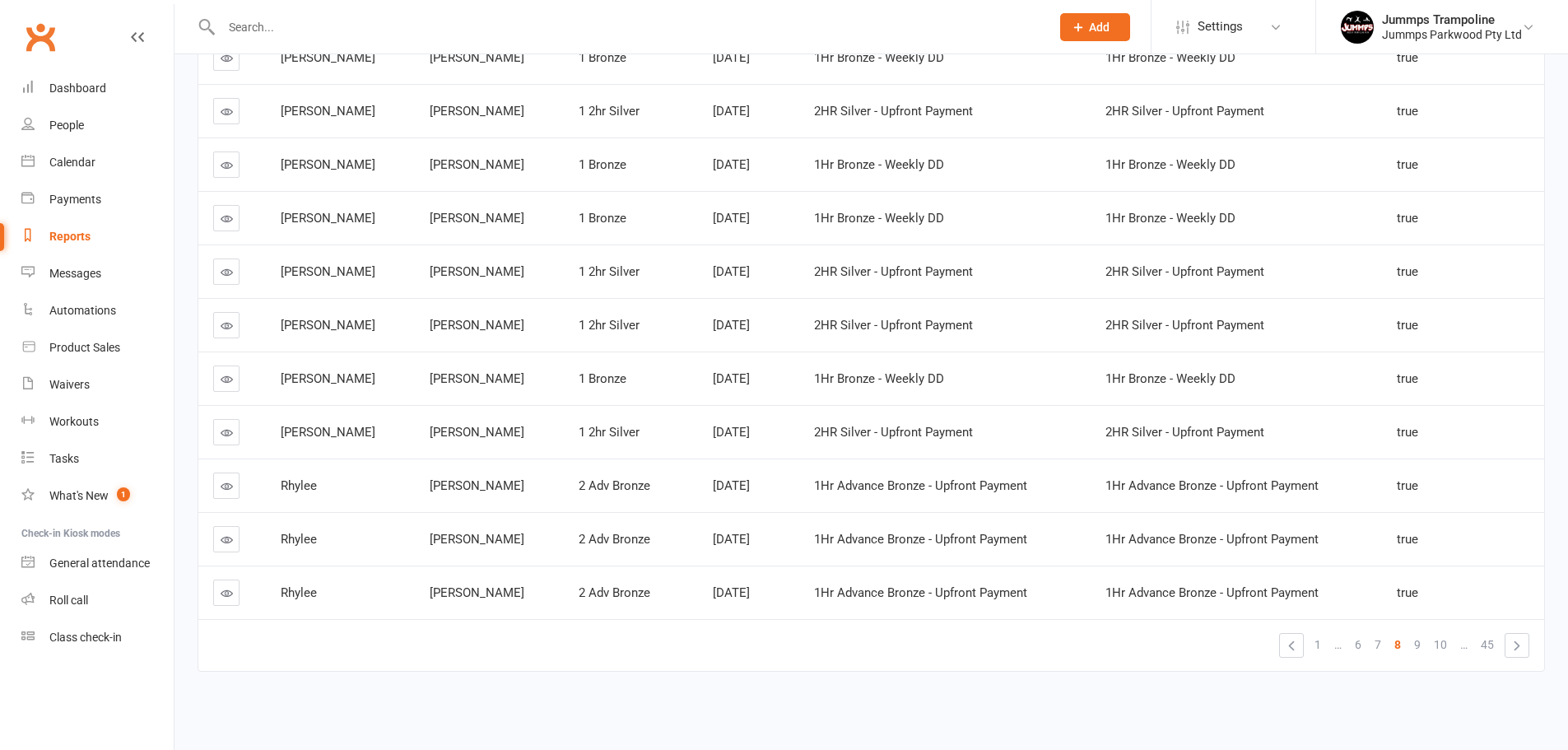
click at [1373, 645] on link "7" at bounding box center [1379, 645] width 20 height 23
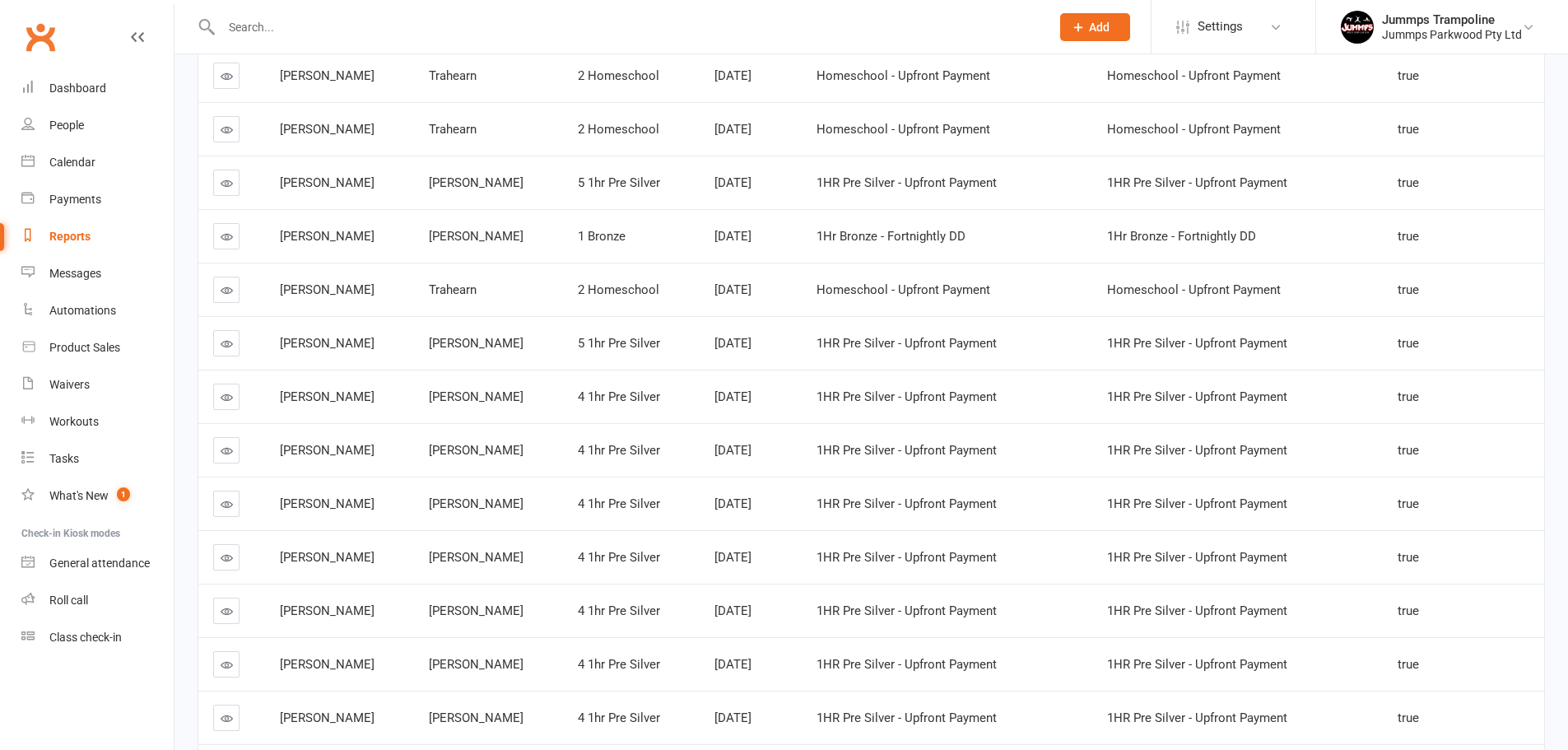
scroll to position [0, 0]
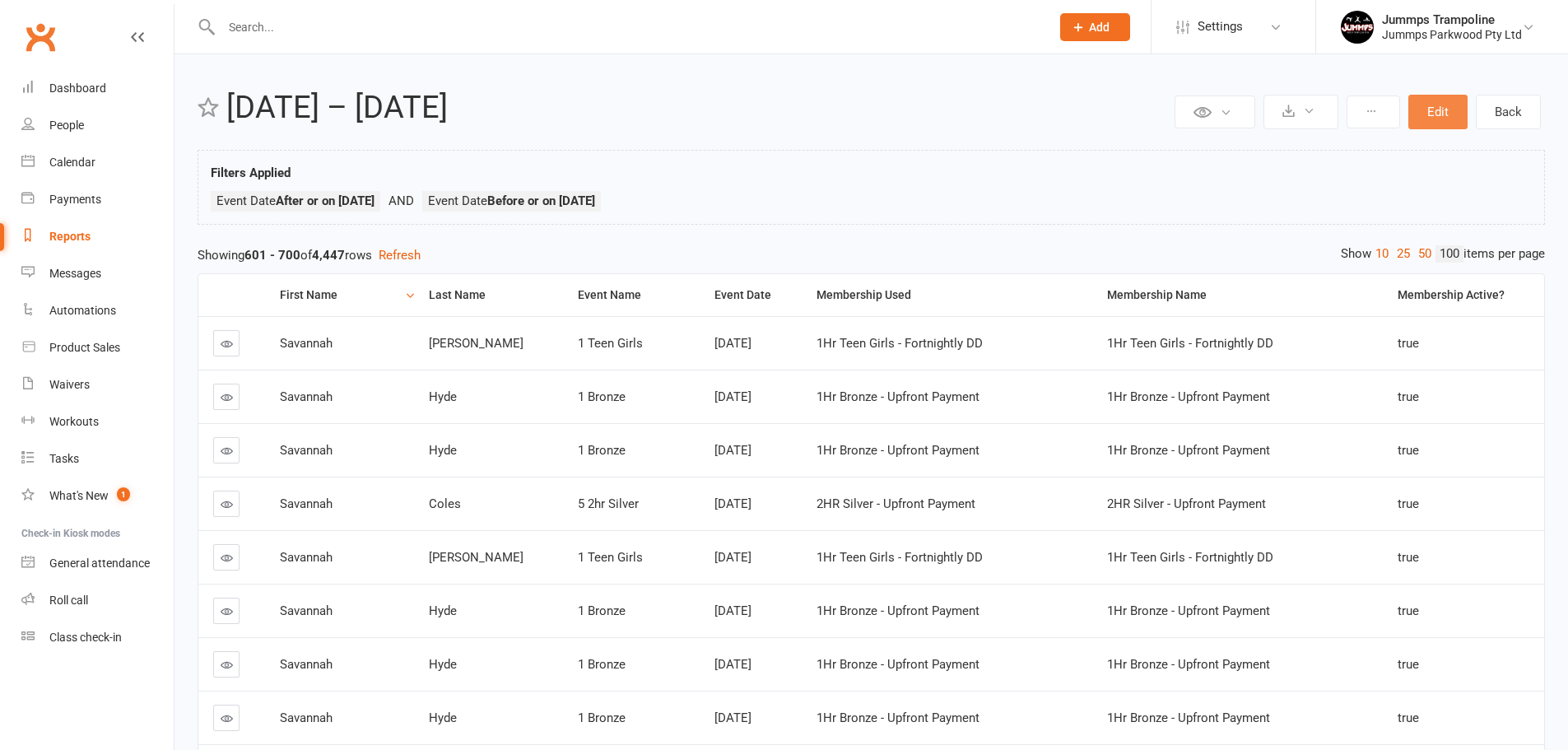
click at [1440, 114] on button "Edit" at bounding box center [1438, 112] width 59 height 35
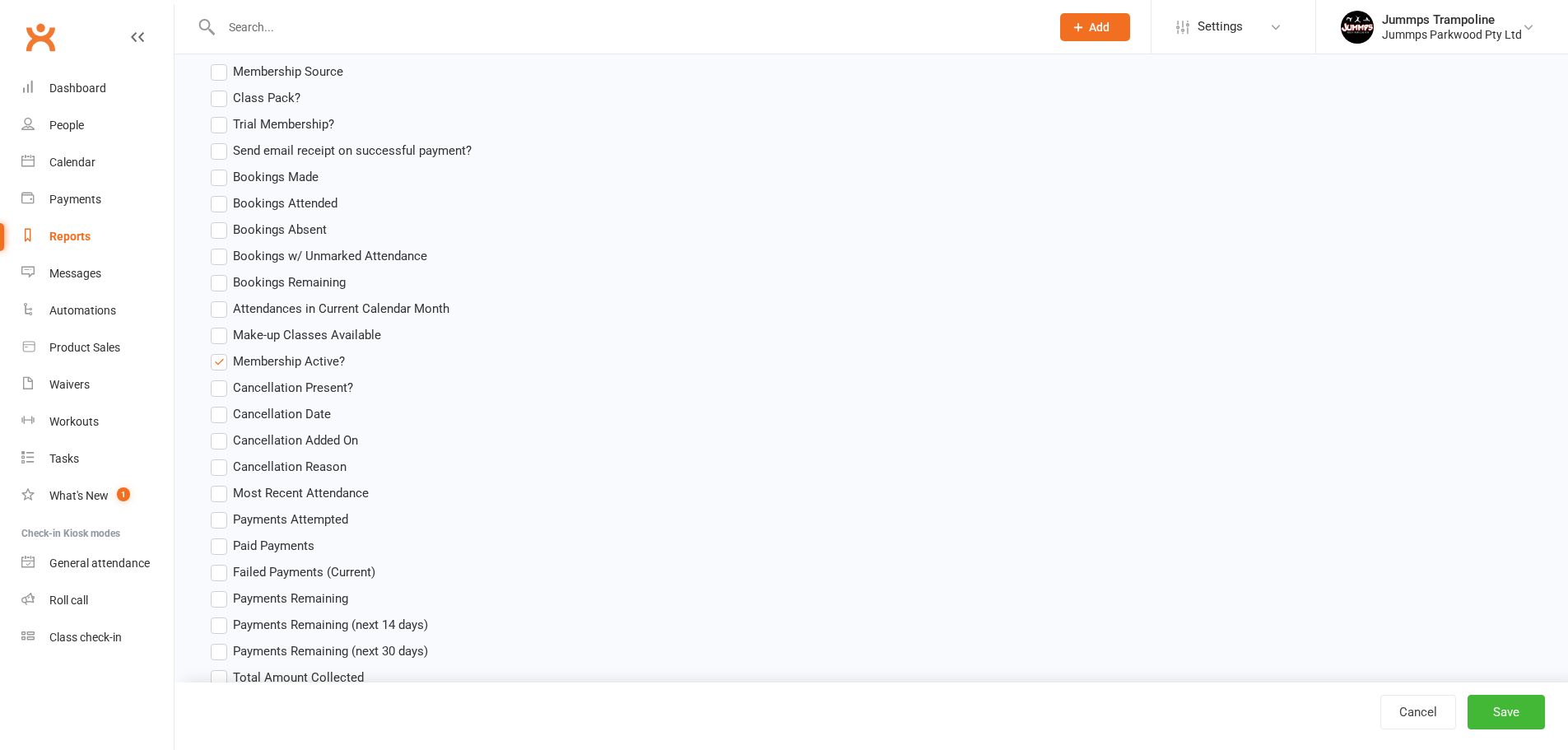
scroll to position [3180, 0]
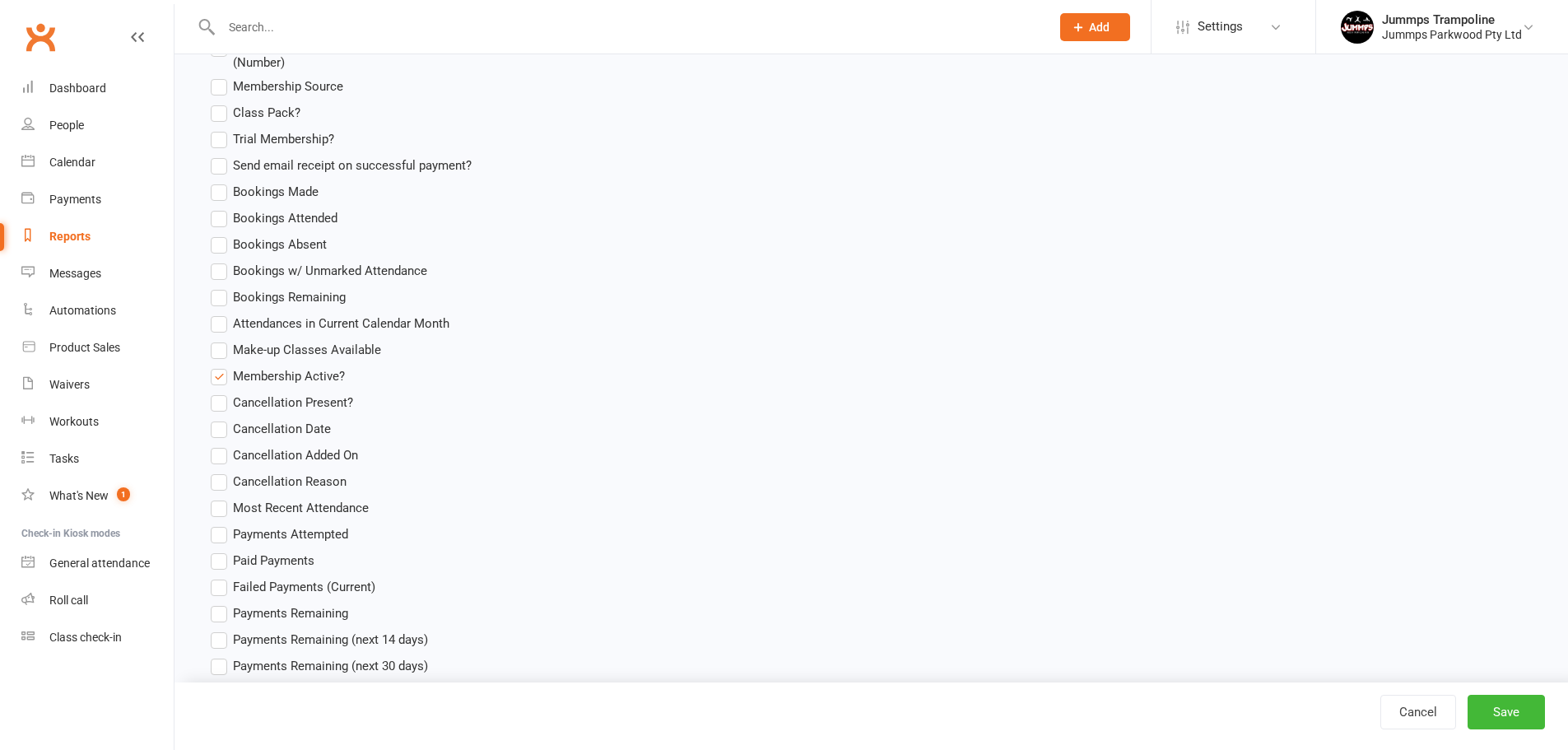
click at [218, 375] on label "Membership Active?" at bounding box center [277, 376] width 135 height 20
click at [218, 366] on input "Membership Active?" at bounding box center [216, 366] width 11 height 0
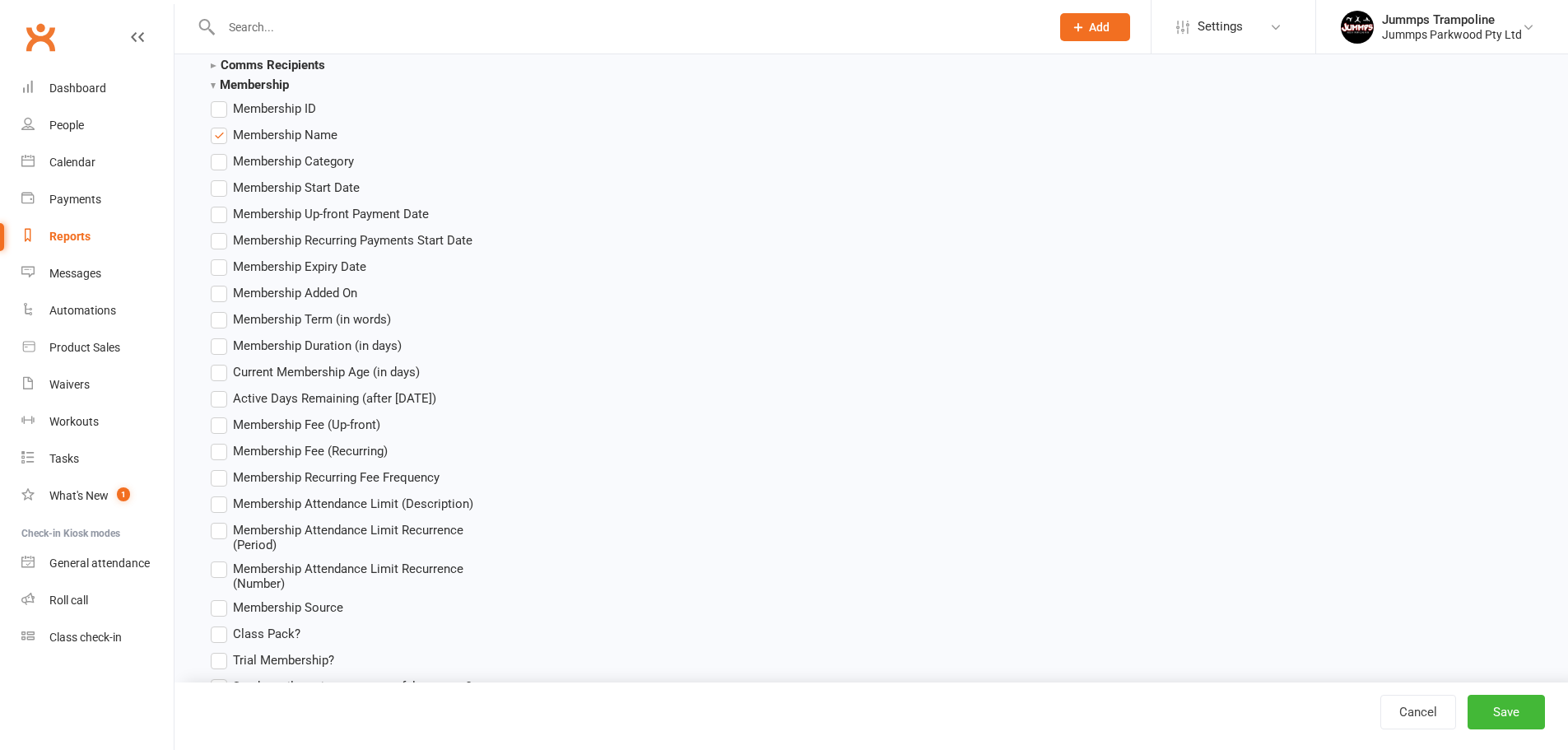
scroll to position [2440, 0]
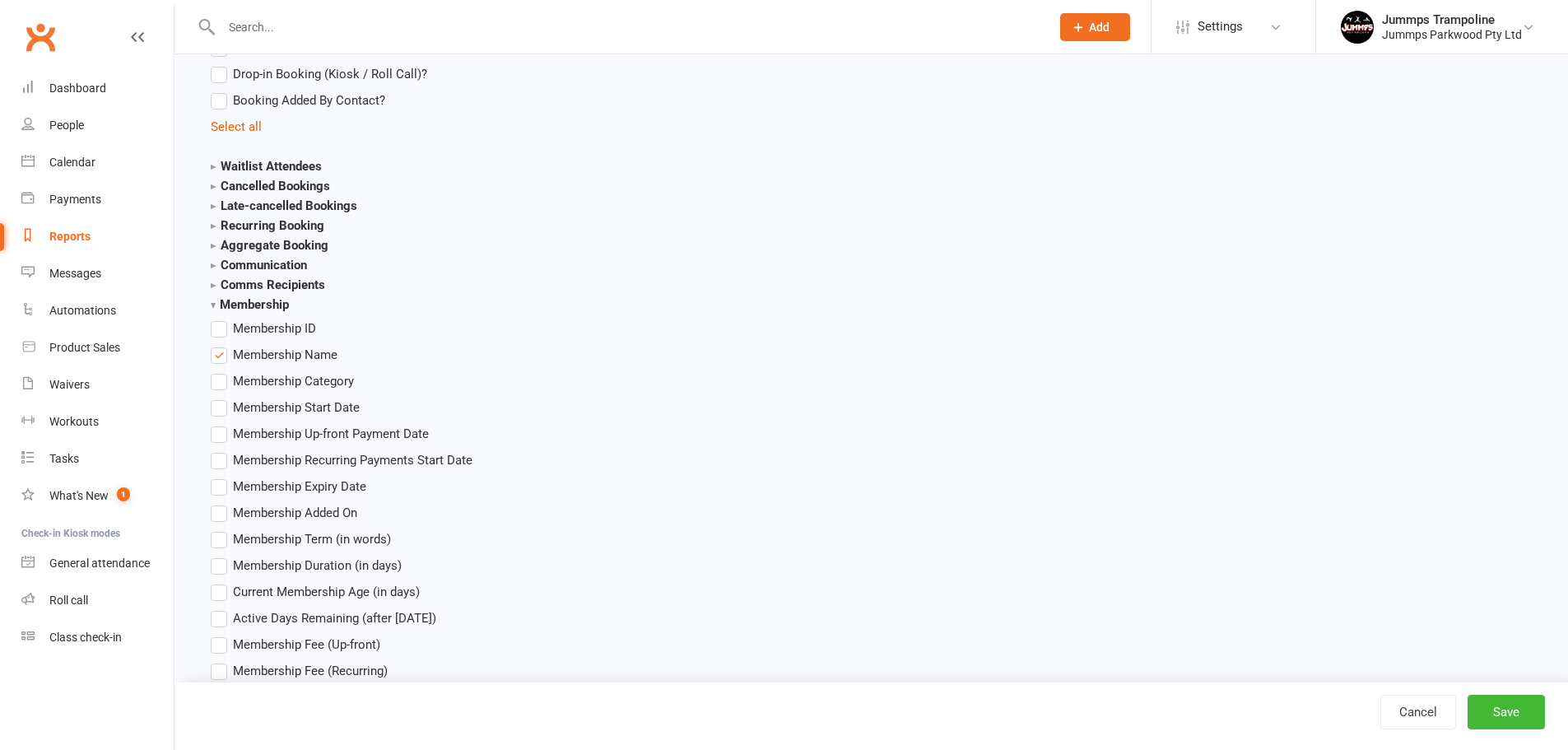
click at [223, 405] on label "Membership Start Date" at bounding box center [285, 408] width 149 height 20
click at [222, 397] on input "Membership Start Date" at bounding box center [216, 397] width 11 height 0
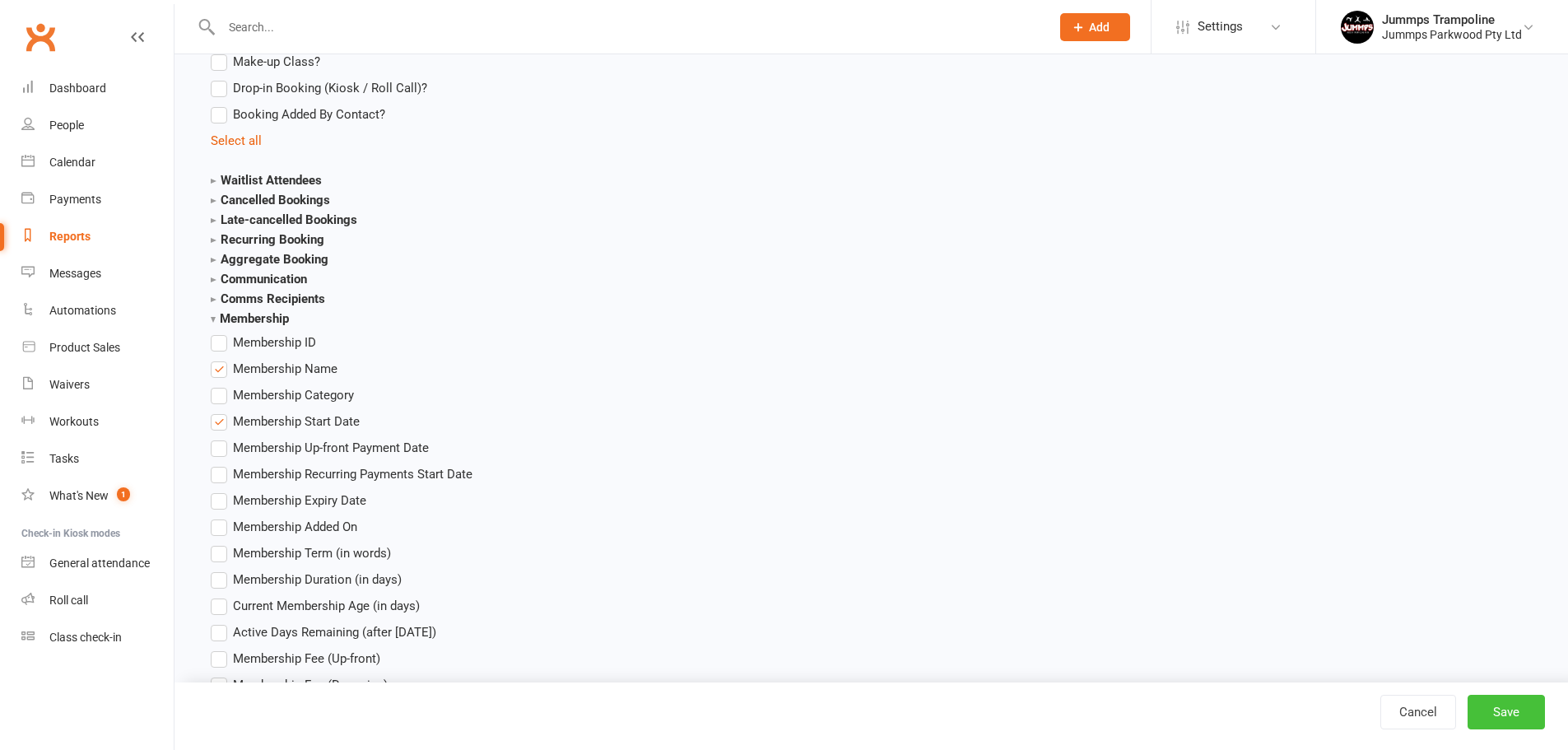
click at [1488, 708] on button "Save" at bounding box center [1507, 712] width 78 height 35
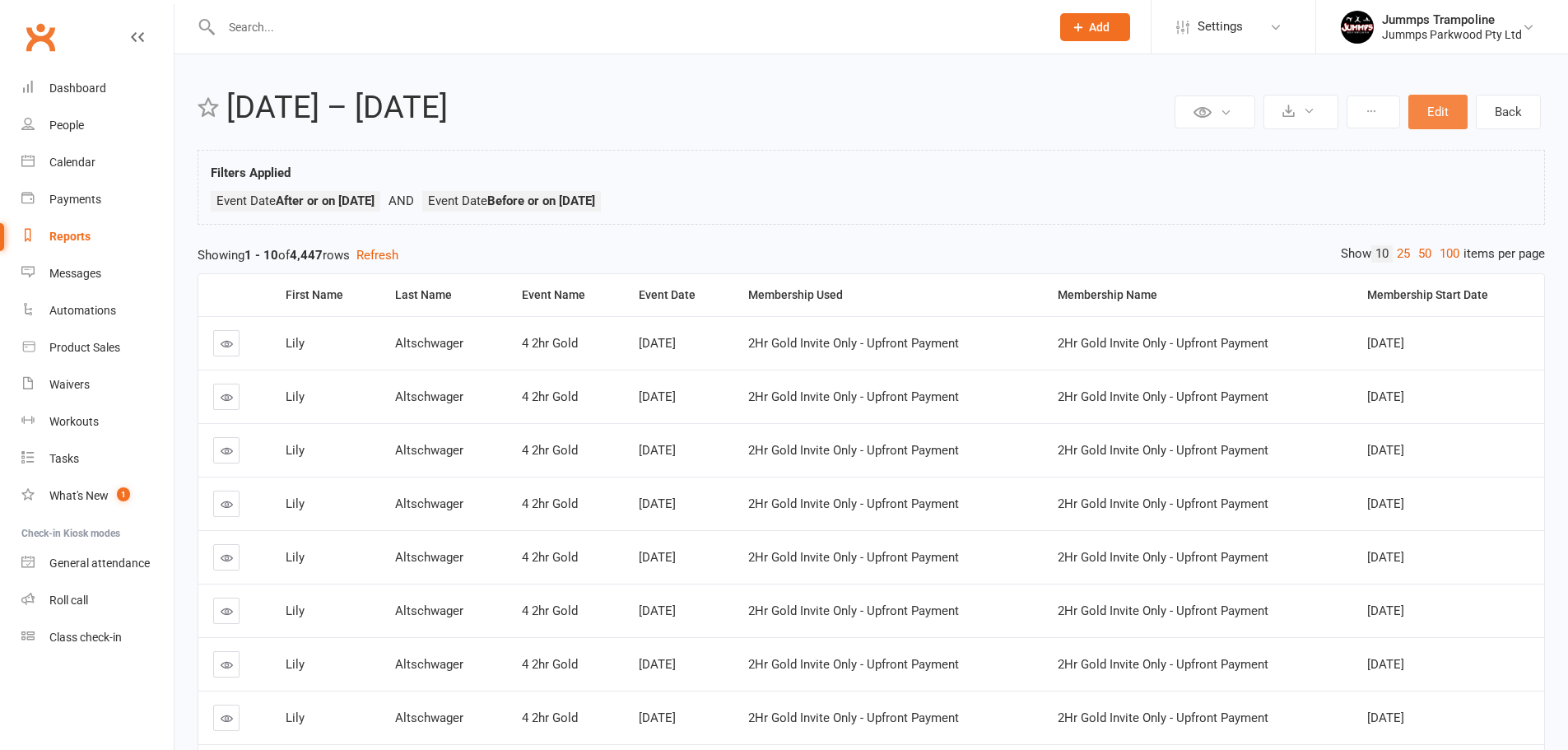
click at [1433, 114] on button "Edit" at bounding box center [1438, 112] width 59 height 35
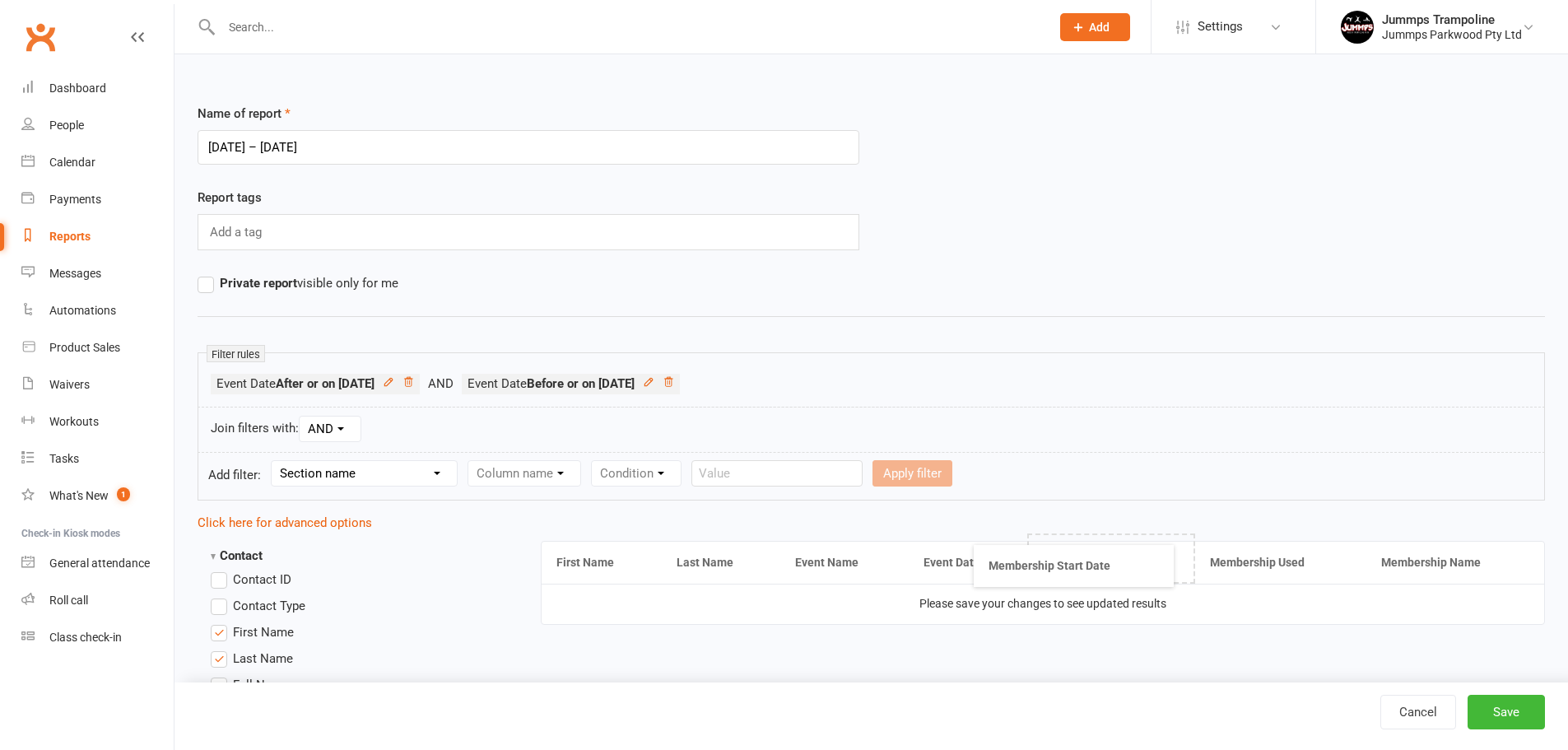
drag, startPoint x: 1438, startPoint y: 564, endPoint x: 1067, endPoint y: 568, distance: 371.0
click at [1498, 711] on button "Save" at bounding box center [1507, 712] width 78 height 35
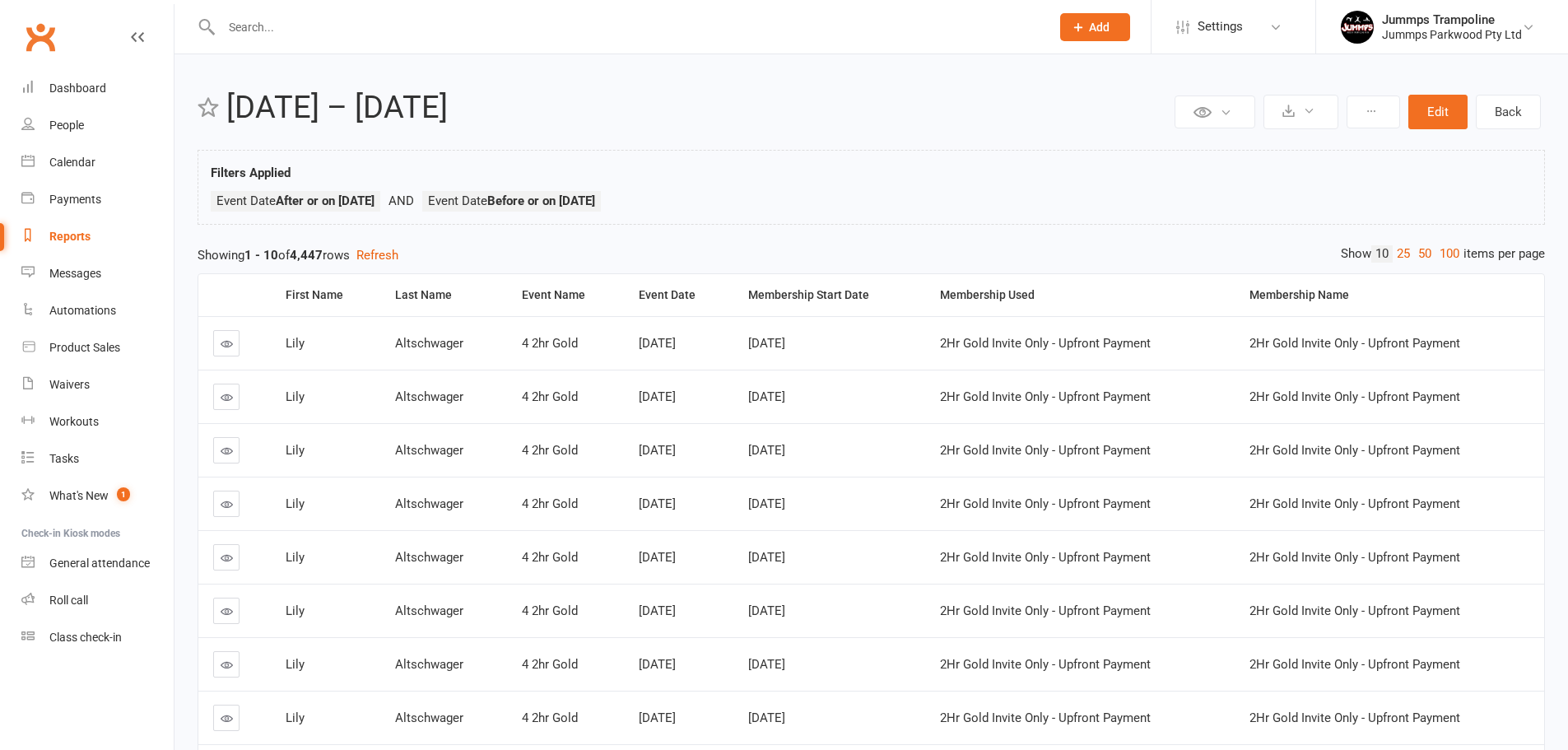
click at [1445, 255] on link "100" at bounding box center [1449, 254] width 28 height 17
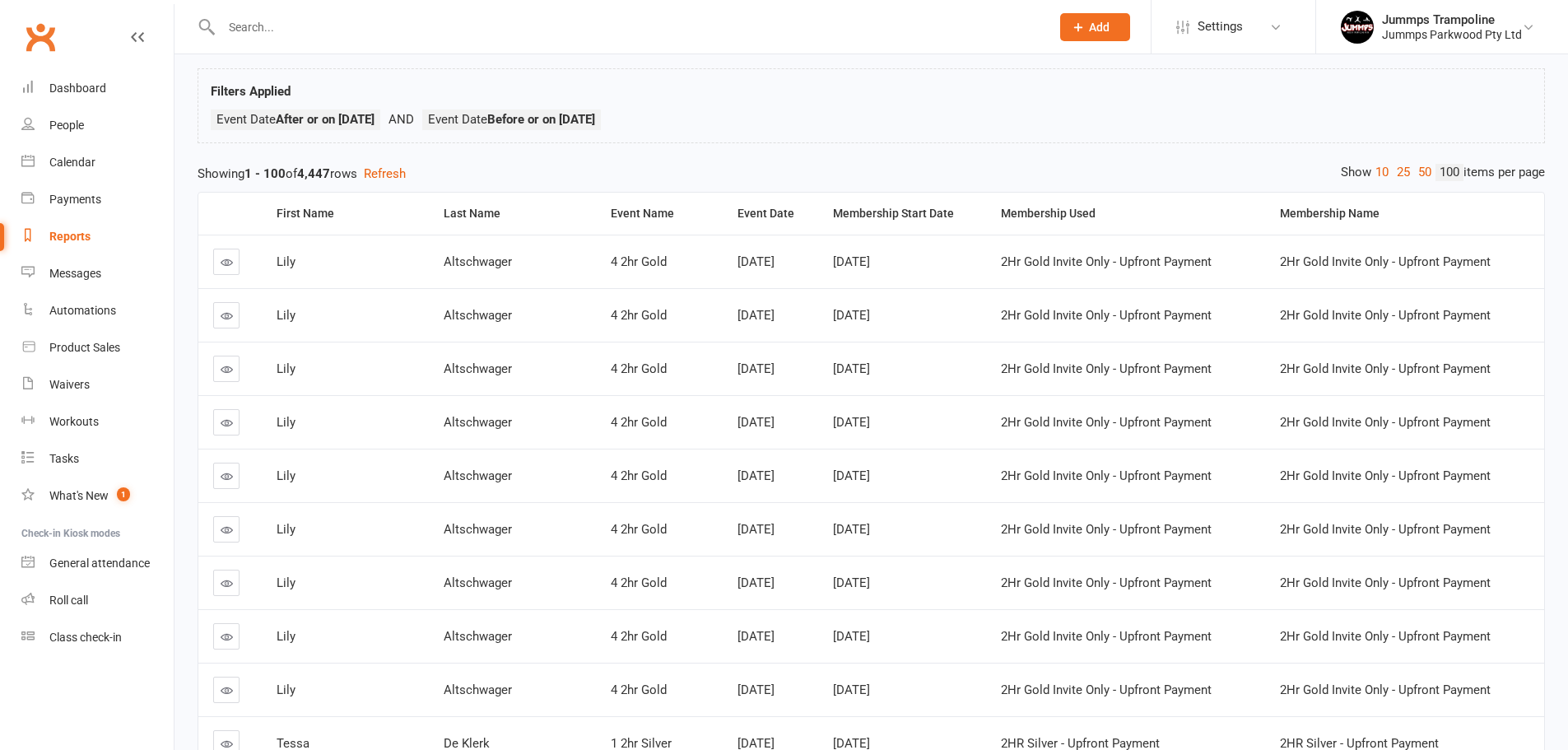
scroll to position [27, 0]
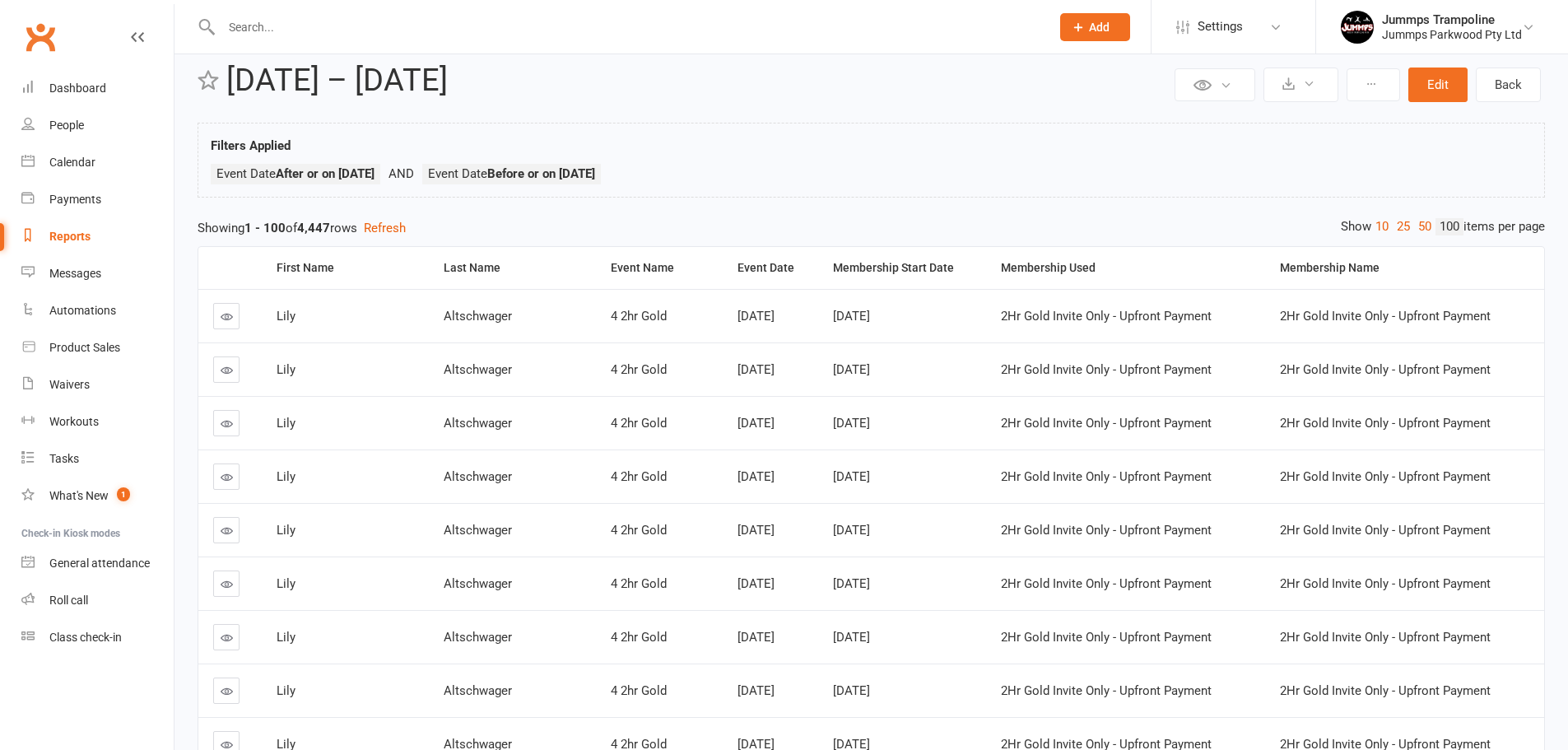
click at [444, 268] on div "Last Name" at bounding box center [514, 267] width 139 height 12
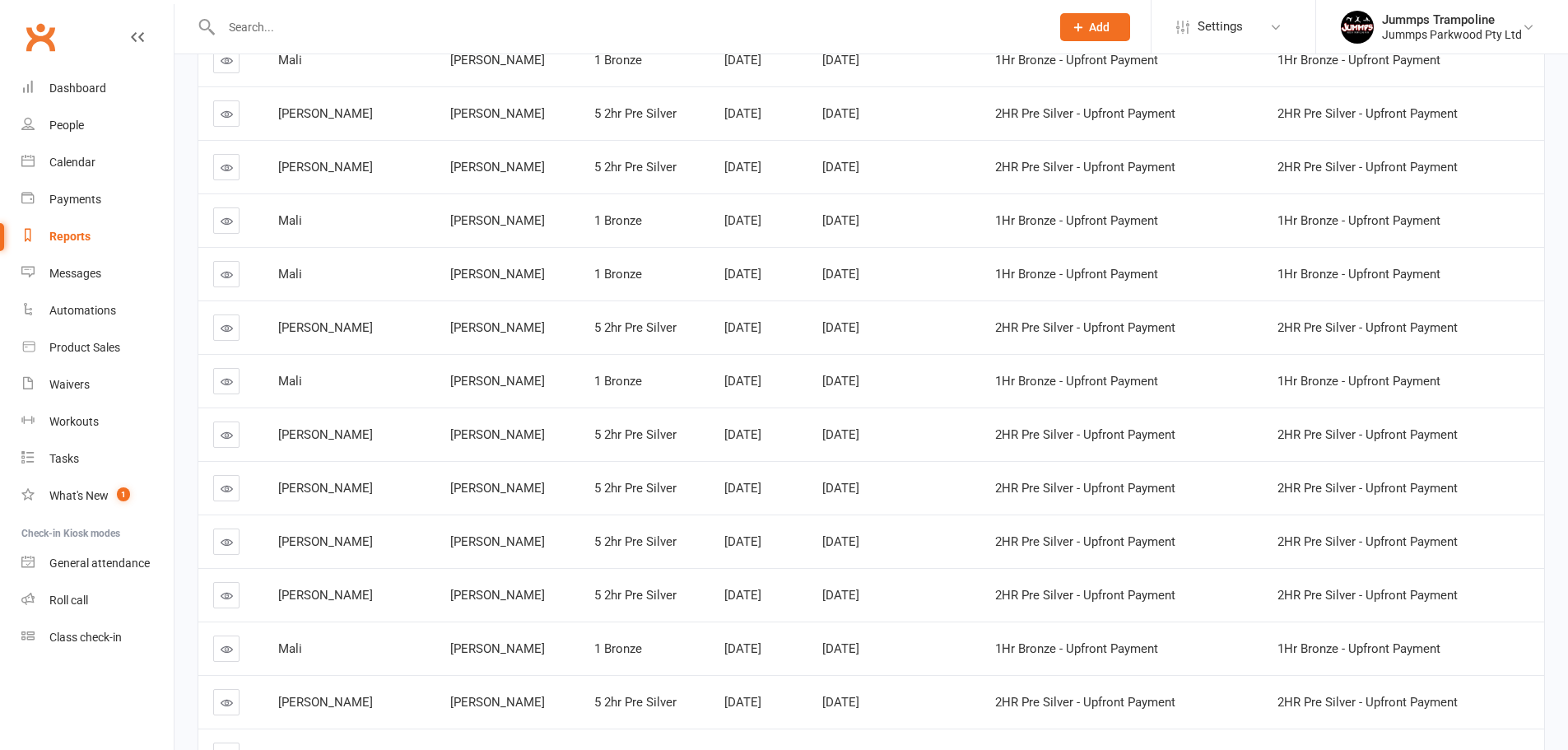
scroll to position [5050, 0]
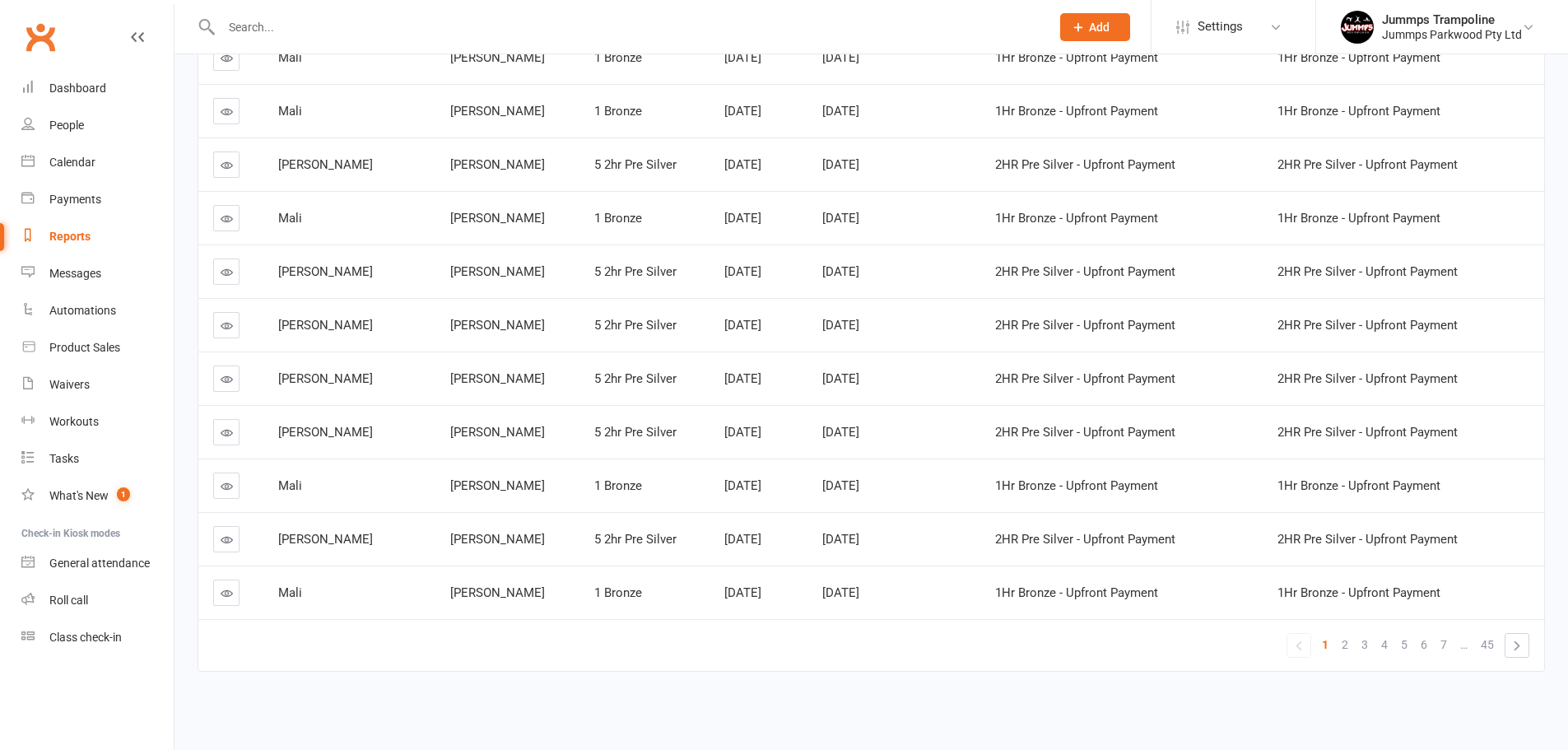
click at [1445, 645] on span "7" at bounding box center [1444, 645] width 6 height 23
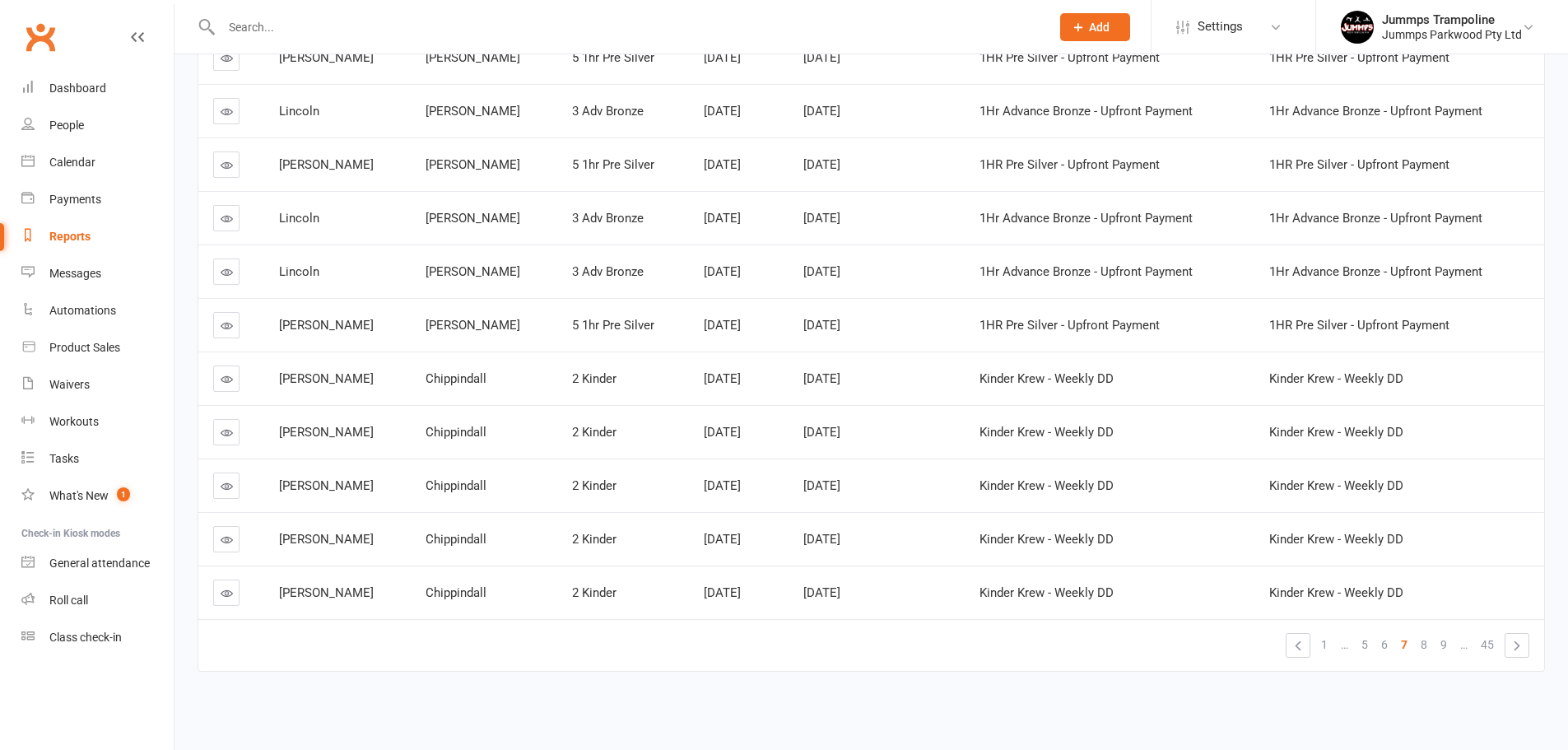
click at [1444, 640] on span "9" at bounding box center [1444, 645] width 6 height 23
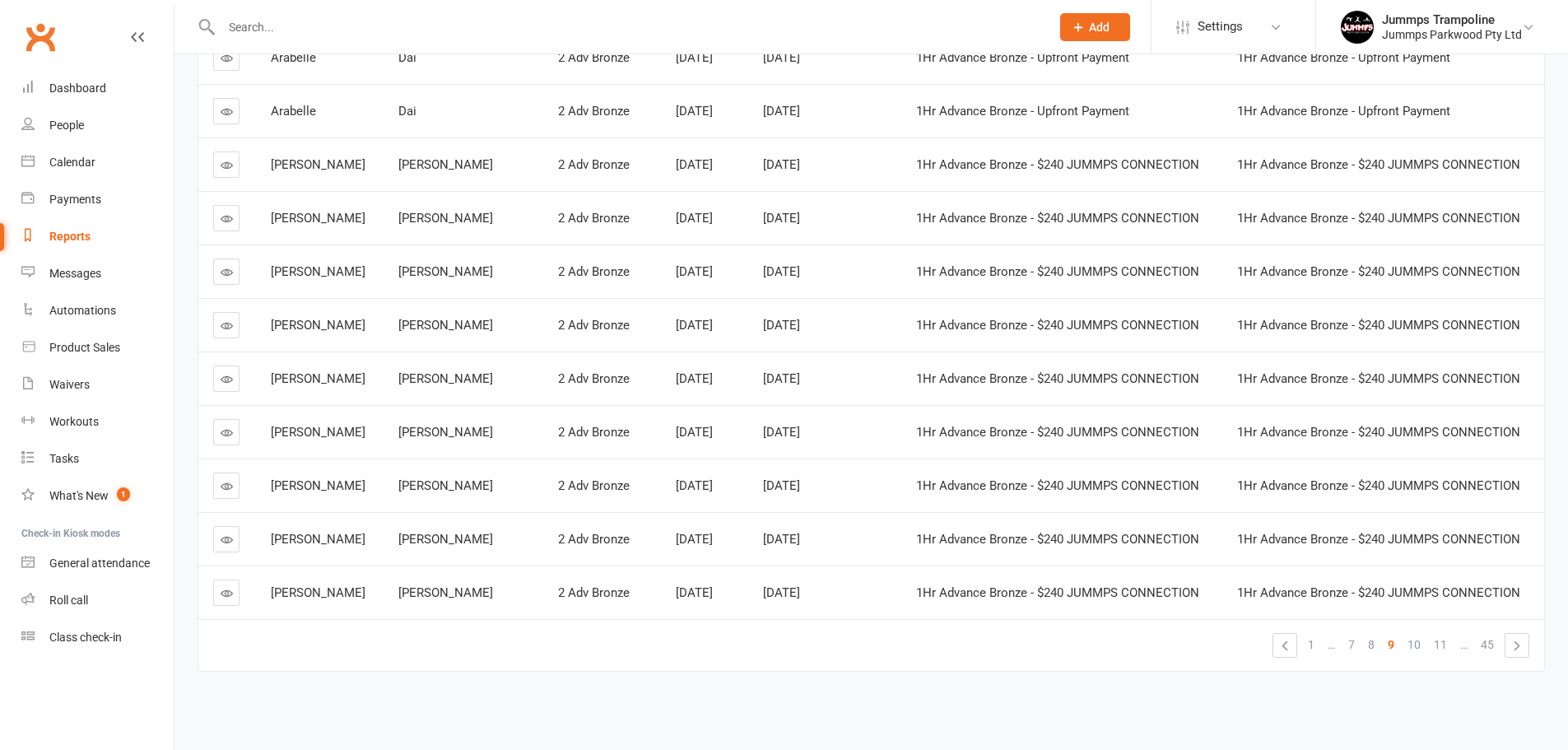
click at [1444, 645] on span "11" at bounding box center [1441, 645] width 13 height 23
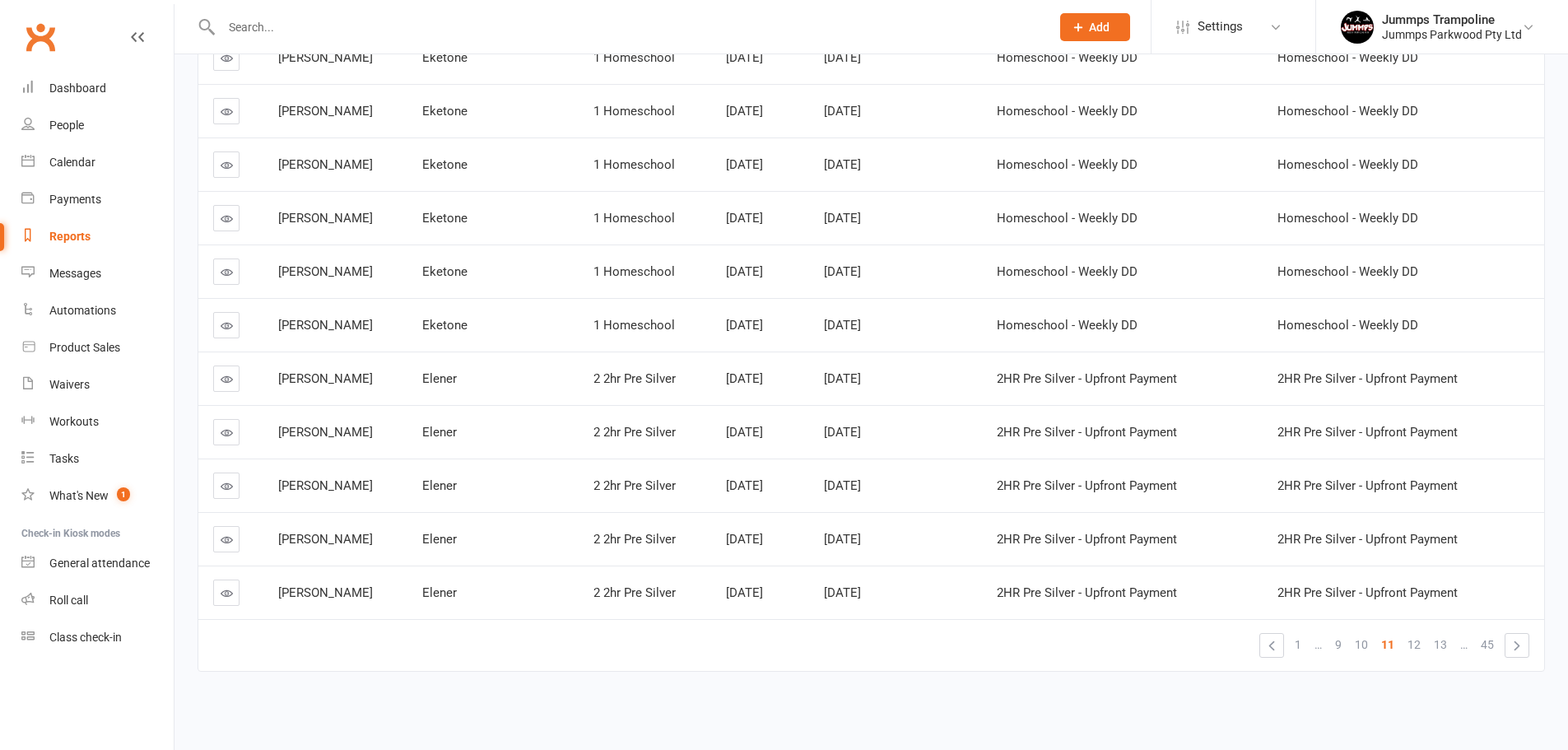
click at [1444, 645] on span "13" at bounding box center [1441, 645] width 13 height 23
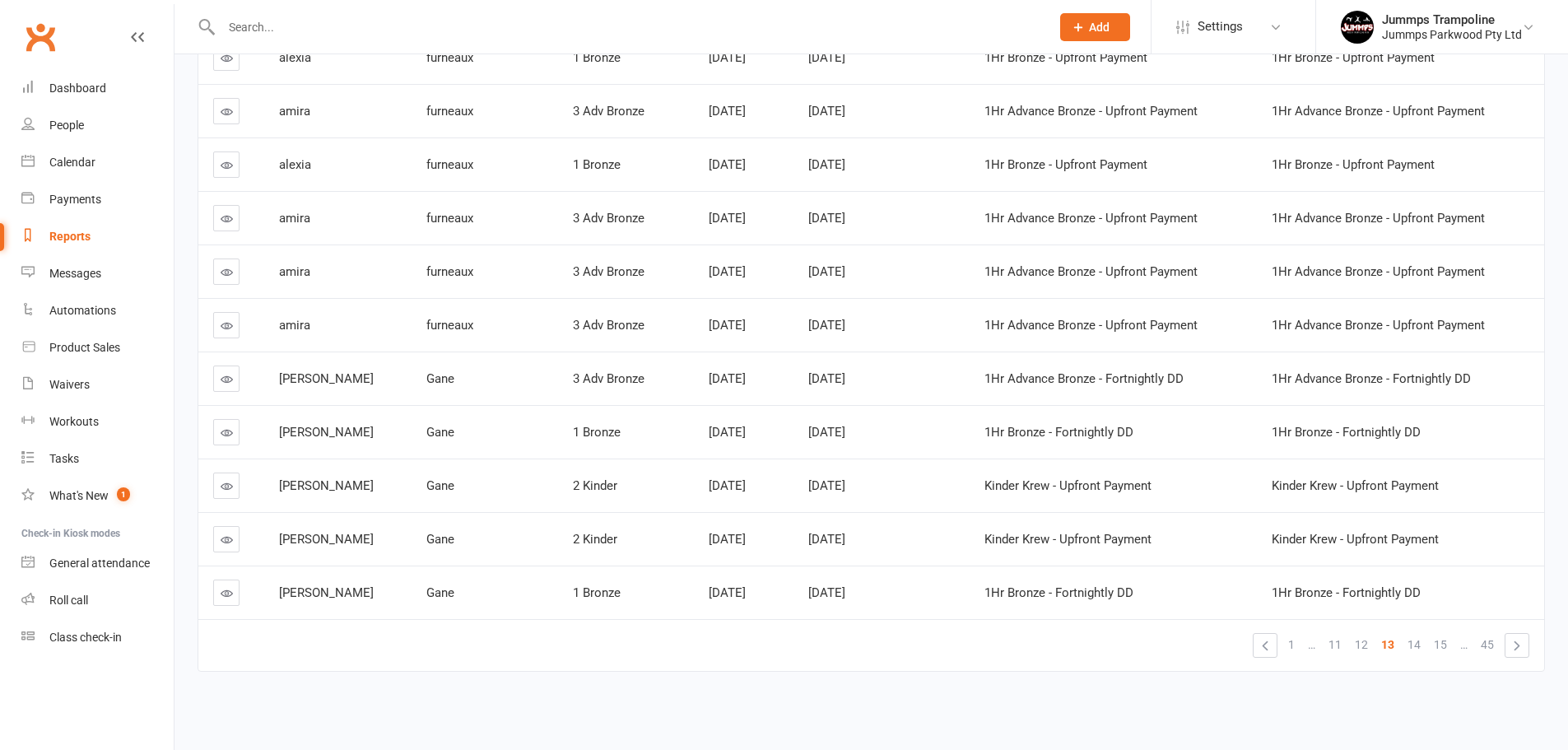
click at [1444, 645] on span "15" at bounding box center [1441, 645] width 13 height 23
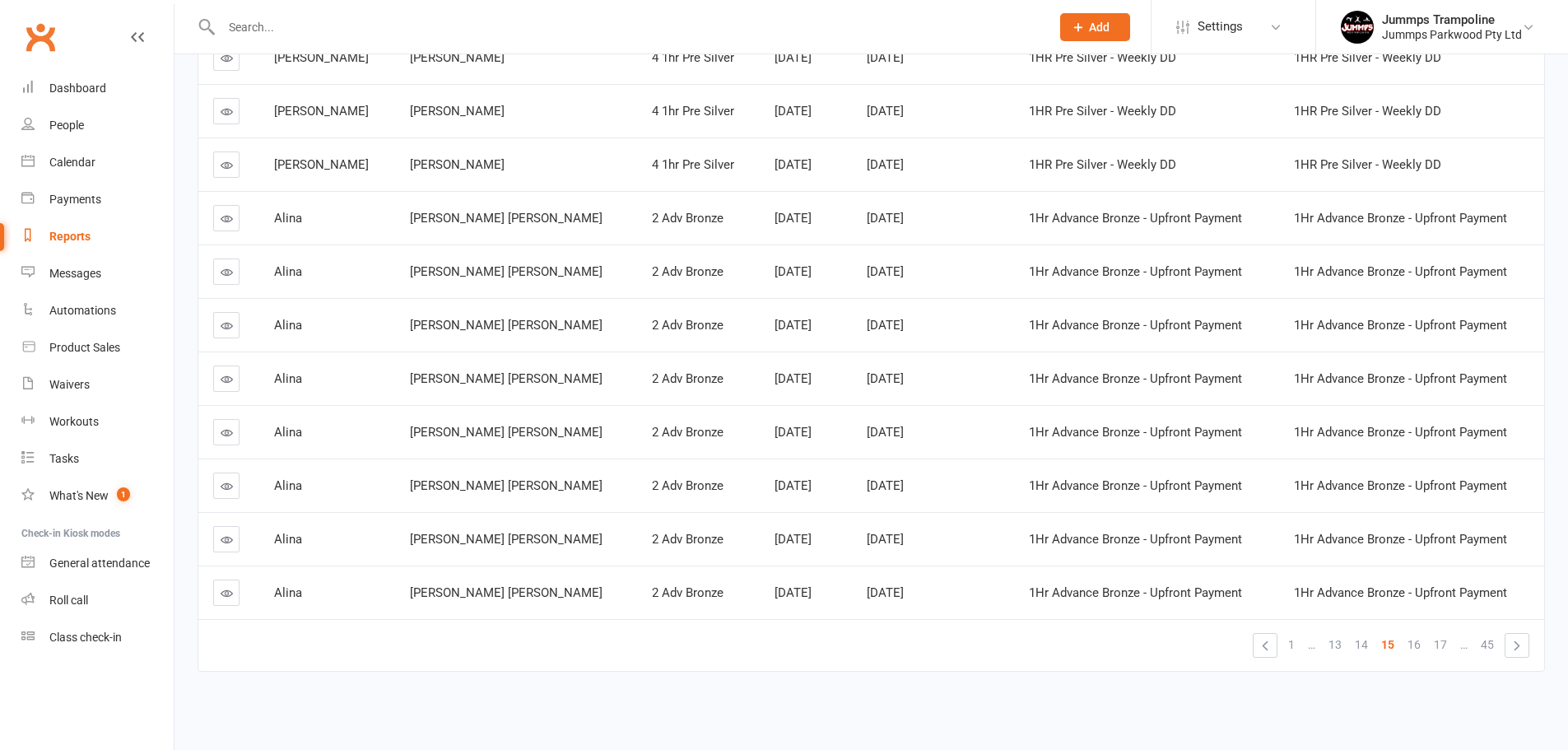
click at [1444, 645] on span "17" at bounding box center [1441, 645] width 13 height 23
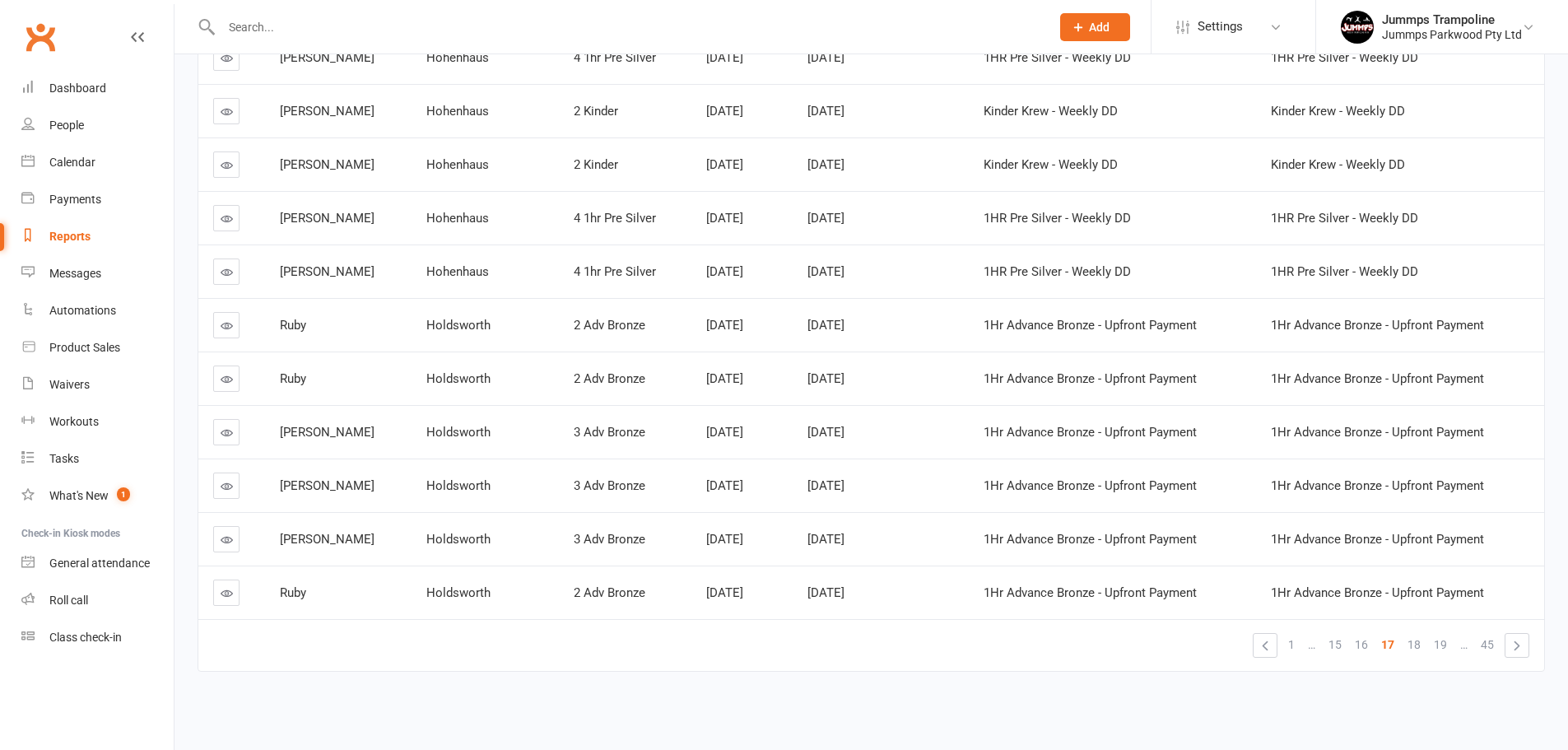
click at [1444, 645] on span "19" at bounding box center [1441, 645] width 13 height 23
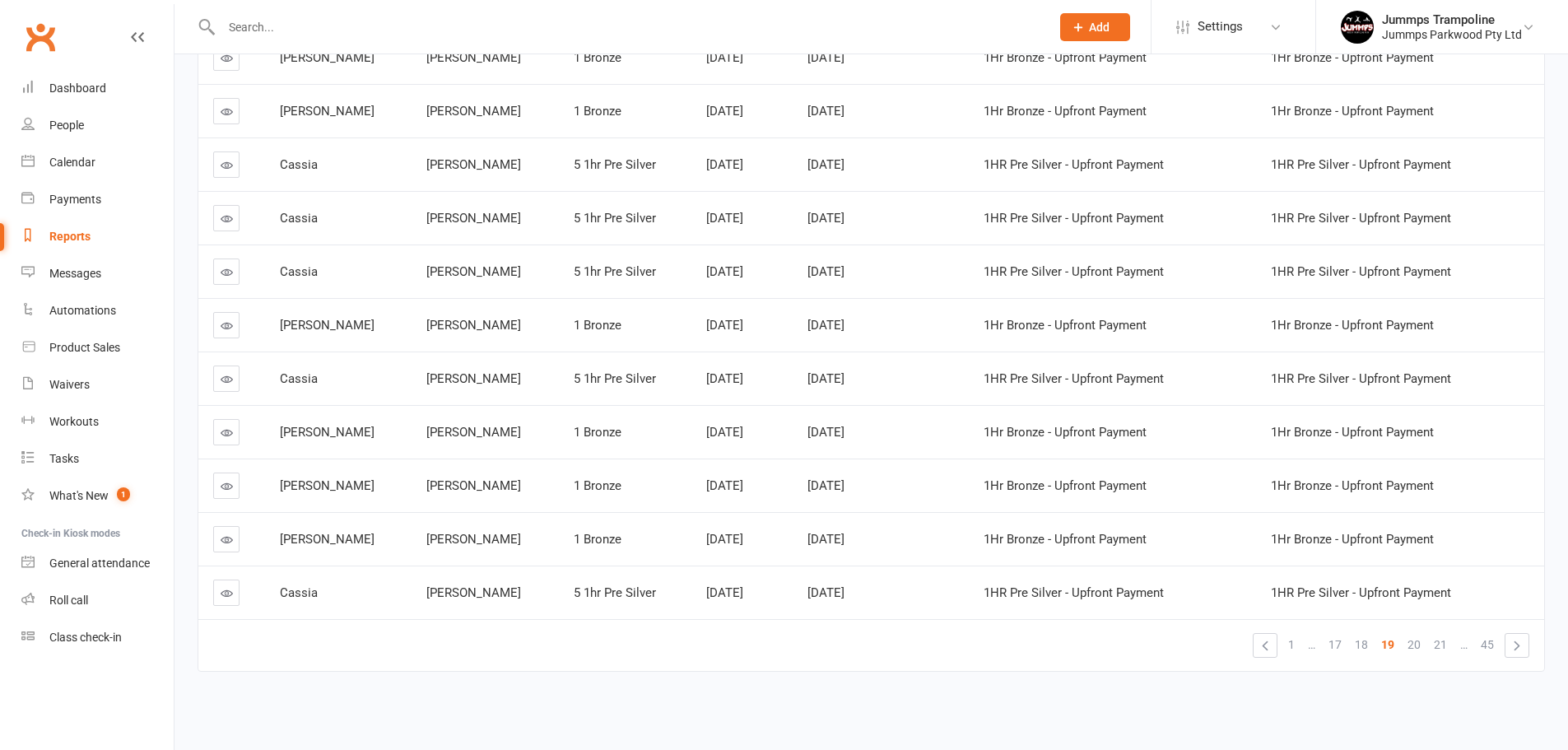
click at [1444, 645] on span "21" at bounding box center [1441, 645] width 13 height 23
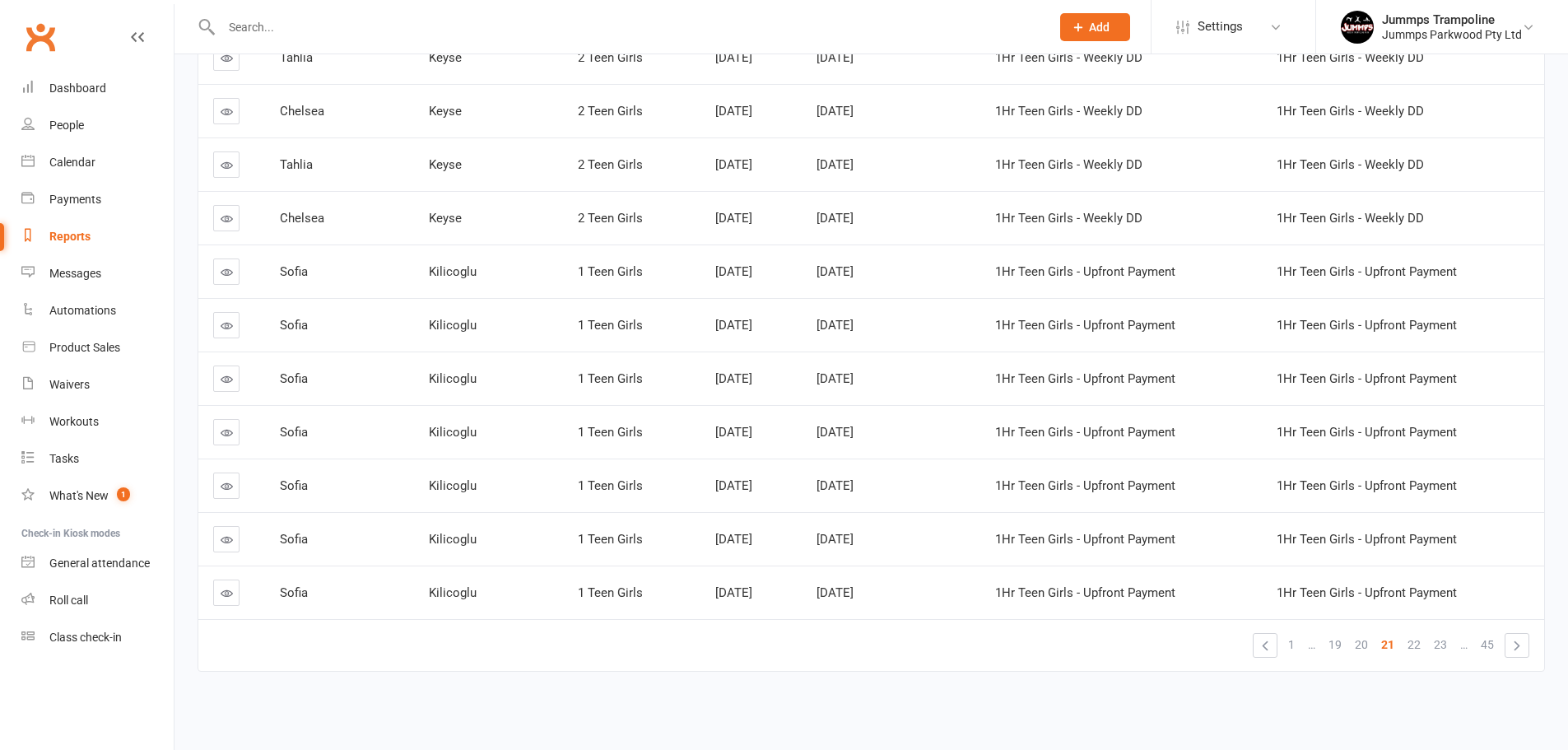
click at [1444, 645] on span "23" at bounding box center [1441, 645] width 13 height 23
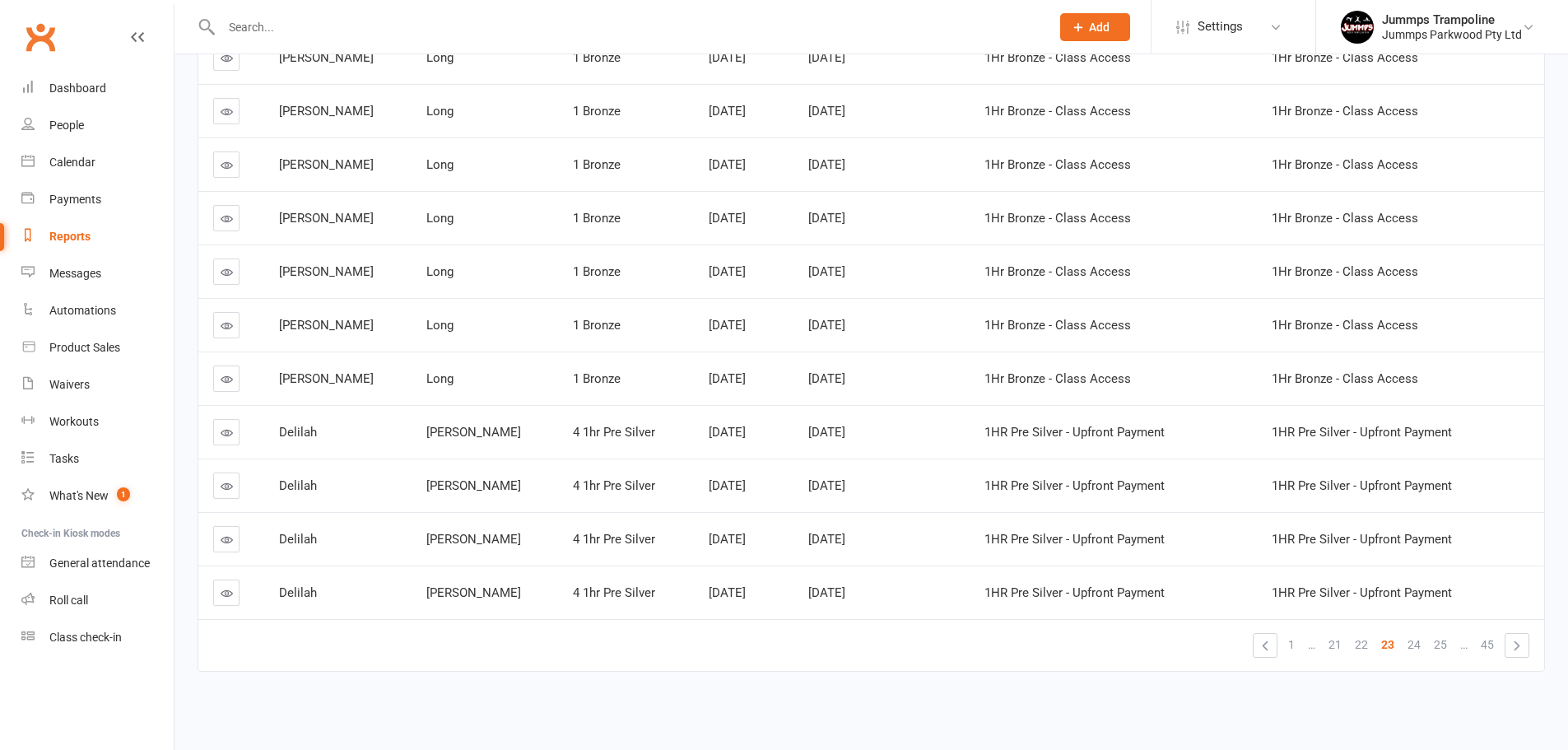
click at [1444, 645] on span "25" at bounding box center [1441, 645] width 13 height 23
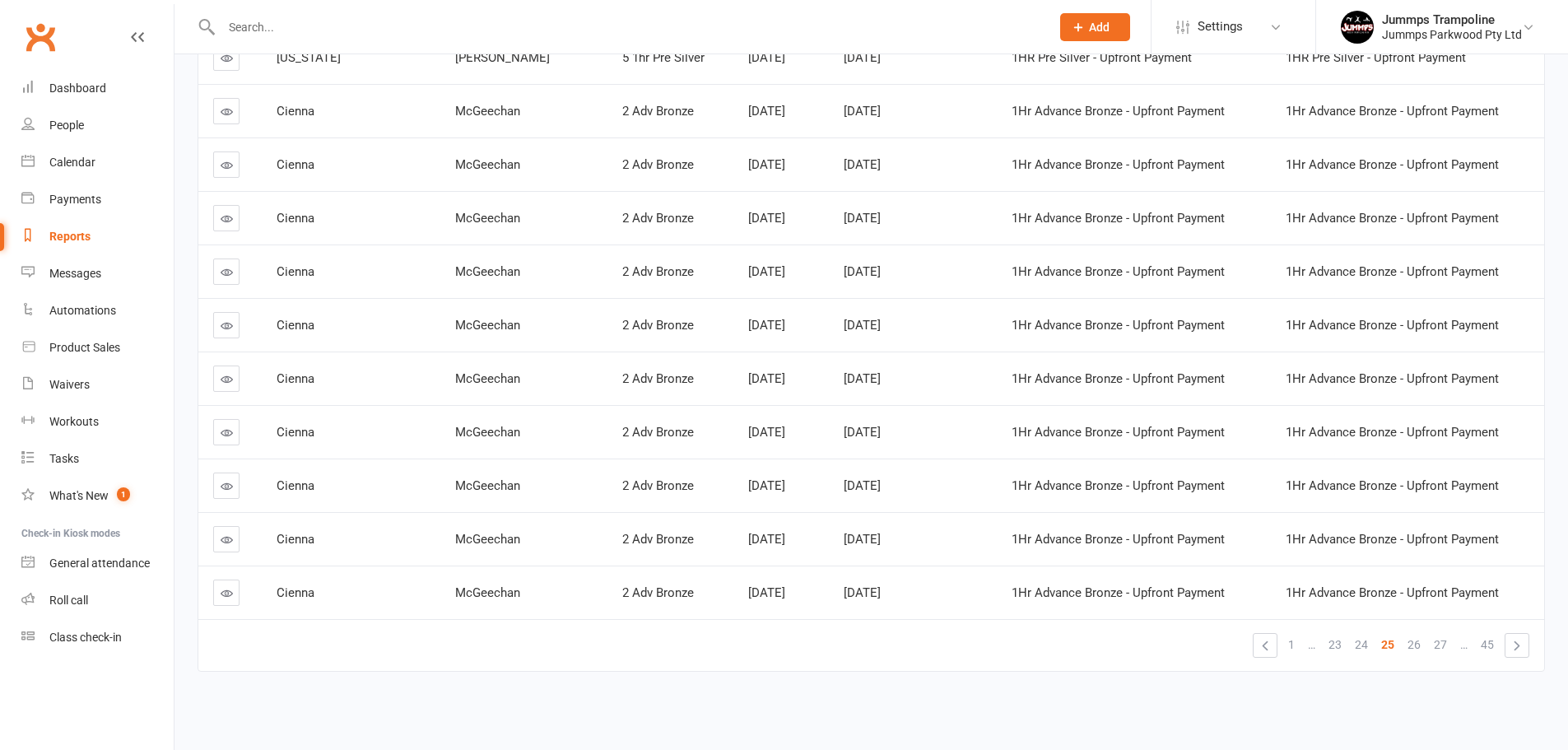
click at [1444, 645] on span "27" at bounding box center [1441, 645] width 13 height 23
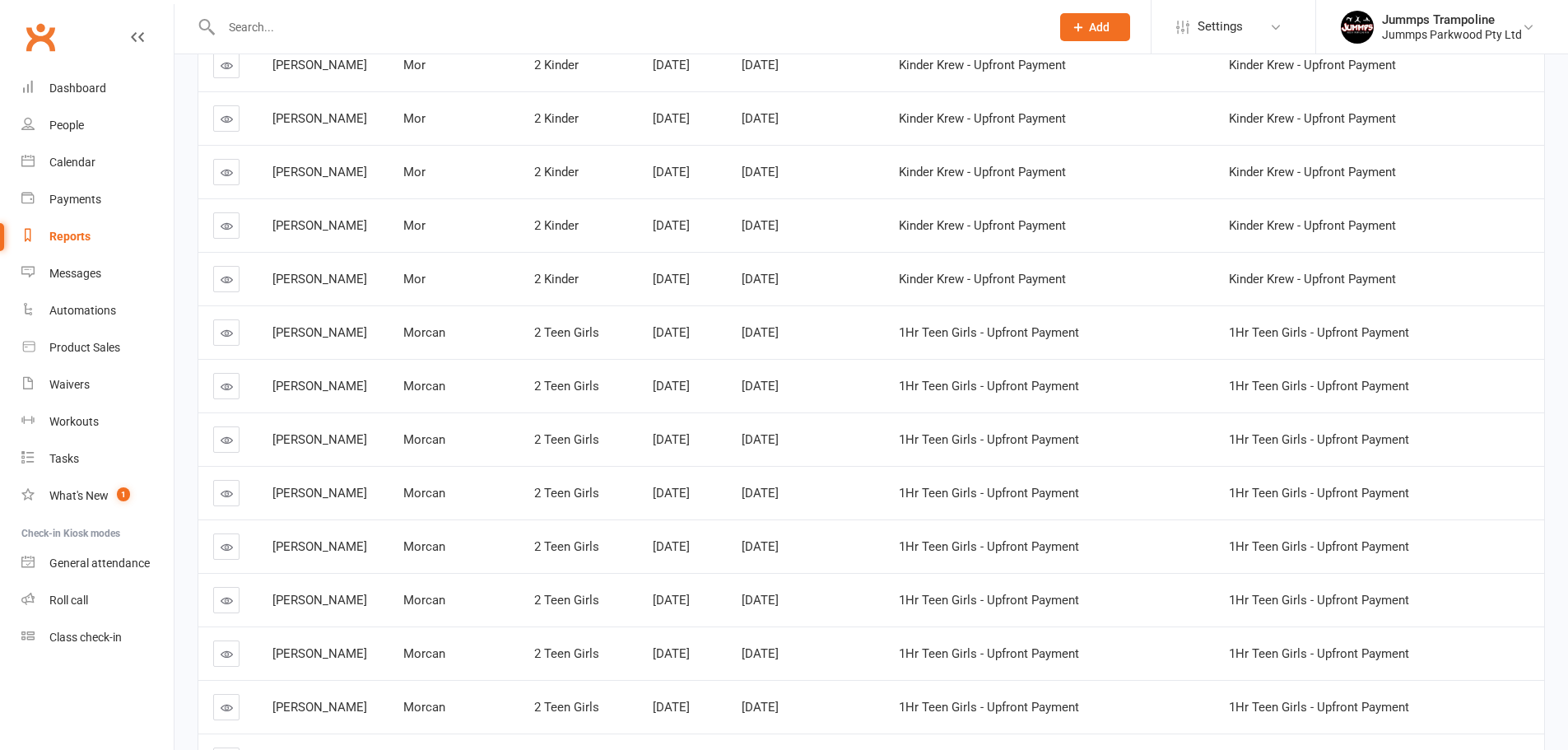
scroll to position [2333, 0]
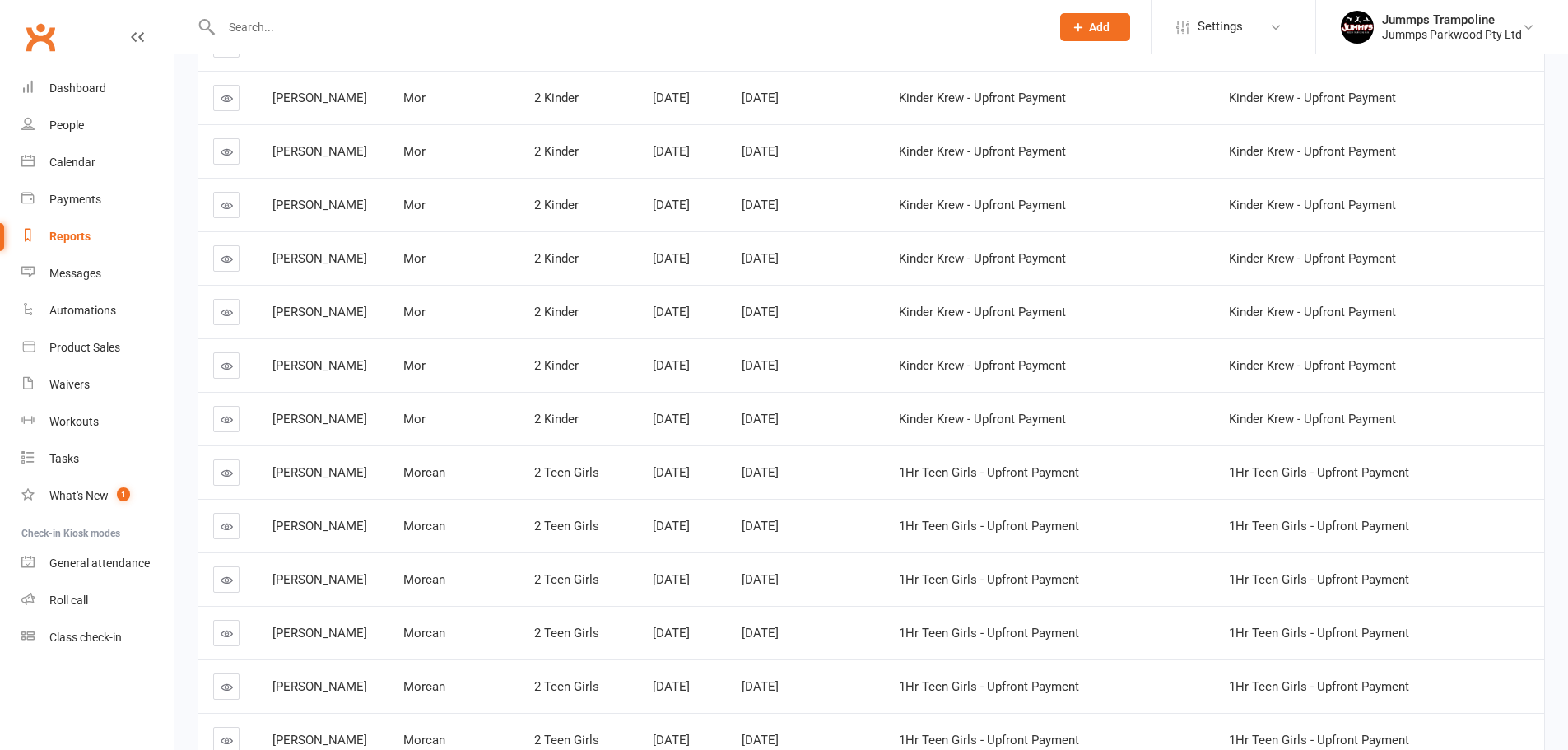
click at [93, 229] on link "Reports" at bounding box center [97, 236] width 152 height 37
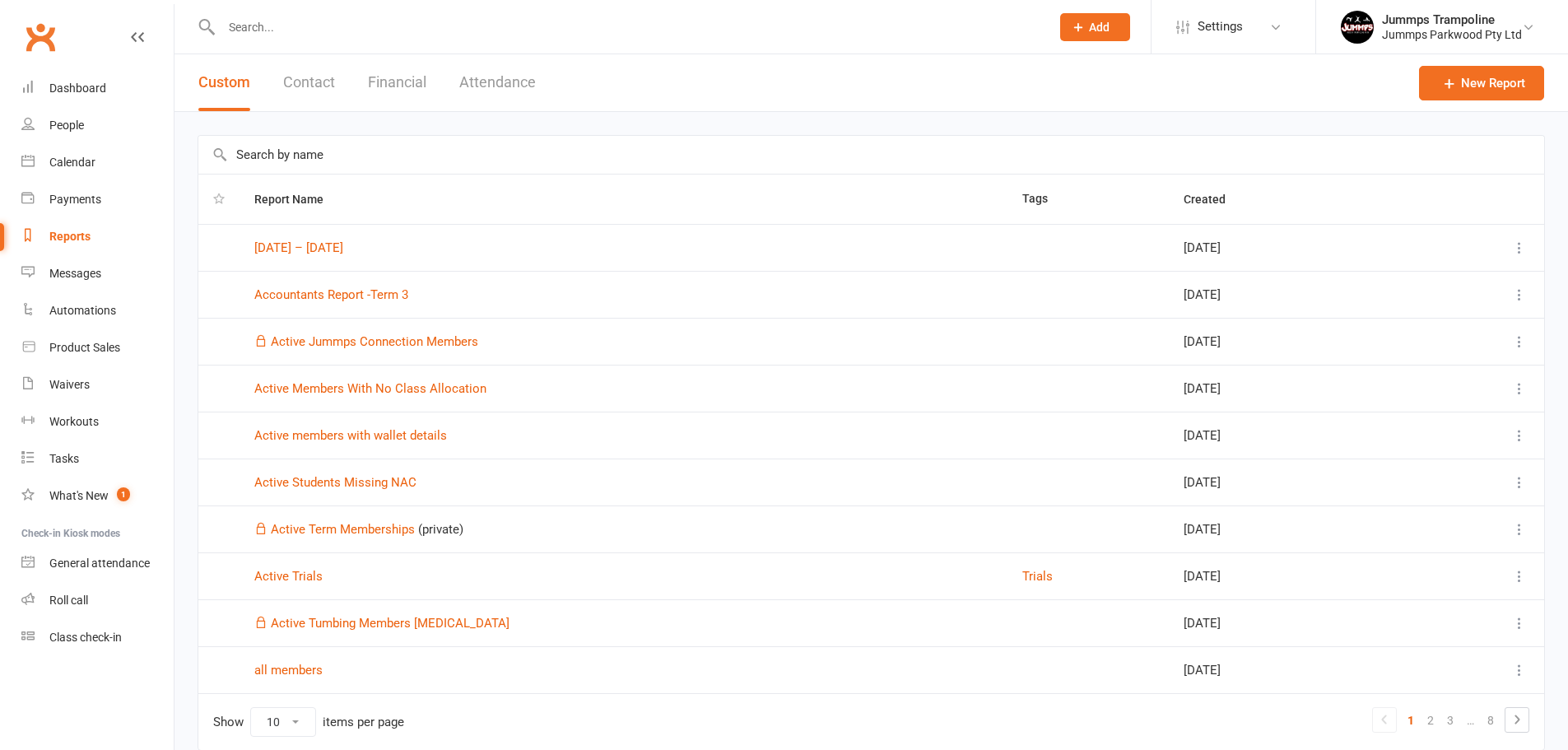
click at [1529, 240] on button at bounding box center [1519, 248] width 20 height 20
click at [1409, 349] on link "Remove" at bounding box center [1434, 346] width 163 height 33
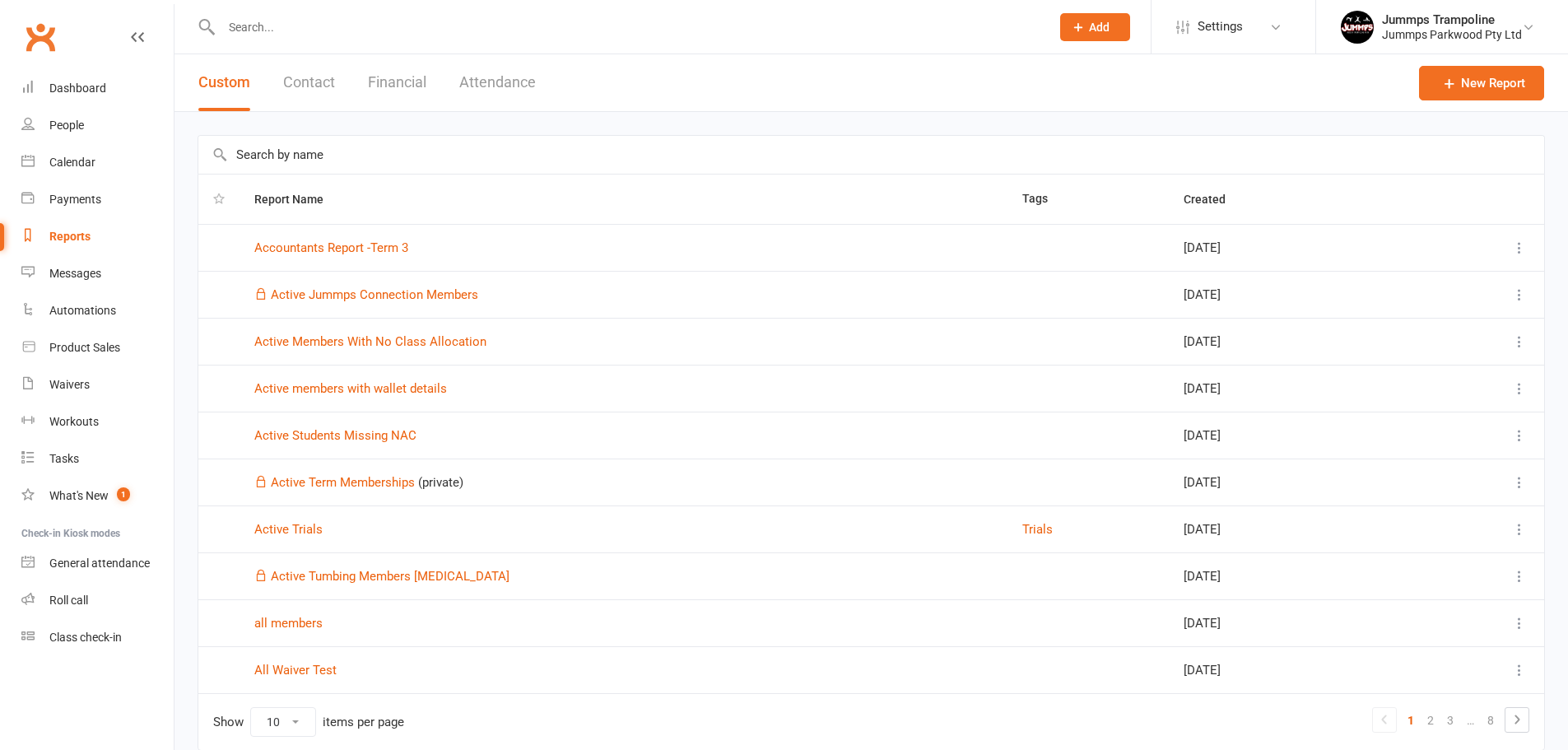
click at [1429, 41] on link "Jummps Trampoline Jummps Parkwood Pty Ltd" at bounding box center [1442, 27] width 202 height 33
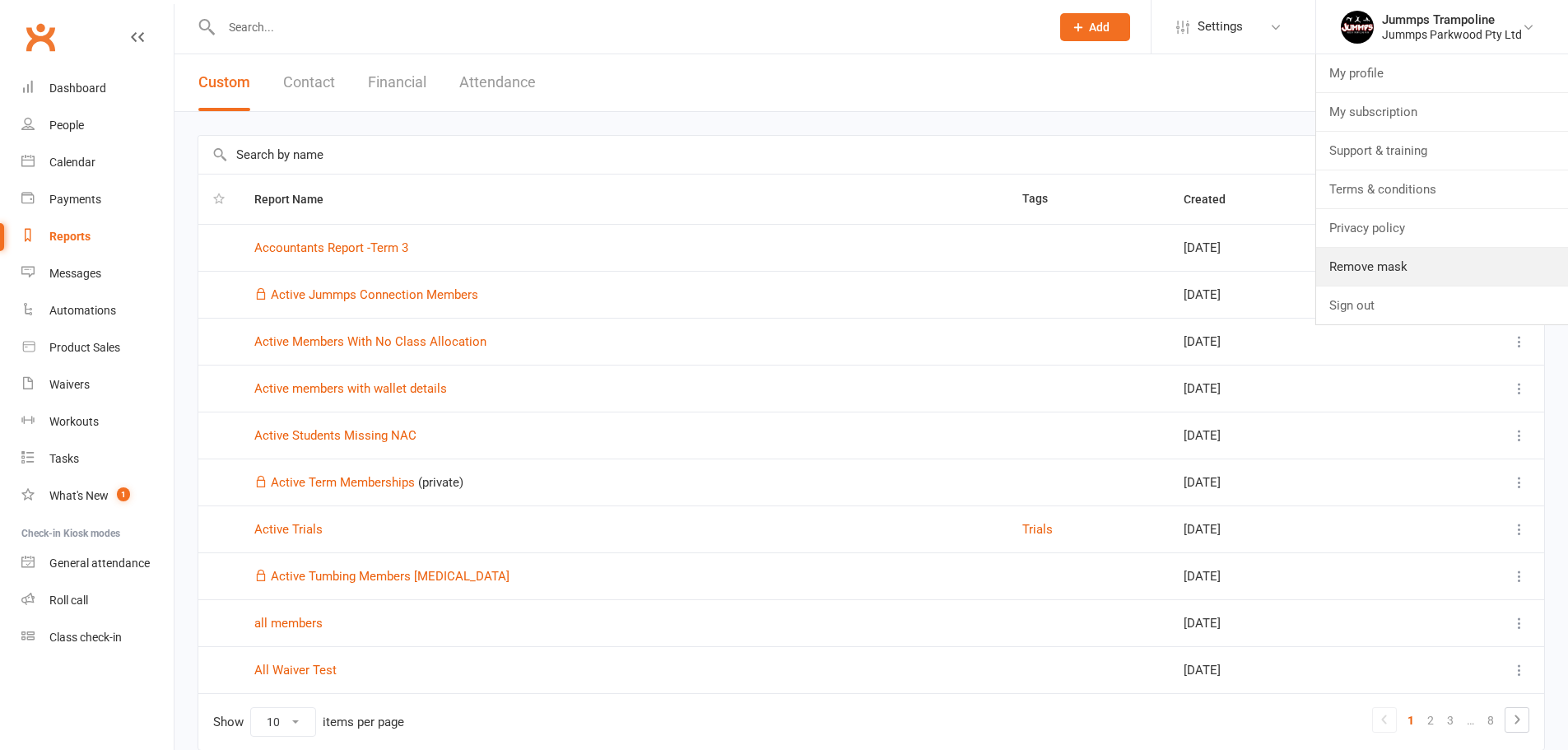
click at [1394, 257] on link "Remove mask" at bounding box center [1442, 266] width 252 height 38
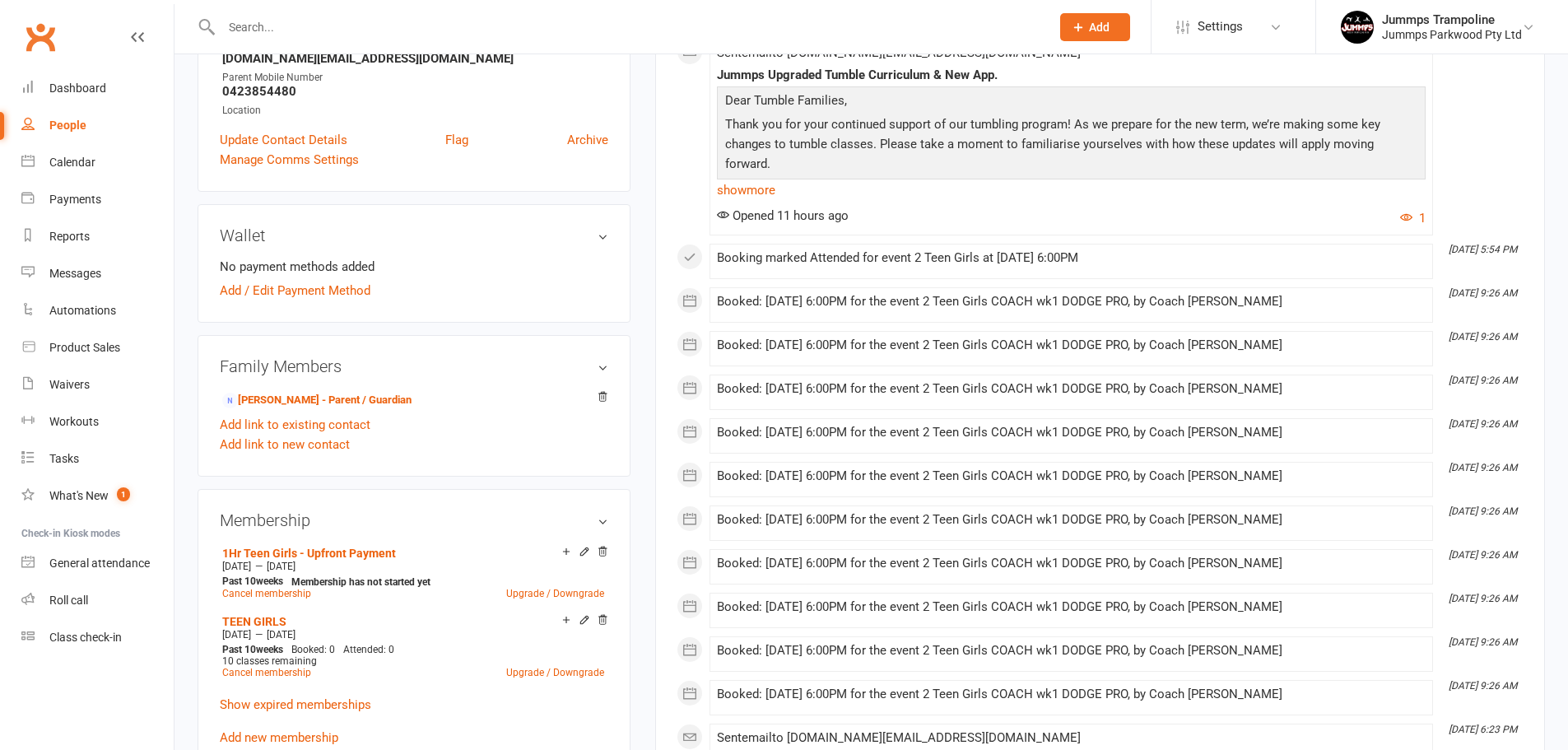
scroll to position [356, 0]
